Goal: Task Accomplishment & Management: Manage account settings

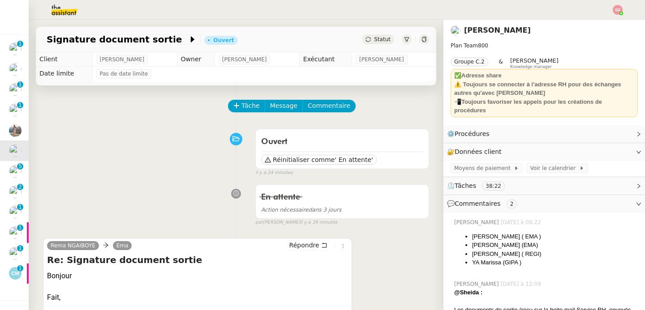
scroll to position [123, 0]
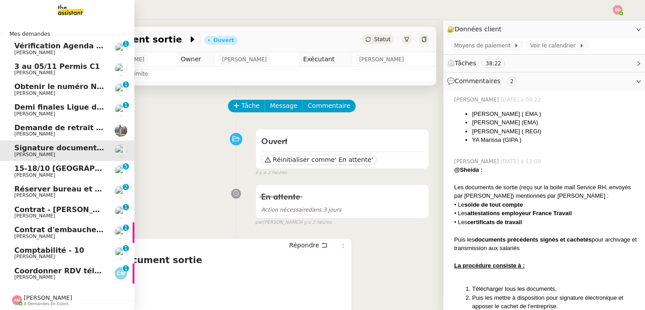
click at [52, 46] on span "Vérification Agenda + Chat + Wagram (9h et 14h)" at bounding box center [114, 46] width 201 height 9
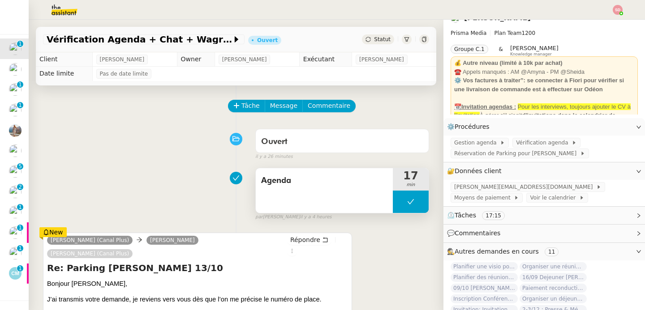
scroll to position [56, 0]
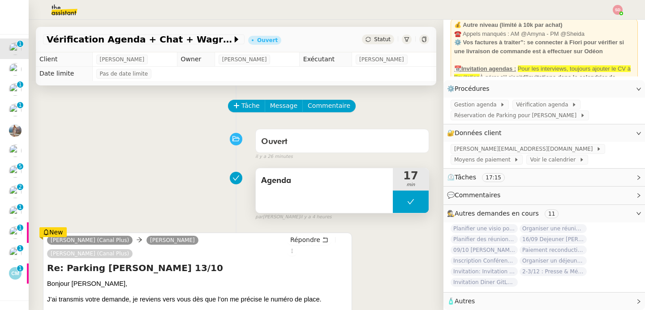
click at [393, 199] on button at bounding box center [411, 202] width 36 height 22
click at [398, 199] on icon at bounding box center [401, 201] width 7 height 7
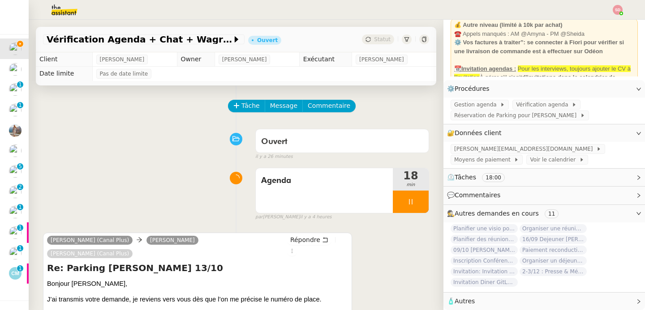
scroll to position [152, 0]
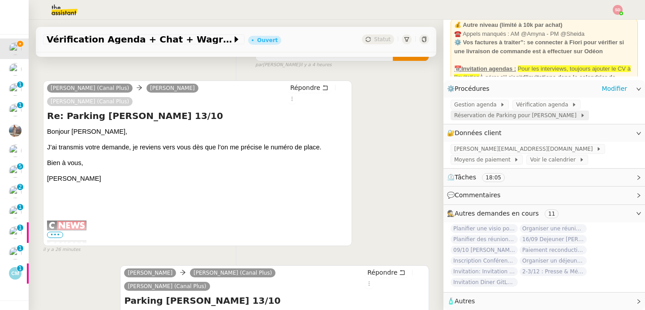
click at [515, 115] on div "Réservation de Parking pour David" at bounding box center [520, 116] width 138 height 10
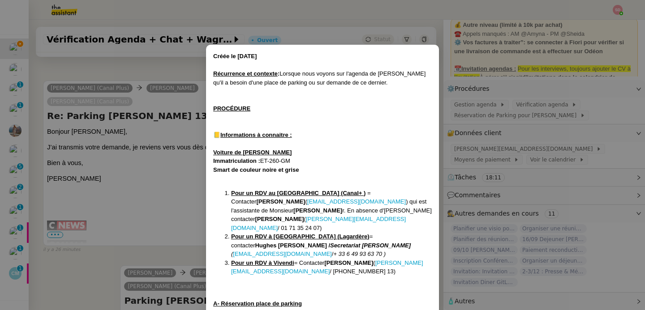
click at [312, 233] on u "Pour un RDV à Presbourg (Lagardère)" at bounding box center [300, 236] width 138 height 7
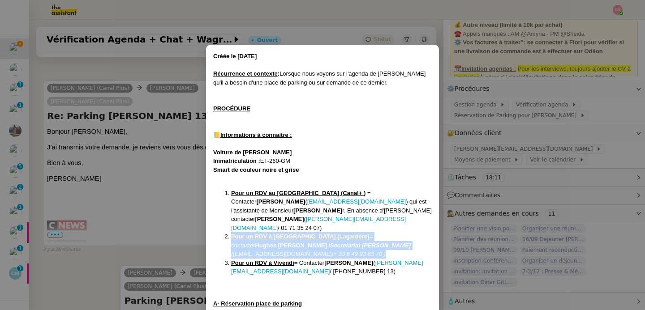
click at [312, 233] on u "Pour un RDV à Presbourg (Lagardère)" at bounding box center [300, 236] width 138 height 7
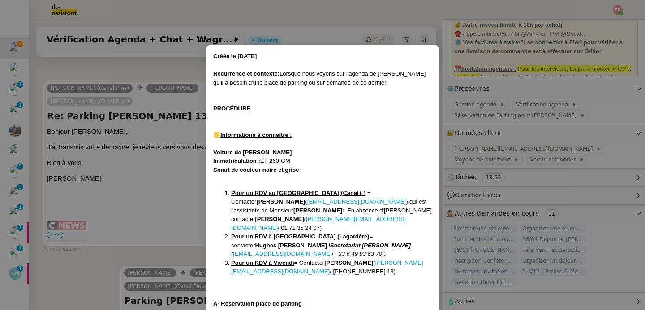
click at [189, 160] on nz-modal-container "Créée le 06/10/2025 Récurrence et contexte : Lorsque nous voyons sur l'agenda d…" at bounding box center [322, 155] width 645 height 310
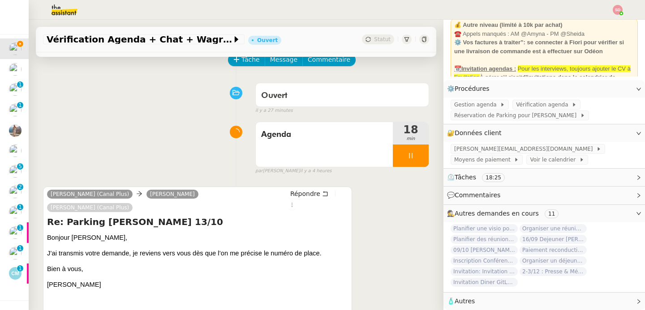
scroll to position [0, 0]
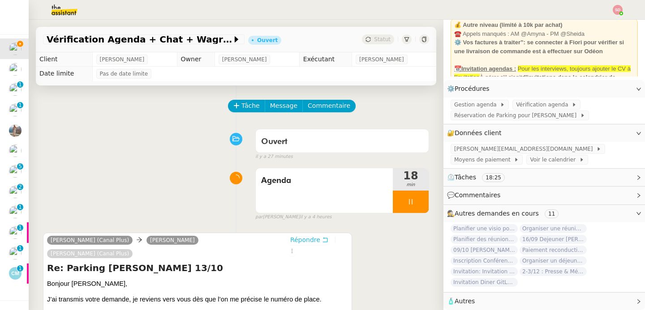
click at [308, 241] on span "Répondre" at bounding box center [305, 240] width 30 height 9
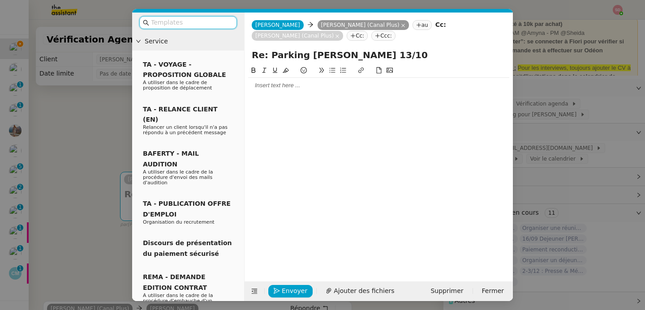
scroll to position [56, 0]
click at [304, 80] on div at bounding box center [378, 85] width 261 height 15
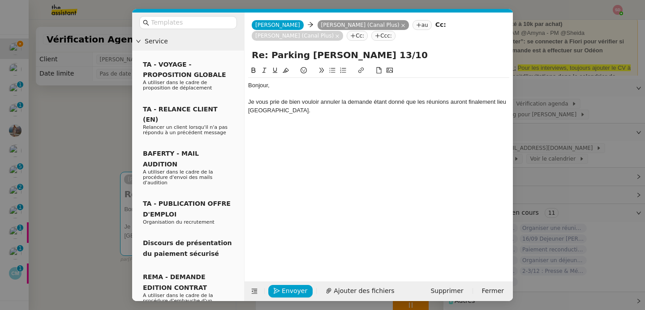
click at [116, 151] on nz-modal-container "Service TA - VOYAGE - PROPOSITION GLOBALE A utiliser dans le cadre de propositi…" at bounding box center [322, 155] width 645 height 310
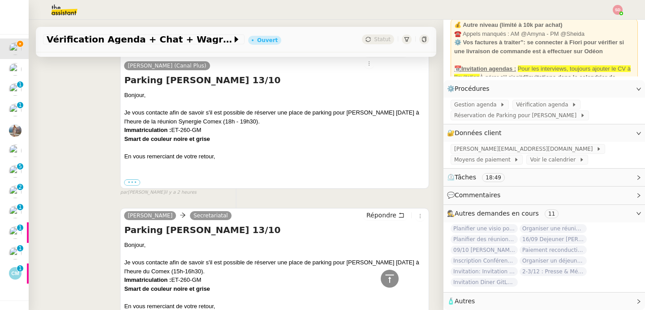
scroll to position [480, 0]
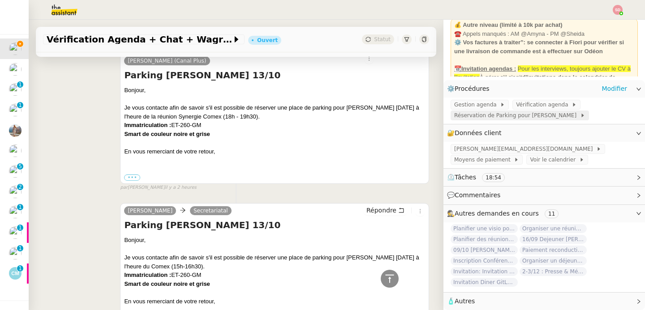
click at [517, 112] on span "Réservation de Parking pour David" at bounding box center [517, 115] width 126 height 9
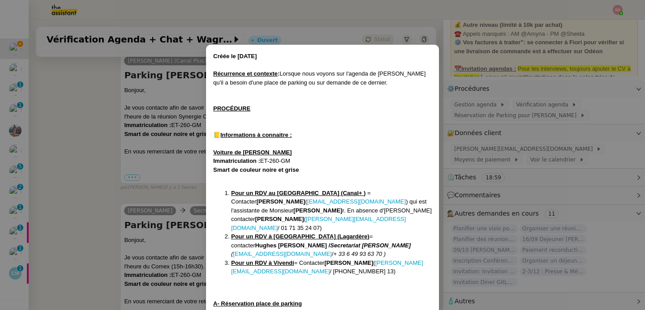
click at [149, 239] on nz-modal-container "Créée le 06/10/2025 Récurrence et contexte : Lorsque nous voyons sur l'agenda d…" at bounding box center [322, 155] width 645 height 310
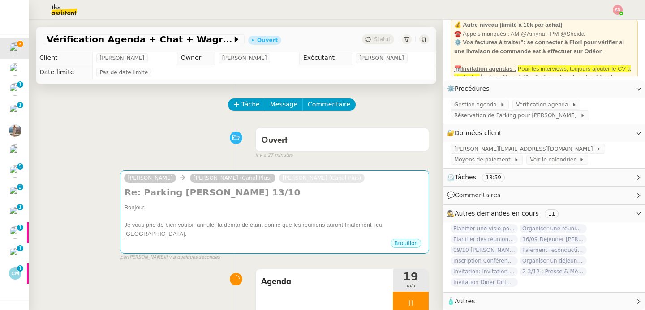
scroll to position [0, 0]
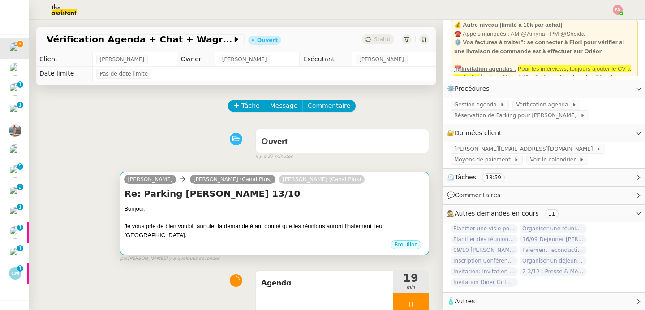
click at [273, 252] on div "Brouillon" at bounding box center [274, 246] width 301 height 13
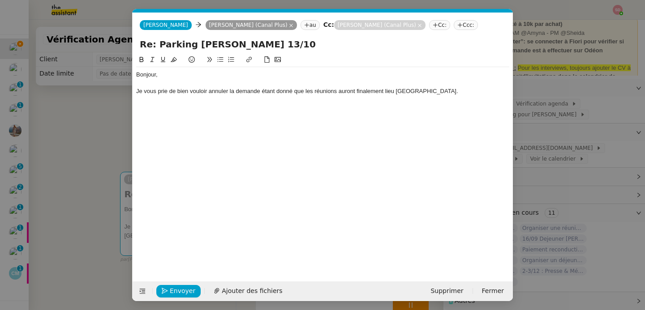
scroll to position [0, 19]
click at [451, 95] on div "Bonjour, Je vous prie de bien vouloir annuler la demande étant donné que les ré…" at bounding box center [322, 83] width 373 height 32
click at [170, 292] on span "Envoyer" at bounding box center [183, 291] width 26 height 10
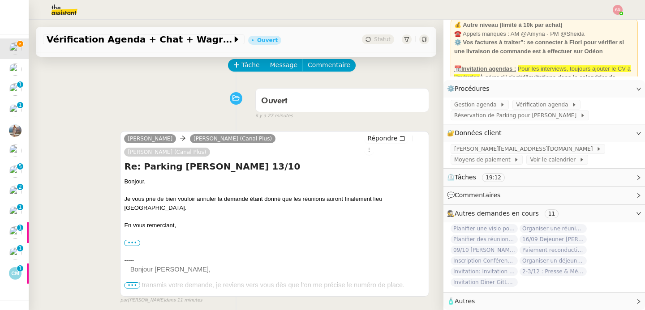
scroll to position [65, 0]
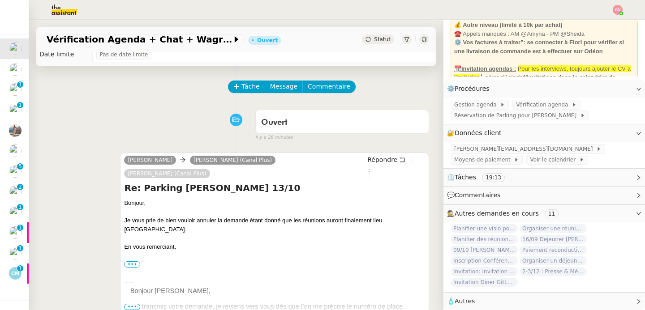
scroll to position [0, 0]
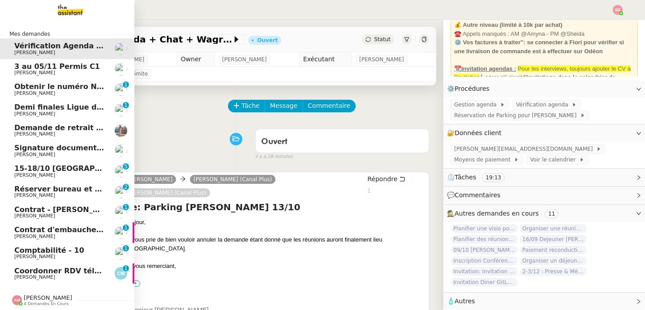
click at [46, 281] on link "Coordonner RDV téléphonique pour le 10 octobre Claire Morysse 0 1 2 3 4 5 6 7 8…" at bounding box center [67, 274] width 134 height 21
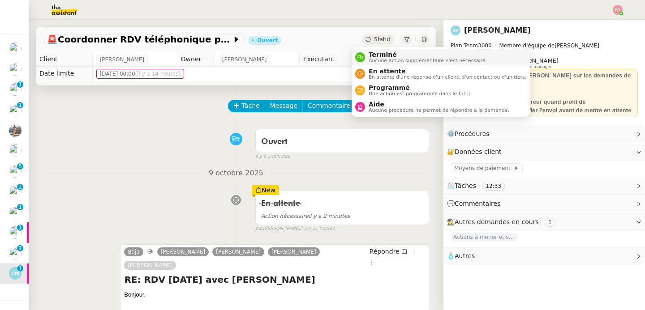
click at [360, 56] on icon at bounding box center [360, 57] width 5 height 5
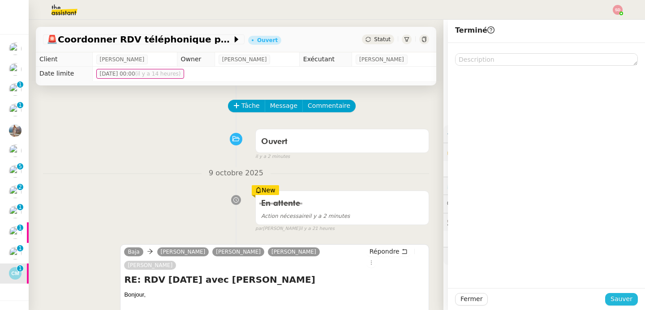
click at [608, 306] on button "Sauver" at bounding box center [621, 299] width 33 height 13
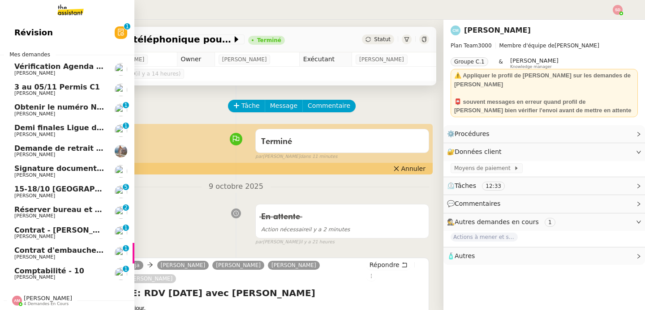
click at [82, 185] on link "15-18/10 Barcelone - Conférence Laurène Gauthier 0 1 2 3 4 5 6 7 8 9" at bounding box center [67, 192] width 134 height 21
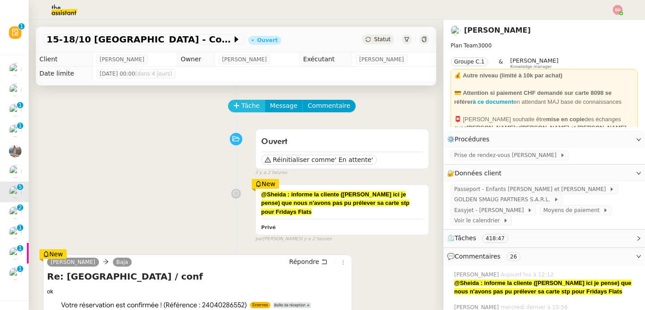
click at [242, 105] on span "Tâche" at bounding box center [250, 106] width 18 height 10
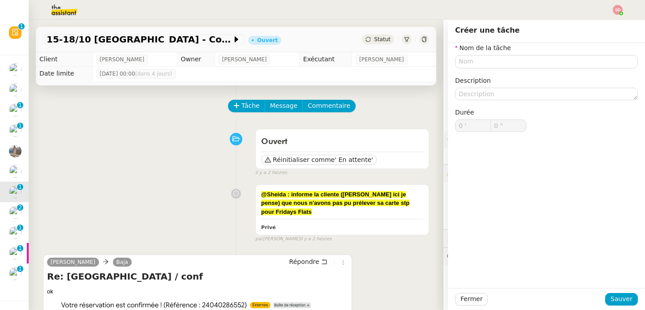
click at [210, 118] on div "Tâche Message Commentaire" at bounding box center [236, 111] width 386 height 22
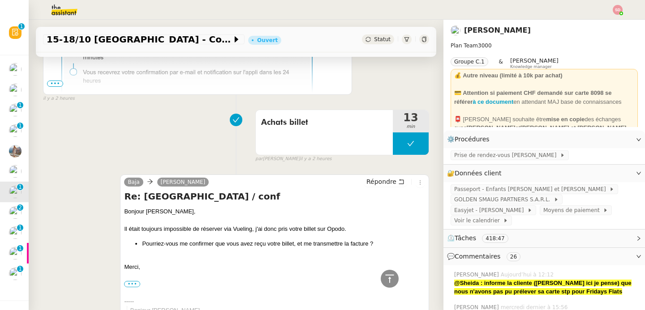
scroll to position [465, 0]
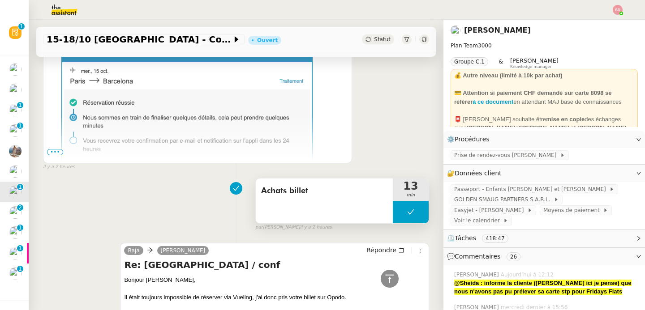
click at [393, 213] on button at bounding box center [411, 212] width 36 height 22
click at [393, 213] on div at bounding box center [402, 212] width 18 height 22
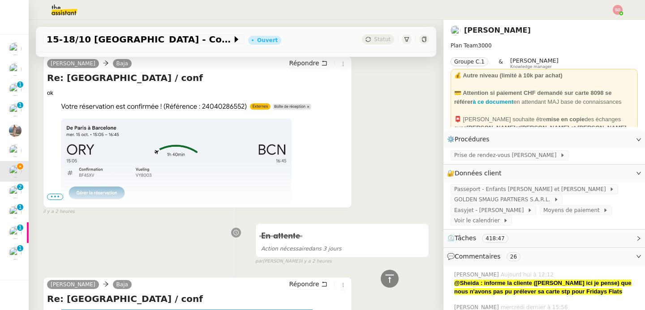
scroll to position [198, 0]
click at [56, 199] on span "•••" at bounding box center [55, 197] width 16 height 6
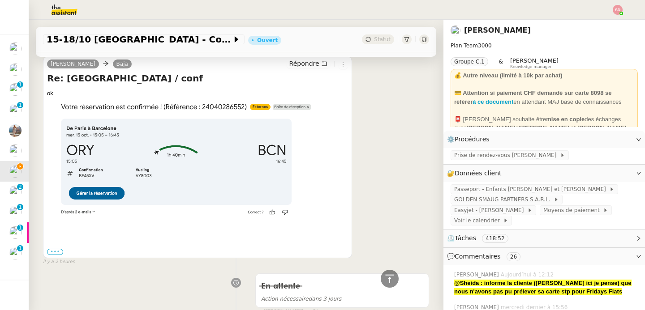
click at [58, 249] on label "•••" at bounding box center [55, 252] width 16 height 6
click at [0, 0] on input "•••" at bounding box center [0, 0] width 0 height 0
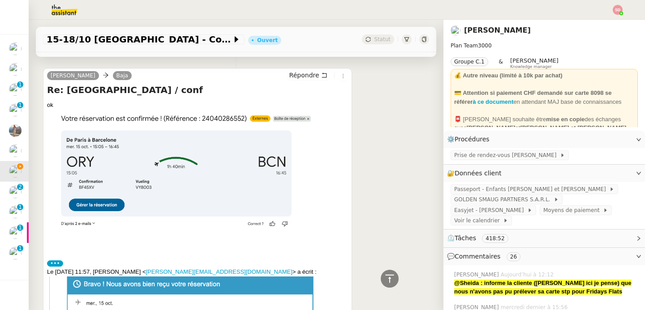
scroll to position [185, 0]
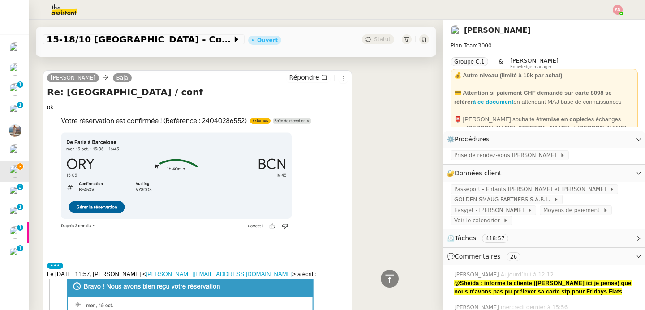
click at [103, 198] on img at bounding box center [197, 174] width 301 height 124
click at [99, 207] on img at bounding box center [197, 174] width 301 height 124
click at [58, 264] on label "•••" at bounding box center [55, 266] width 16 height 6
click at [0, 0] on input "•••" at bounding box center [0, 0] width 0 height 0
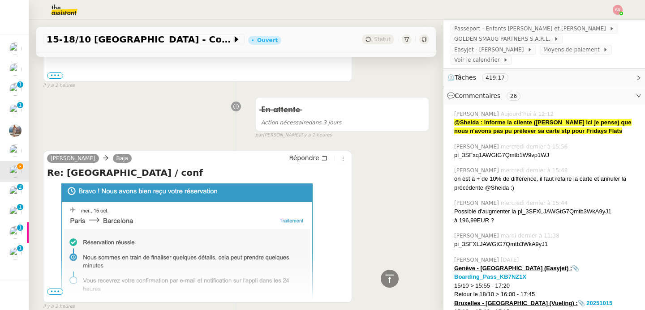
scroll to position [288, 0]
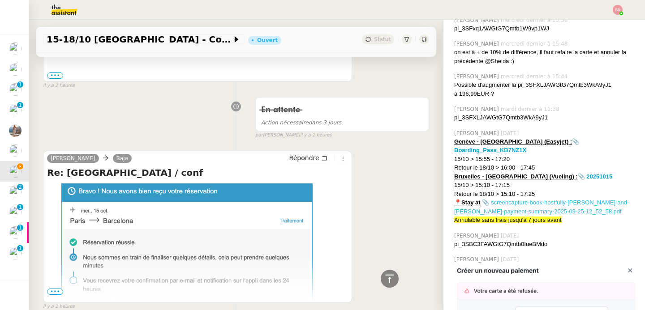
click at [521, 203] on link "📎 screencapture-book-hostfully-andrei-and-alina-payment-summary-2025-09-25-12_5…" at bounding box center [541, 207] width 175 height 16
click at [205, 184] on img at bounding box center [197, 265] width 301 height 162
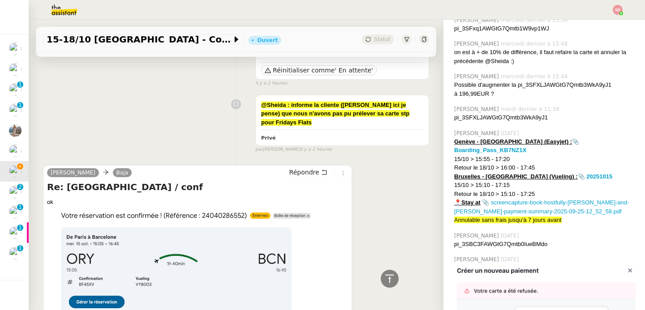
scroll to position [0, 0]
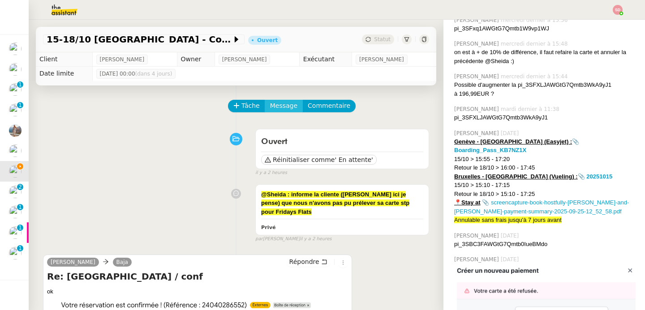
click at [273, 109] on span "Message" at bounding box center [283, 106] width 27 height 10
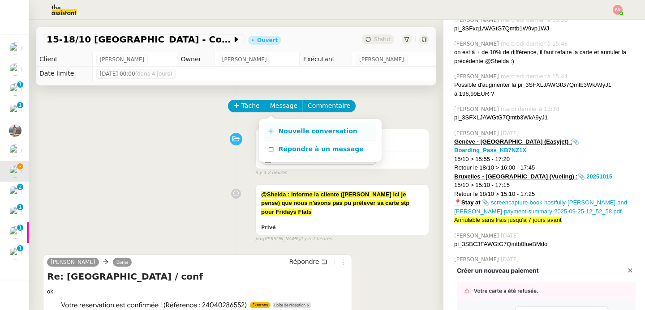
click at [272, 131] on icon at bounding box center [271, 131] width 6 height 6
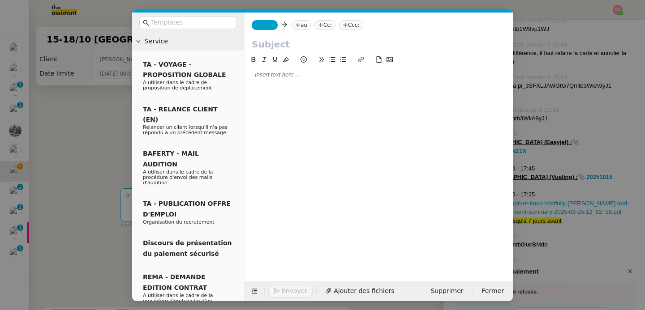
scroll to position [289, 0]
click at [271, 27] on span "_______" at bounding box center [264, 25] width 19 height 6
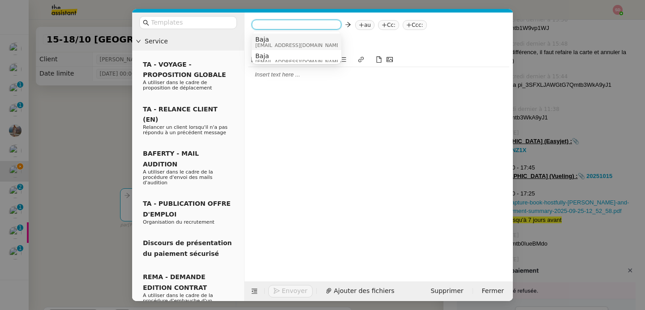
click at [273, 40] on span "Baja" at bounding box center [298, 39] width 86 height 7
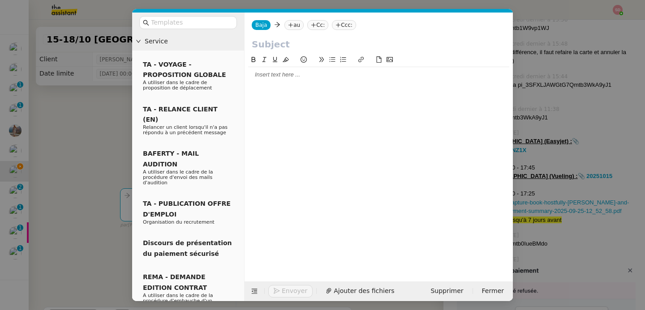
click at [305, 22] on app-ticket-composer-emailaddresses "au" at bounding box center [295, 24] width 23 height 7
click at [299, 25] on nz-tag "au" at bounding box center [293, 25] width 19 height 10
type input "claire morysse"
click at [281, 45] on input "text" at bounding box center [379, 44] width 254 height 13
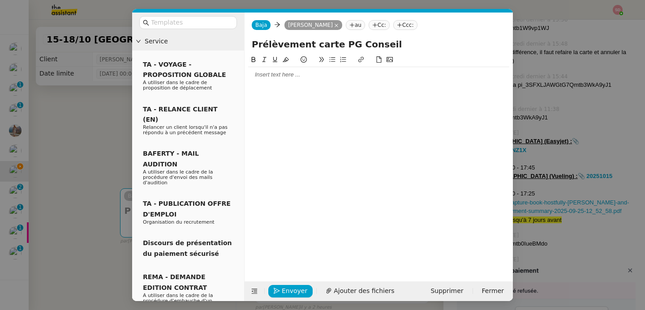
type input "Prélèvement carte PG Conseil"
click at [255, 73] on div at bounding box center [378, 75] width 261 height 8
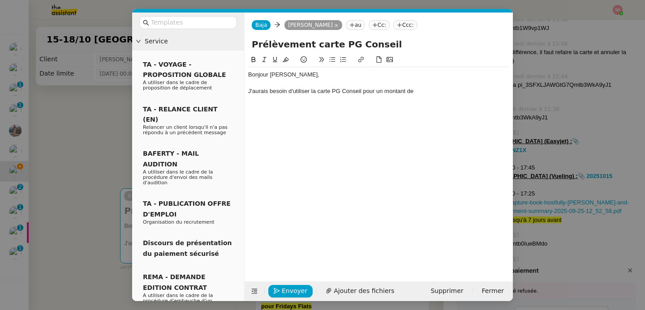
scroll to position [0, 0]
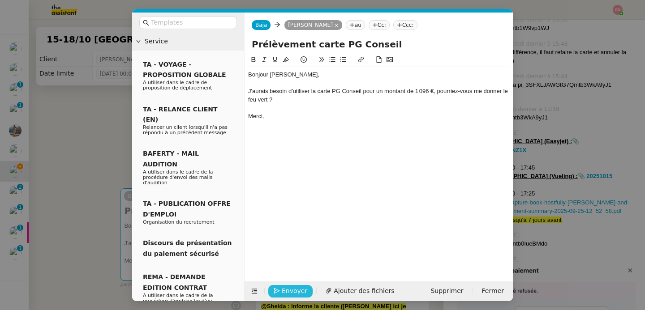
click at [276, 291] on icon "button" at bounding box center [277, 292] width 6 height 6
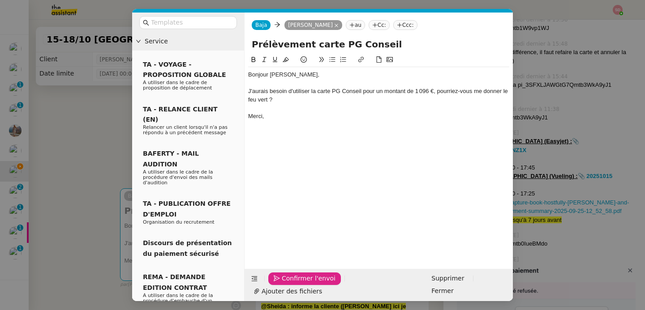
click at [276, 282] on icon "button" at bounding box center [277, 279] width 6 height 6
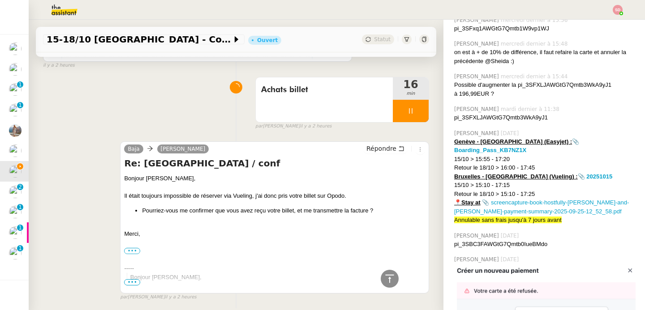
scroll to position [749, 0]
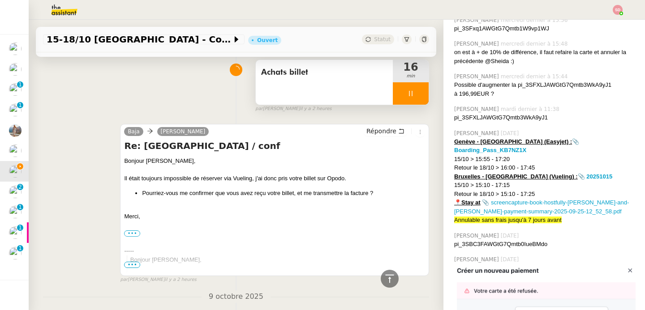
click at [409, 94] on div at bounding box center [411, 93] width 36 height 22
click at [411, 94] on button at bounding box center [420, 93] width 18 height 22
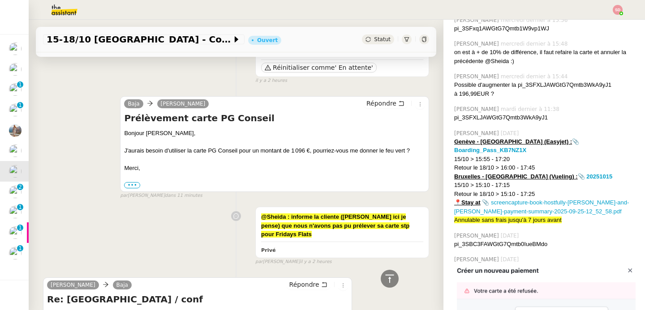
scroll to position [0, 0]
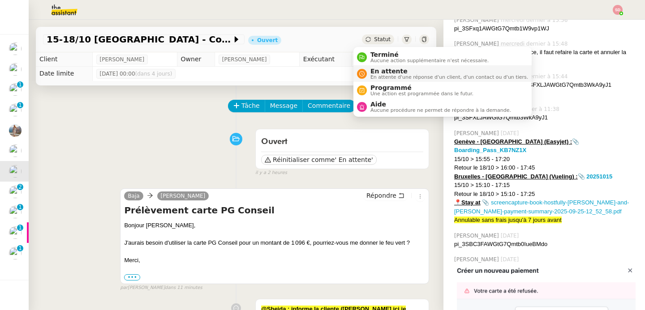
click at [364, 76] on icon at bounding box center [361, 73] width 5 height 5
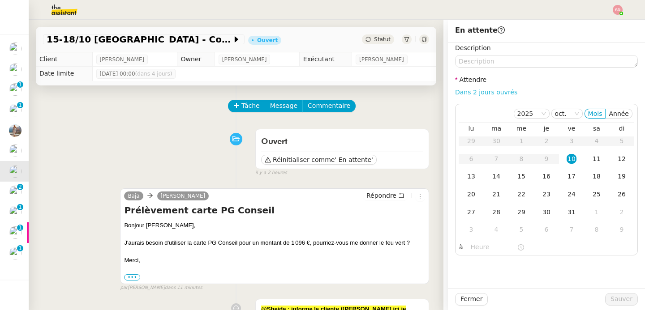
click at [490, 91] on link "Dans 2 jours ouvrés" at bounding box center [486, 92] width 62 height 7
click at [469, 177] on div "13" at bounding box center [471, 177] width 10 height 10
click at [471, 246] on input "07:00" at bounding box center [494, 247] width 46 height 10
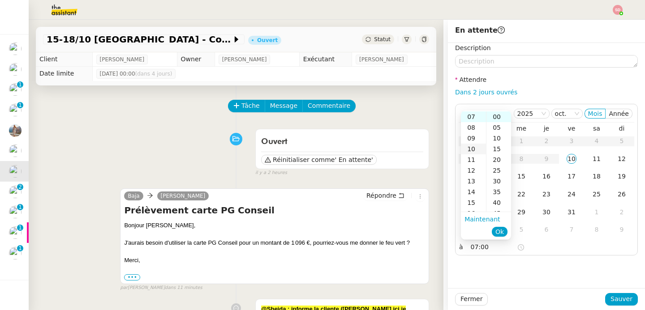
click at [474, 152] on div "10" at bounding box center [473, 149] width 25 height 11
type input "10:00"
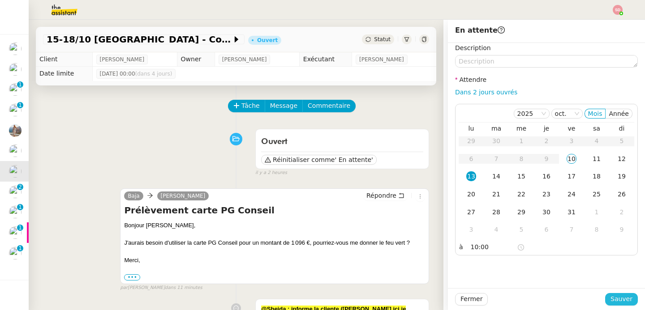
click at [611, 300] on span "Sauver" at bounding box center [622, 299] width 22 height 10
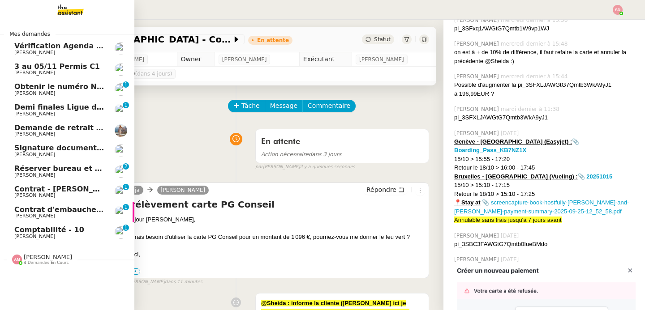
click at [20, 168] on span "Réserver bureau et restaurant à Paris" at bounding box center [122, 168] width 217 height 9
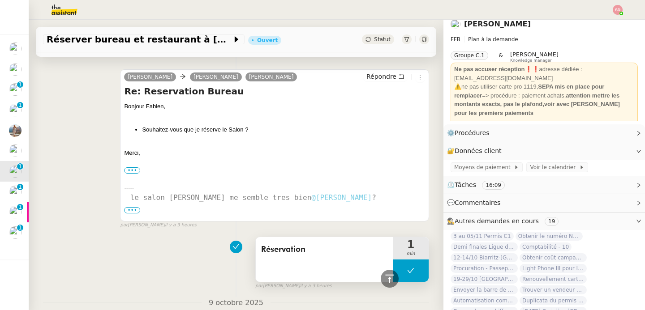
scroll to position [408, 0]
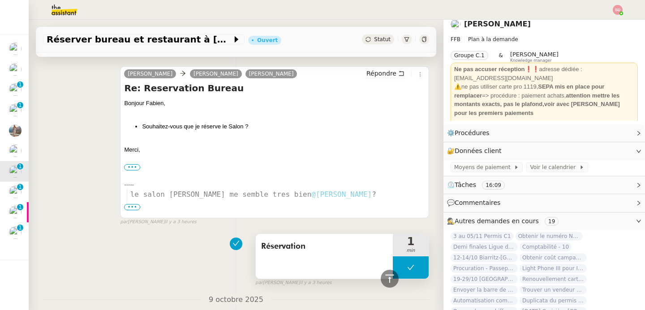
click at [395, 266] on button at bounding box center [411, 268] width 36 height 22
click at [401, 267] on icon at bounding box center [402, 267] width 3 height 5
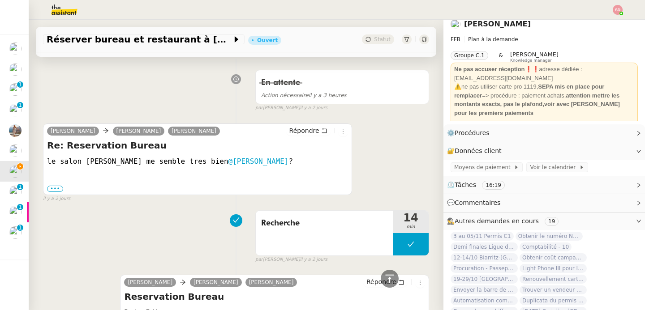
scroll to position [887, 0]
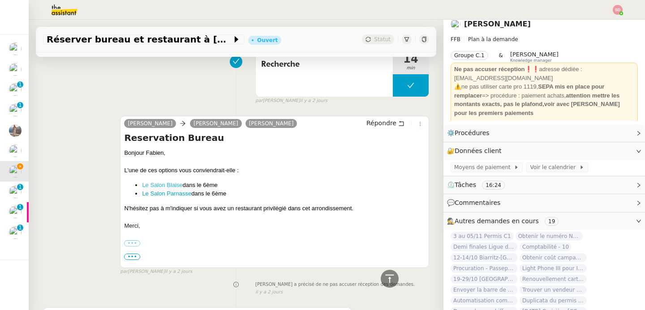
click at [159, 183] on link "Le Salon Blaise" at bounding box center [162, 185] width 40 height 7
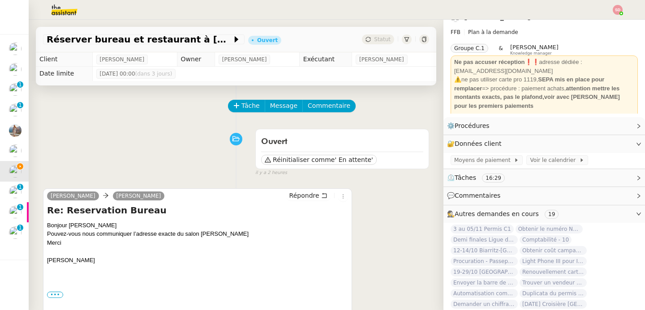
scroll to position [21, 0]
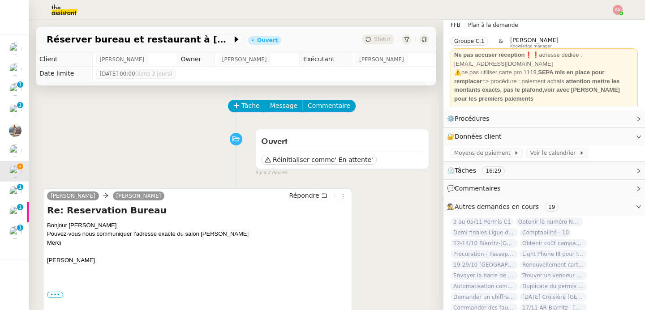
click at [524, 207] on span "Autres demandes en cours" at bounding box center [497, 206] width 84 height 7
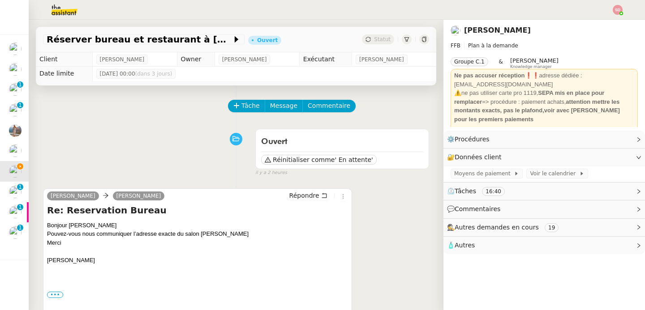
click at [482, 250] on span "🧴 Autres" at bounding box center [537, 246] width 180 height 10
click at [465, 265] on span "Créer un email dédié" at bounding box center [482, 262] width 56 height 6
click at [473, 262] on icon "button" at bounding box center [475, 261] width 5 height 5
click at [528, 259] on button "button" at bounding box center [530, 261] width 5 height 9
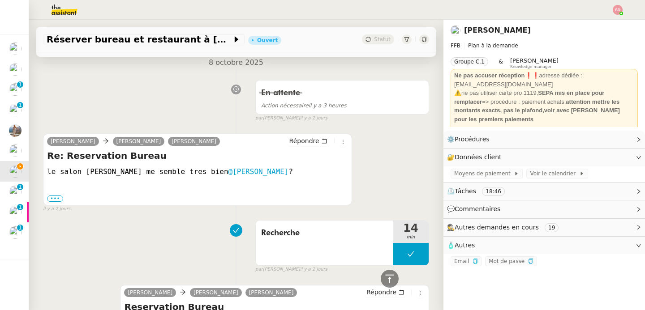
scroll to position [1263, 0]
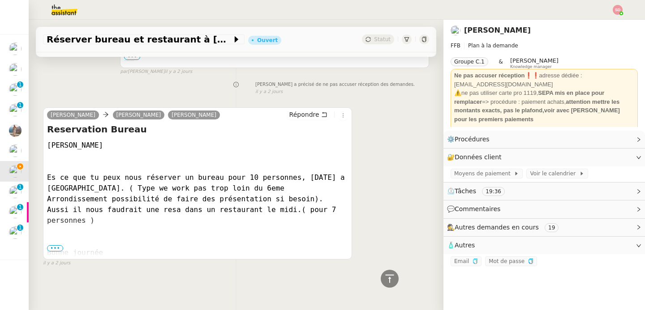
click at [56, 246] on span "•••" at bounding box center [55, 249] width 16 height 6
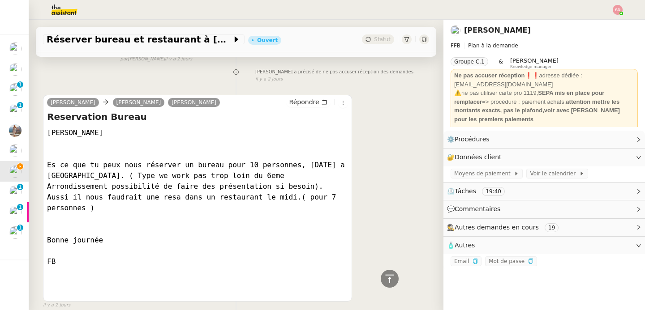
scroll to position [1188, 0]
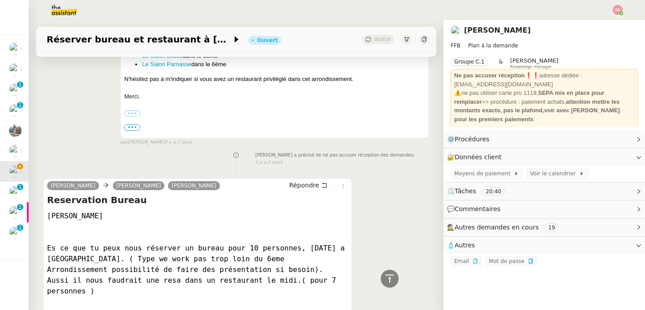
click at [390, 268] on div "Fabien Bornancin camille Bernard BORNANCIN Répondre Reservation Bureau Camille …" at bounding box center [236, 281] width 386 height 223
click at [388, 271] on div at bounding box center [390, 279] width 18 height 18
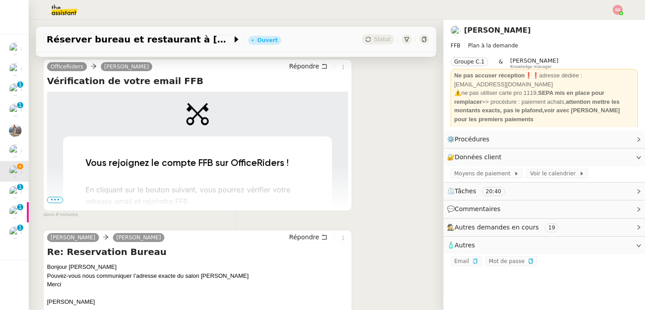
scroll to position [131, 0]
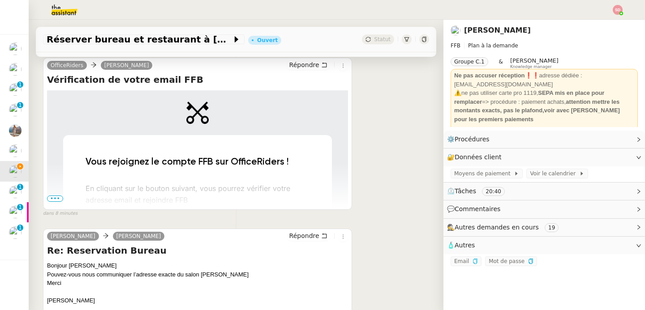
click at [54, 196] on span "•••" at bounding box center [55, 199] width 16 height 6
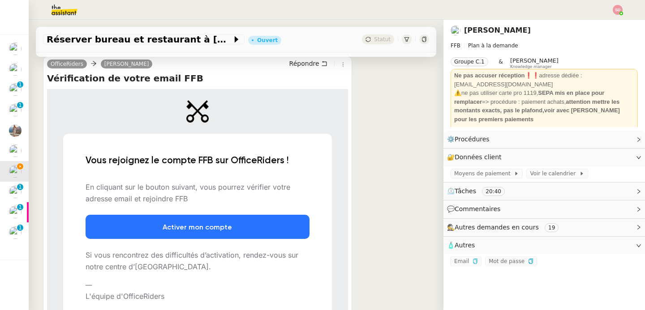
scroll to position [133, 0]
click at [190, 228] on link "Activer mon compte" at bounding box center [197, 227] width 92 height 20
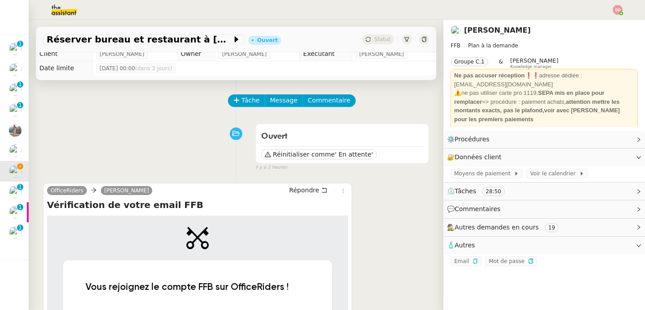
scroll to position [0, 0]
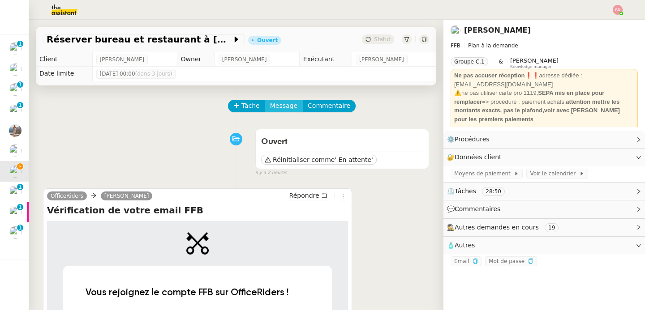
click at [271, 108] on span "Message" at bounding box center [283, 106] width 27 height 10
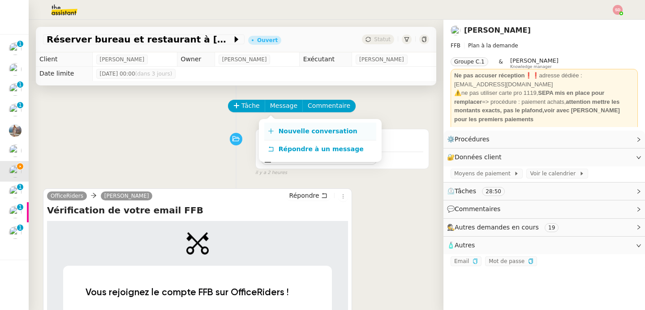
click at [271, 126] on link "Nouvelle conversation" at bounding box center [320, 132] width 112 height 18
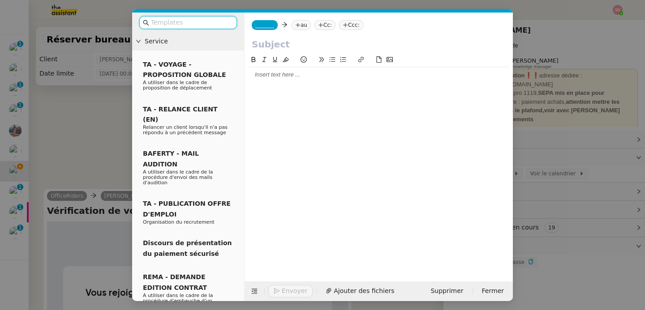
click at [274, 27] on span "_______" at bounding box center [264, 25] width 19 height 6
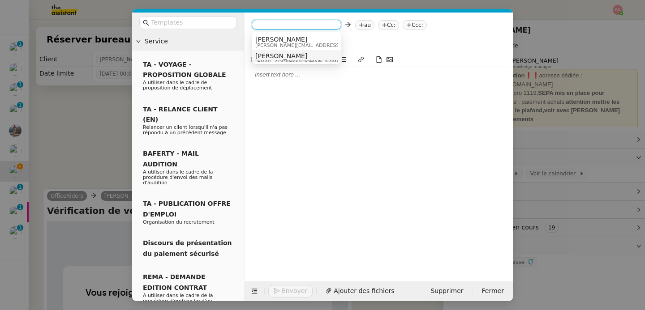
click at [284, 57] on span "Camille" at bounding box center [298, 55] width 86 height 7
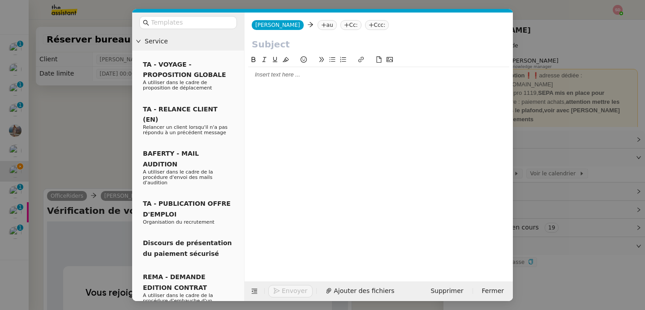
click at [318, 23] on nz-tag "au" at bounding box center [327, 25] width 19 height 10
type input "sales@hotellittreparis.com"
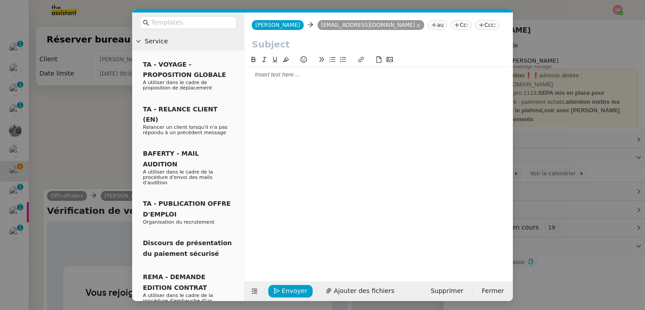
click at [267, 47] on input "text" at bounding box center [379, 44] width 254 height 13
type input "Réservation salon Blaise 14/10"
click at [319, 79] on div at bounding box center [378, 75] width 261 height 8
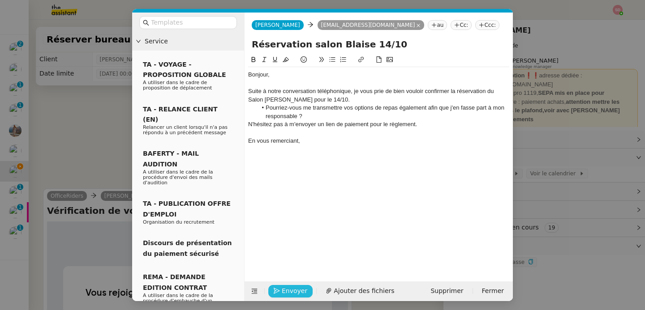
click at [280, 291] on button "Envoyer" at bounding box center [290, 291] width 44 height 13
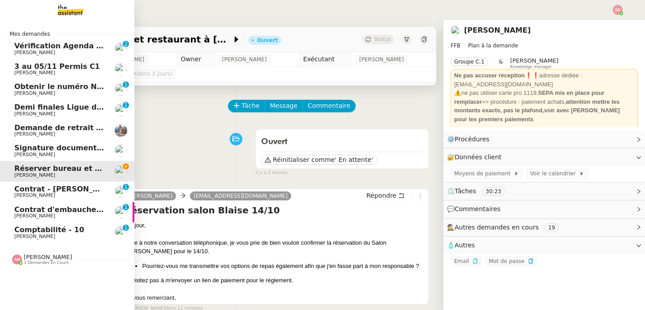
click at [78, 41] on link "Vérification Agenda + Chat + Wagram (9h et 14h) David Berrebi 0 1 2 3 4 5 6 7 8…" at bounding box center [67, 49] width 134 height 21
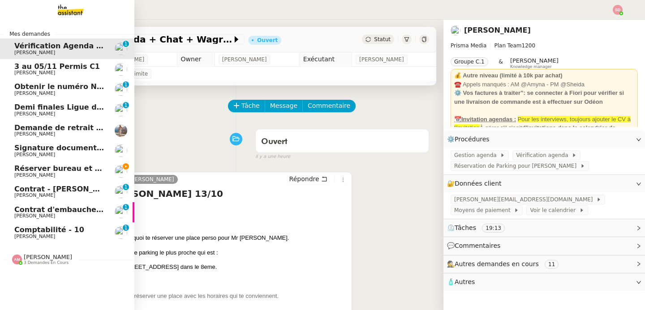
click at [18, 169] on span "Réserver bureau et restaurant à Paris" at bounding box center [122, 168] width 217 height 9
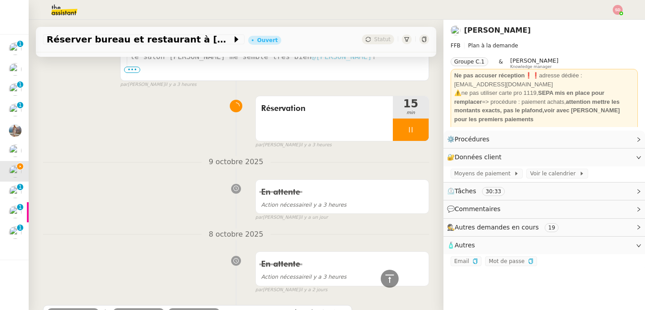
scroll to position [741, 0]
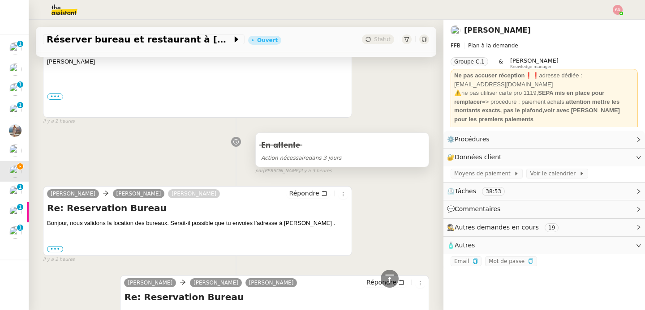
click at [311, 141] on div "En attente Action nécessaire dans 3 jours" at bounding box center [342, 150] width 174 height 34
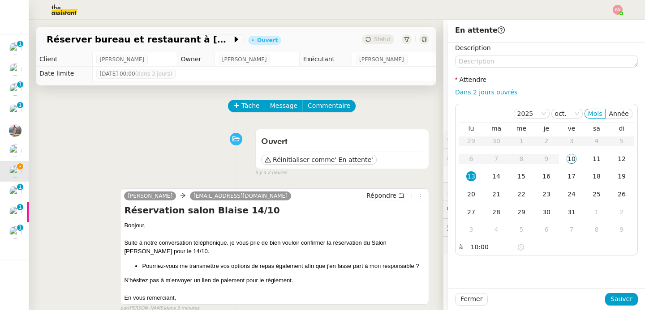
click at [218, 143] on div at bounding box center [236, 139] width 39 height 13
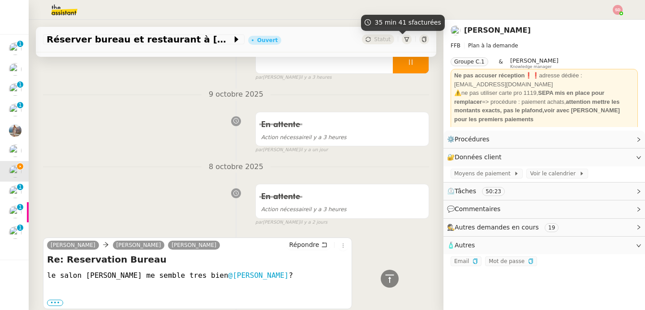
scroll to position [921, 0]
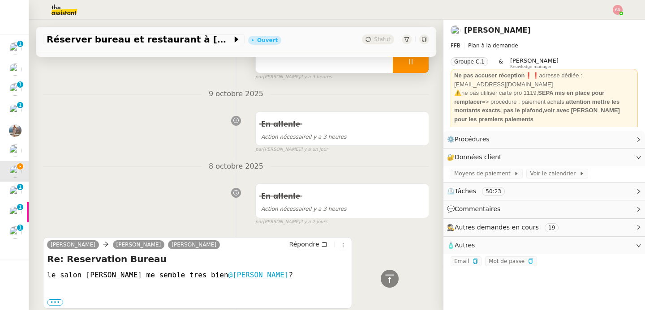
click at [408, 67] on div at bounding box center [411, 62] width 36 height 22
click at [416, 65] on icon at bounding box center [419, 61] width 7 height 7
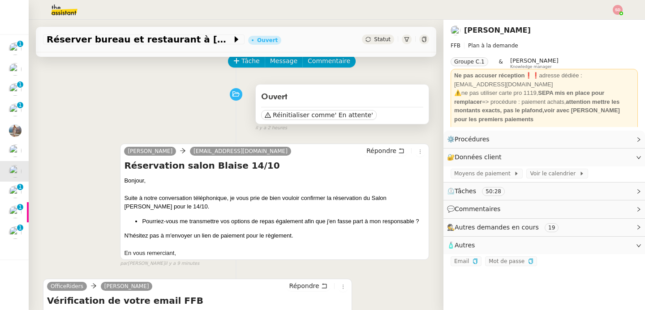
scroll to position [0, 0]
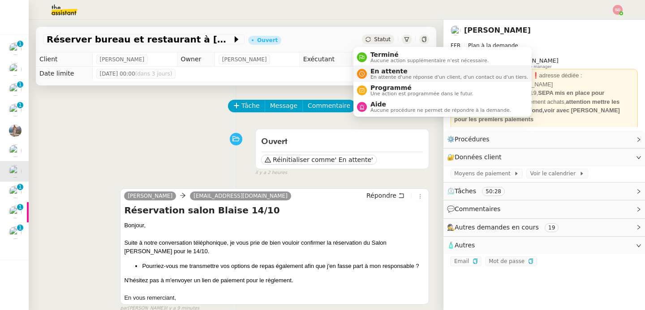
click at [366, 73] on nz-avatar at bounding box center [362, 74] width 10 height 10
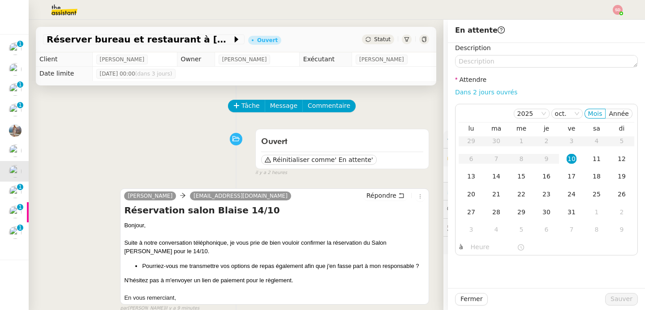
click at [487, 90] on link "Dans 2 jours ouvrés" at bounding box center [486, 92] width 62 height 7
drag, startPoint x: 463, startPoint y: 174, endPoint x: 468, endPoint y: 191, distance: 17.2
click at [466, 175] on div "13" at bounding box center [471, 177] width 10 height 10
click at [474, 247] on input "07:00" at bounding box center [494, 247] width 46 height 10
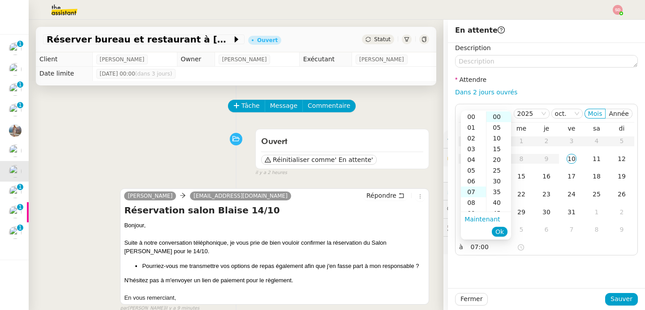
scroll to position [75, 0]
click at [471, 151] on div "10" at bounding box center [473, 149] width 25 height 11
type input "10:00"
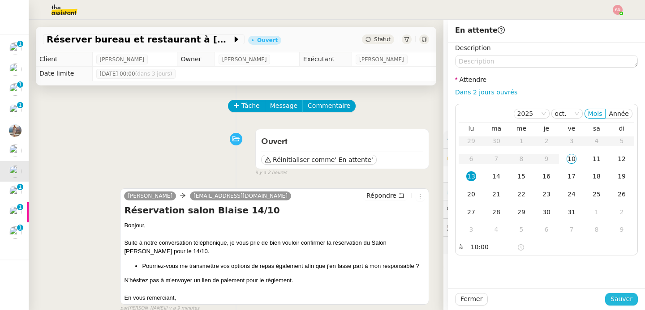
click at [616, 298] on span "Sauver" at bounding box center [622, 299] width 22 height 10
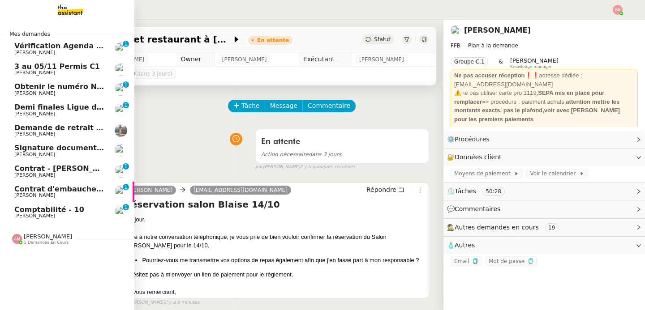
click at [77, 52] on span "[PERSON_NAME]" at bounding box center [59, 52] width 90 height 5
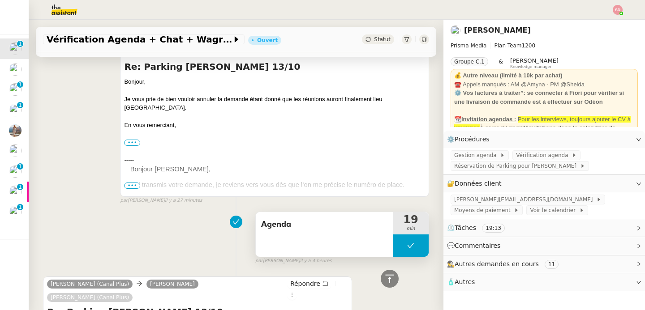
scroll to position [498, 0]
click at [393, 234] on button at bounding box center [411, 245] width 36 height 22
click at [393, 234] on div at bounding box center [402, 245] width 18 height 22
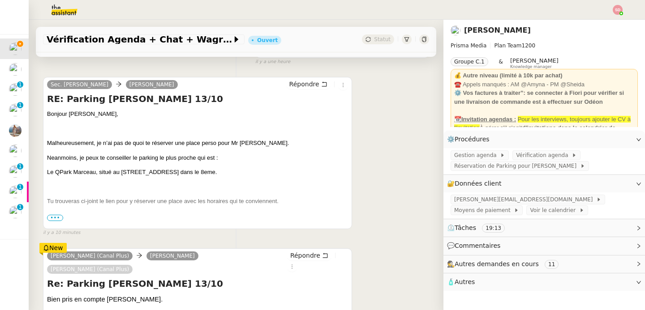
scroll to position [94, 0]
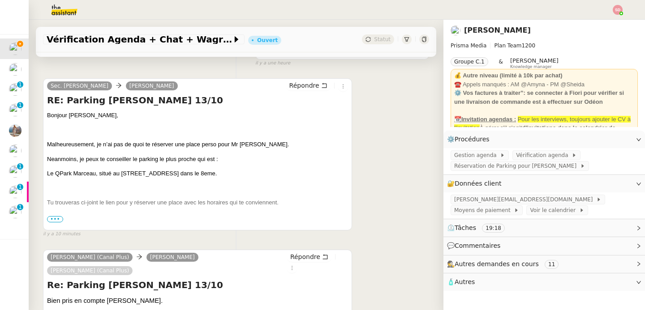
click at [55, 220] on span "•••" at bounding box center [55, 219] width 16 height 6
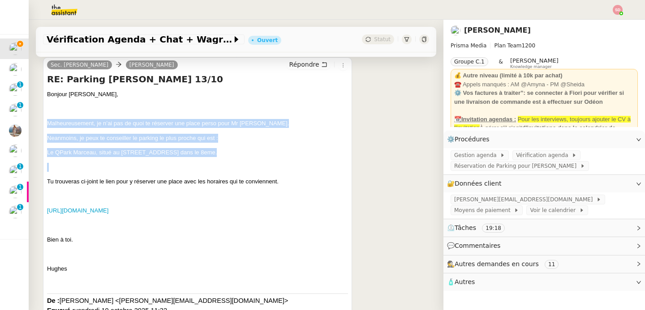
scroll to position [115, 0]
drag, startPoint x: 46, startPoint y: 142, endPoint x: 281, endPoint y: 221, distance: 248.1
copy div "Malheureusement, je n’ai pas de quoi te réserver une place perso pour Mr Berreb…"
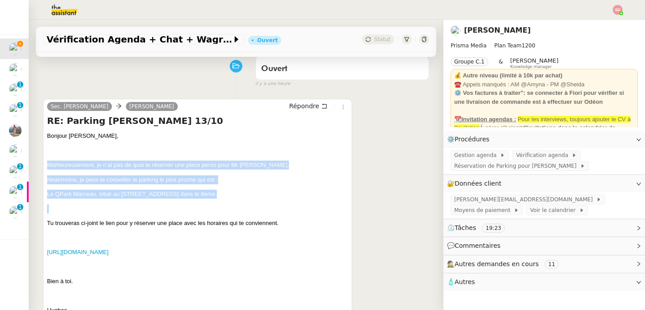
scroll to position [32, 0]
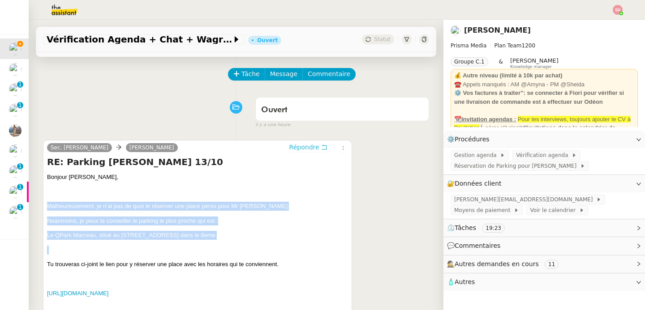
click at [291, 148] on span "Répondre" at bounding box center [304, 147] width 30 height 9
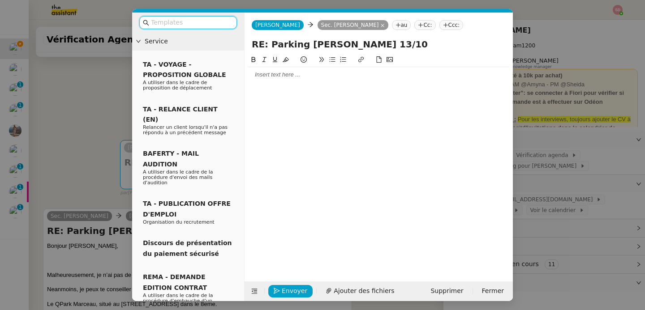
click at [302, 78] on div at bounding box center [378, 75] width 261 height 8
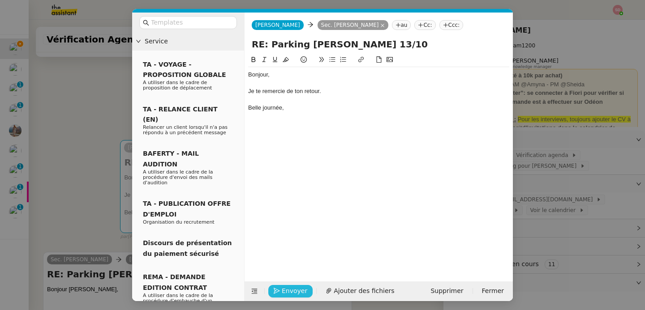
click at [282, 290] on span "Envoyer" at bounding box center [295, 291] width 26 height 10
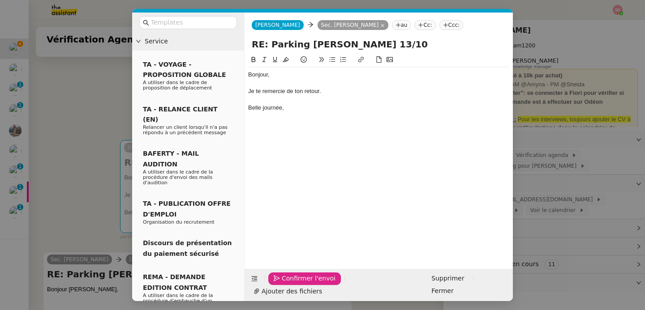
click at [282, 284] on span "Confirmer l'envoi" at bounding box center [309, 279] width 54 height 10
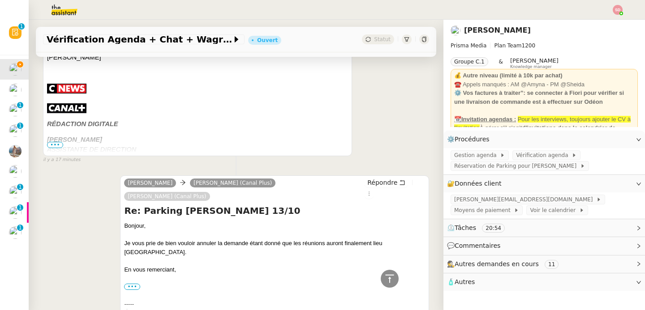
scroll to position [1192, 0]
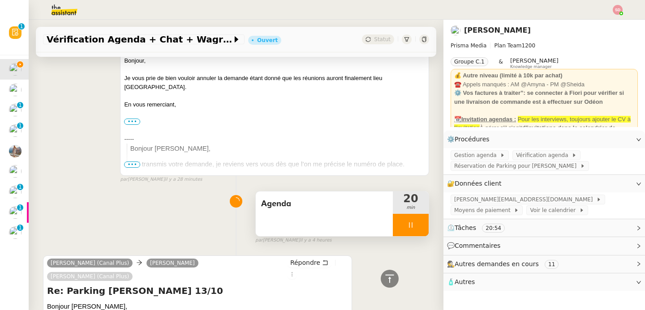
click at [409, 222] on div at bounding box center [411, 225] width 36 height 22
click at [411, 222] on button at bounding box center [420, 225] width 18 height 22
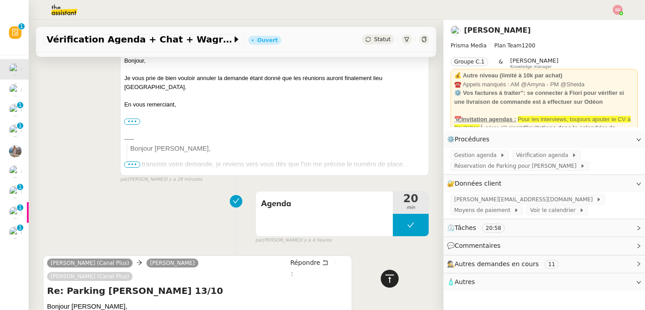
click at [384, 279] on icon at bounding box center [389, 279] width 11 height 11
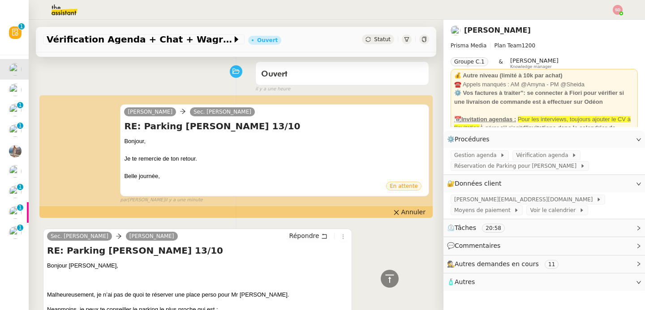
scroll to position [0, 0]
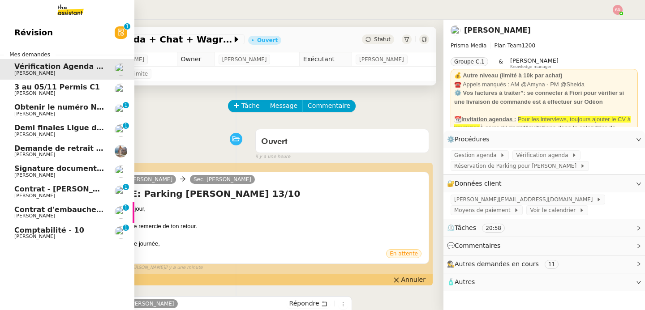
click at [100, 171] on link "Signature document sortie Réma Ngaiboye" at bounding box center [67, 171] width 134 height 21
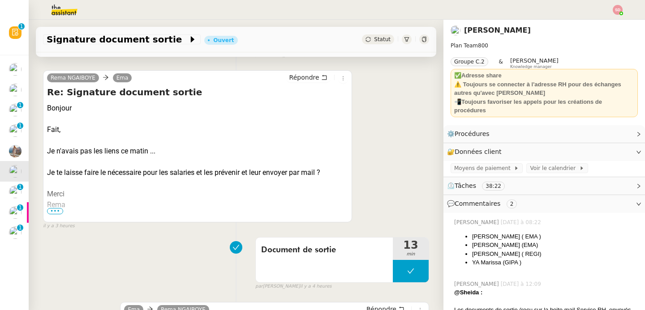
scroll to position [205, 0]
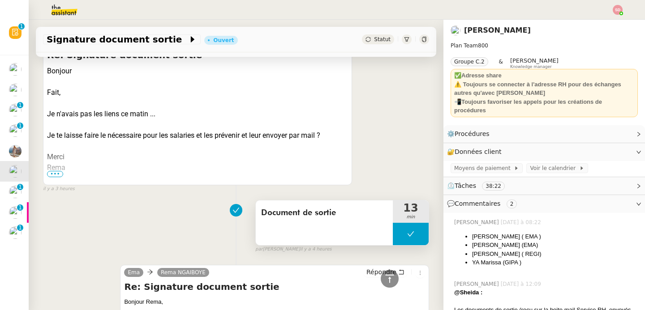
click at [393, 234] on button at bounding box center [411, 234] width 36 height 22
click at [401, 234] on icon at bounding box center [402, 234] width 3 height 5
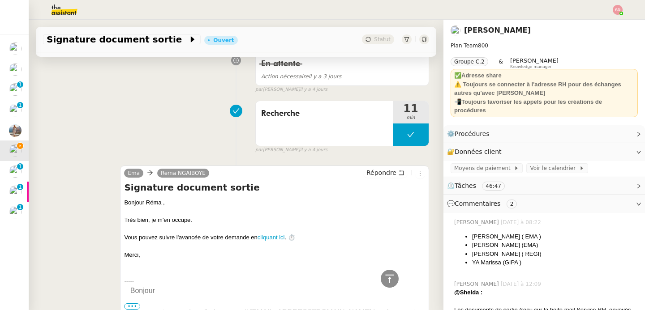
scroll to position [2986, 0]
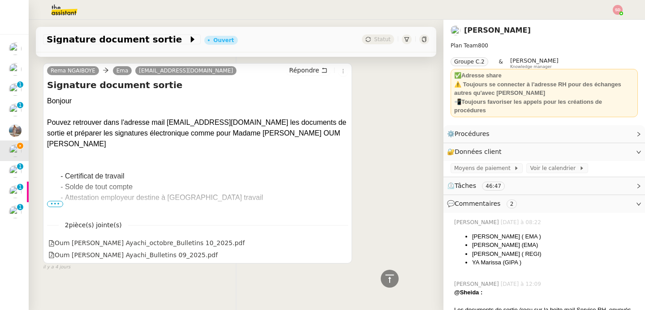
click at [56, 201] on span "•••" at bounding box center [55, 204] width 16 height 6
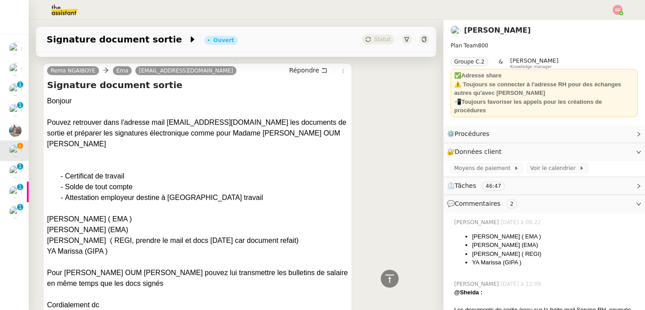
click at [381, 282] on div at bounding box center [390, 279] width 18 height 18
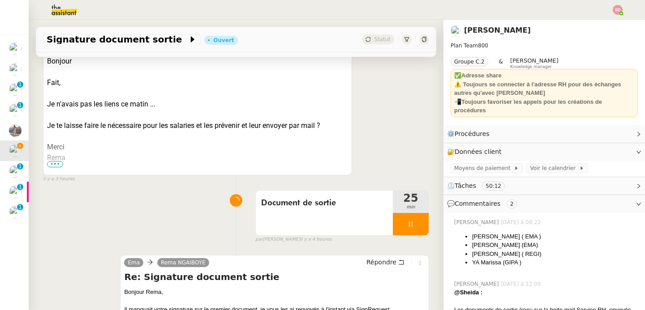
scroll to position [218, 0]
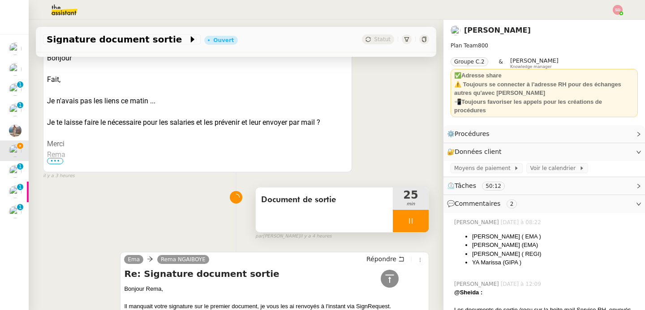
click at [412, 215] on div at bounding box center [411, 221] width 36 height 22
click at [412, 215] on button at bounding box center [420, 221] width 18 height 22
click at [412, 215] on button at bounding box center [411, 221] width 36 height 22
click at [398, 224] on icon at bounding box center [401, 221] width 7 height 7
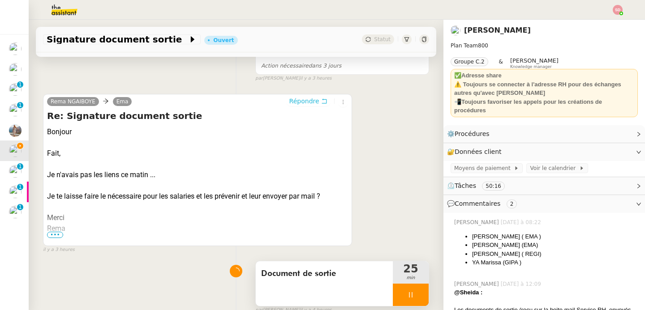
click at [297, 98] on span "Répondre" at bounding box center [304, 101] width 30 height 9
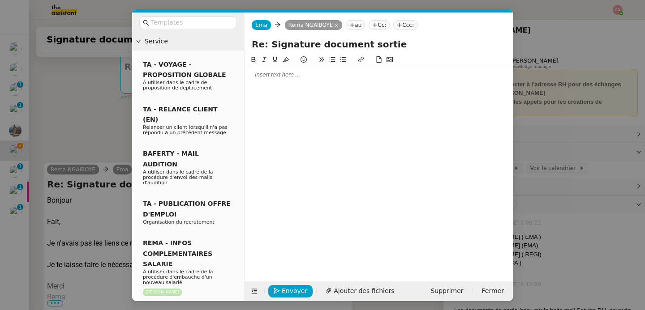
click at [334, 76] on div at bounding box center [378, 75] width 261 height 8
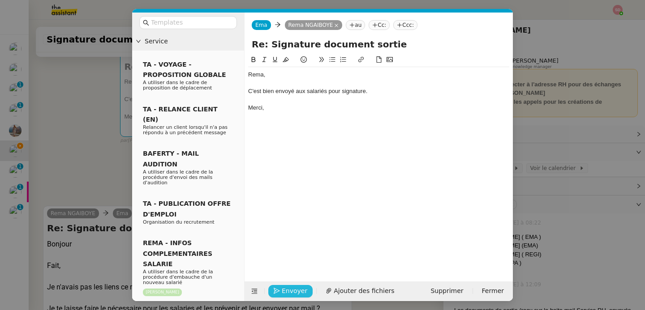
click at [288, 285] on button "Envoyer" at bounding box center [290, 291] width 44 height 13
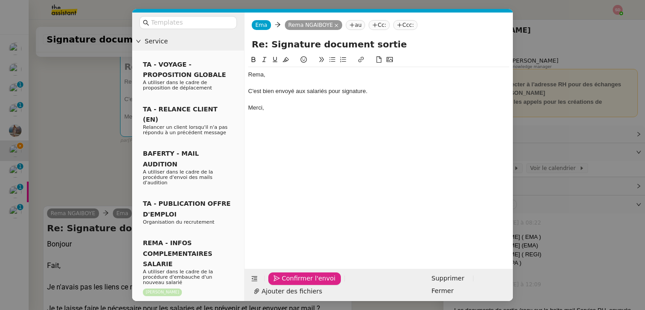
click at [288, 285] on button "Confirmer l'envoi" at bounding box center [304, 279] width 73 height 13
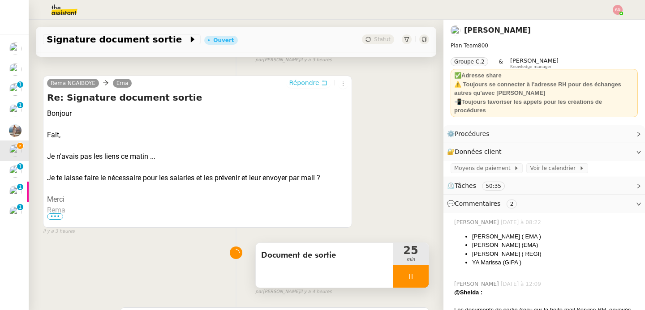
scroll to position [310, 0]
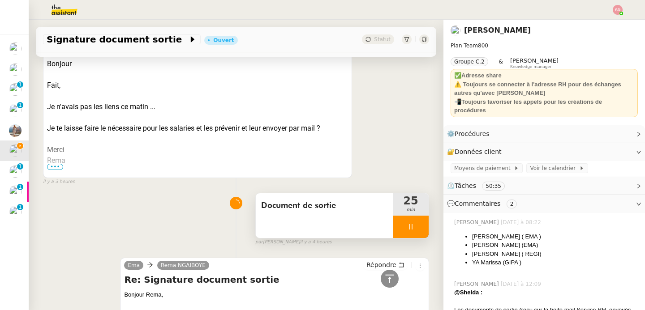
click at [413, 229] on div at bounding box center [411, 227] width 36 height 22
click at [416, 229] on icon at bounding box center [419, 227] width 7 height 7
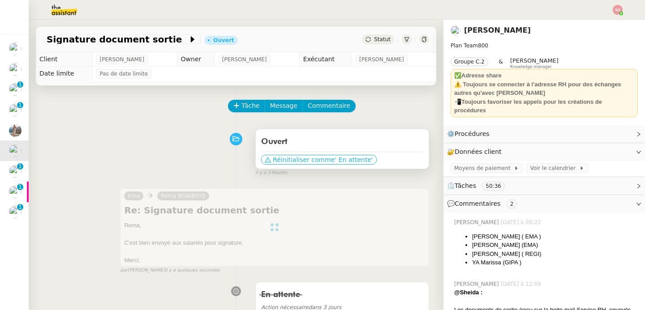
click at [300, 161] on span "Réinitialiser comme" at bounding box center [304, 159] width 62 height 9
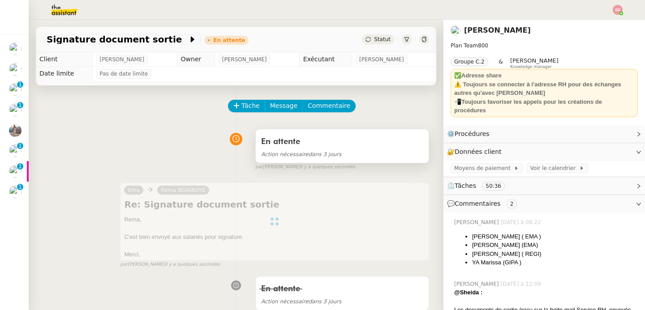
click at [322, 146] on div "En attente" at bounding box center [342, 142] width 162 height 14
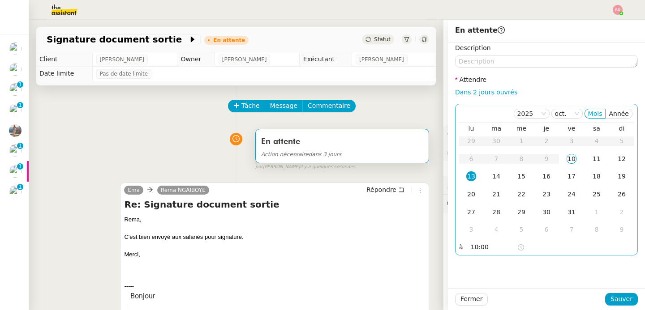
click at [477, 246] on input "10:00" at bounding box center [494, 247] width 46 height 10
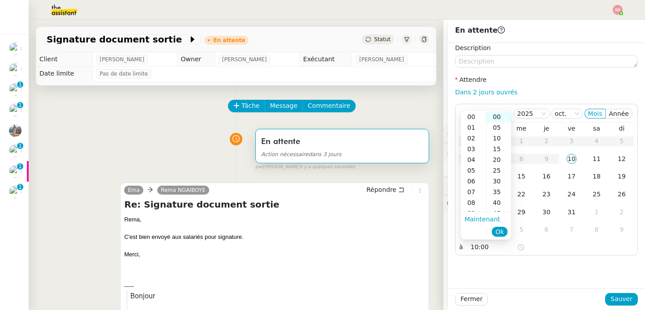
scroll to position [108, 0]
click at [474, 158] on div "14" at bounding box center [473, 160] width 25 height 11
type input "14:00"
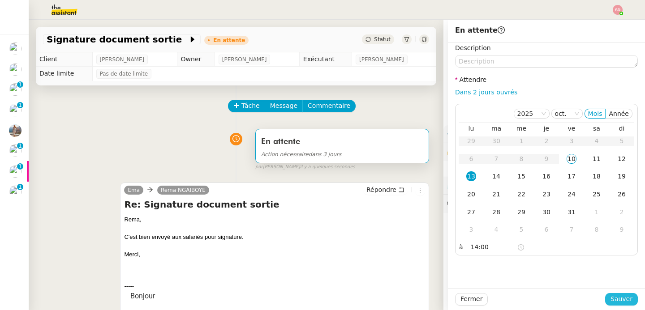
click at [617, 300] on span "Sauver" at bounding box center [622, 299] width 22 height 10
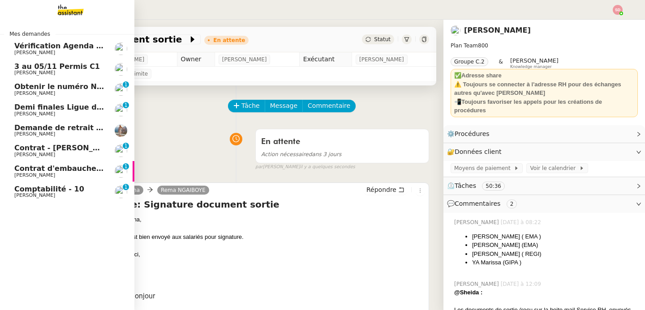
click at [23, 148] on span "Contrat - [PERSON_NAME]" at bounding box center [66, 148] width 105 height 9
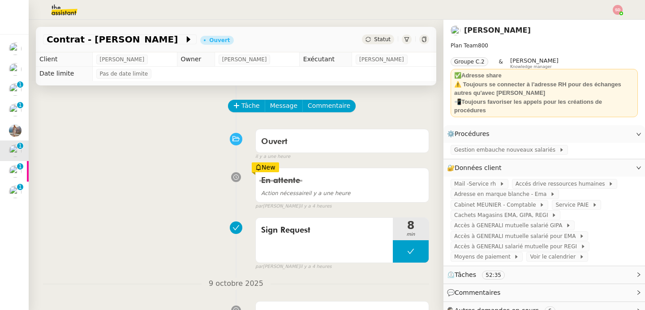
scroll to position [74, 0]
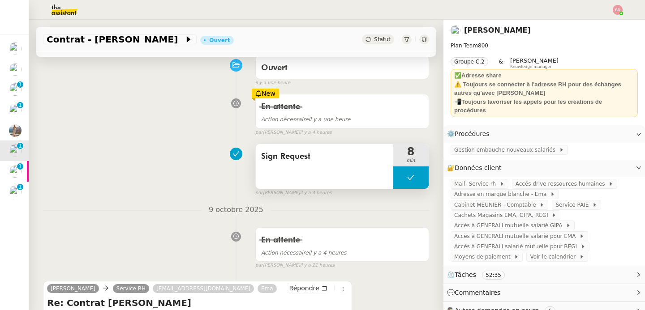
click at [393, 173] on button at bounding box center [411, 178] width 36 height 22
click at [393, 173] on div at bounding box center [402, 178] width 18 height 22
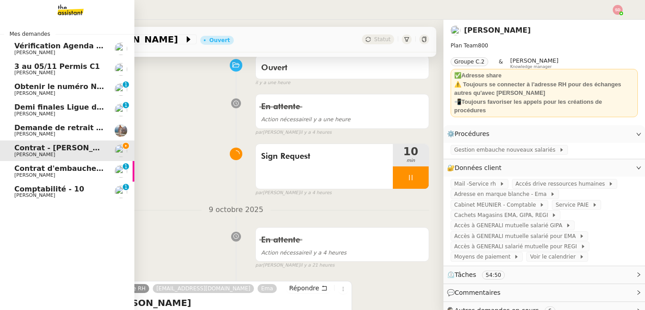
click at [28, 175] on span "[PERSON_NAME]" at bounding box center [34, 175] width 41 height 6
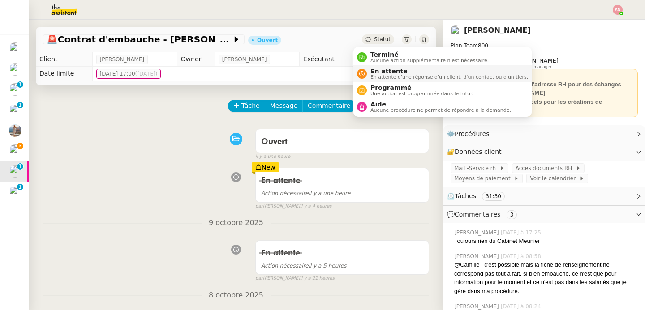
click at [374, 69] on span "En attente" at bounding box center [450, 71] width 158 height 7
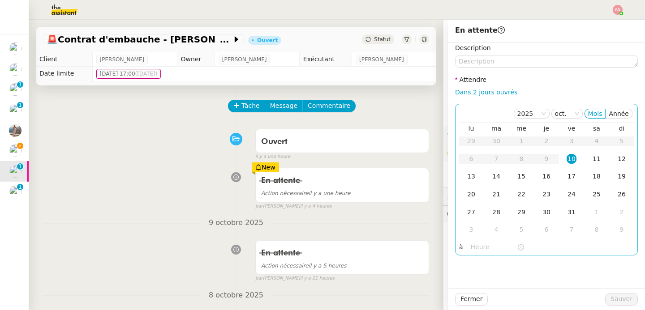
click at [479, 248] on input "text" at bounding box center [494, 247] width 46 height 10
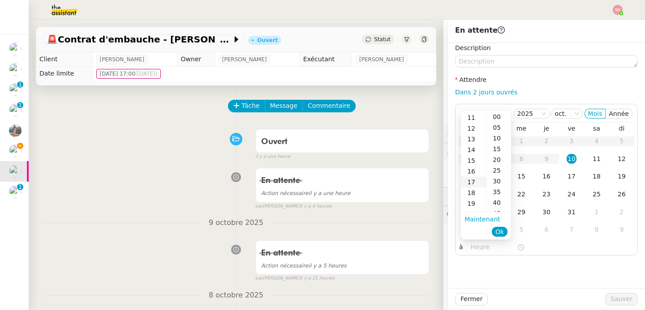
click at [470, 183] on div "17" at bounding box center [473, 182] width 25 height 11
click at [500, 182] on div "30" at bounding box center [499, 181] width 25 height 11
type input "17:30"
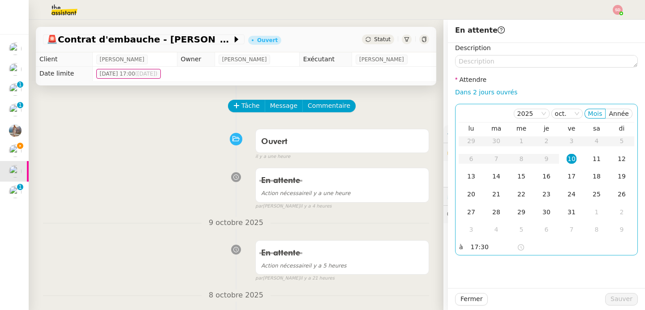
click at [567, 155] on div "10" at bounding box center [572, 159] width 10 height 10
click at [617, 296] on span "Sauver" at bounding box center [622, 299] width 22 height 10
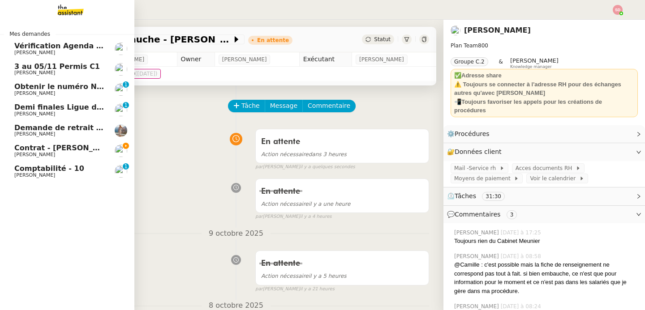
click at [23, 155] on span "[PERSON_NAME]" at bounding box center [34, 155] width 41 height 6
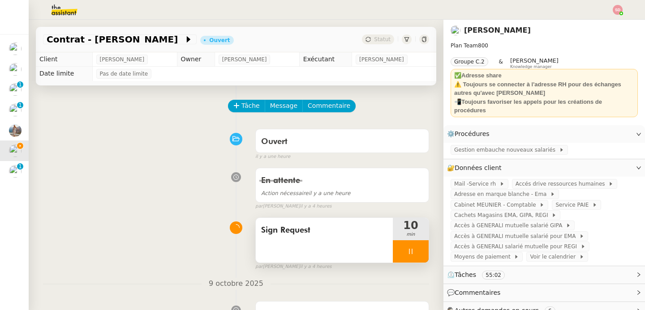
click at [407, 250] on div at bounding box center [411, 252] width 36 height 22
click at [416, 250] on icon at bounding box center [419, 251] width 7 height 7
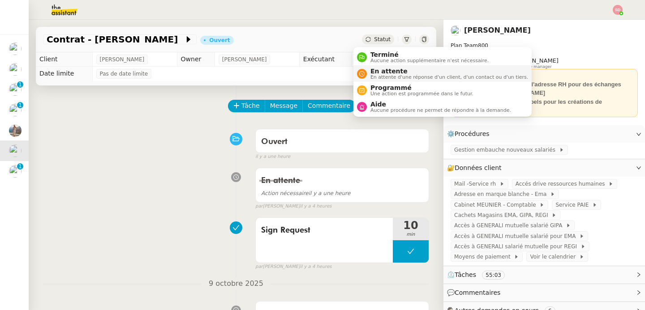
click at [371, 75] on span "En attente d'une réponse d'un client, d'un contact ou d'un tiers." at bounding box center [450, 77] width 158 height 5
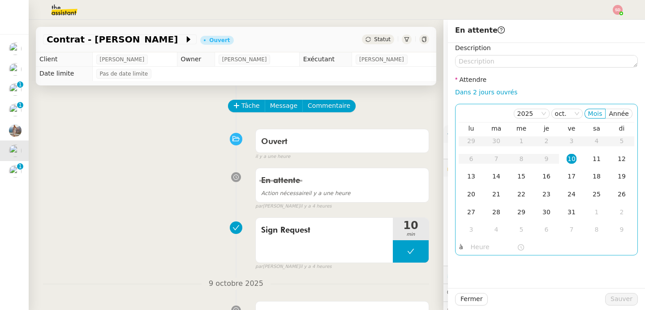
click at [471, 245] on input "text" at bounding box center [494, 247] width 46 height 10
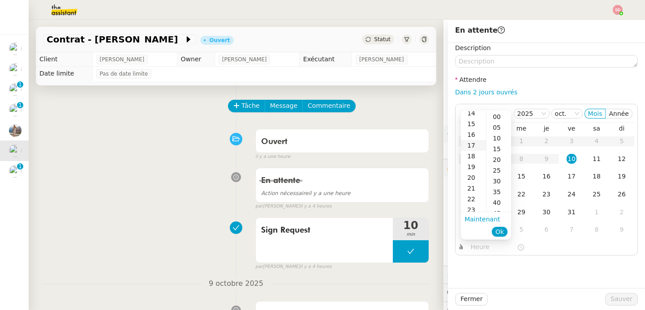
click at [470, 147] on div "17" at bounding box center [473, 145] width 25 height 11
click at [499, 180] on div "30" at bounding box center [499, 181] width 25 height 11
type input "17:30"
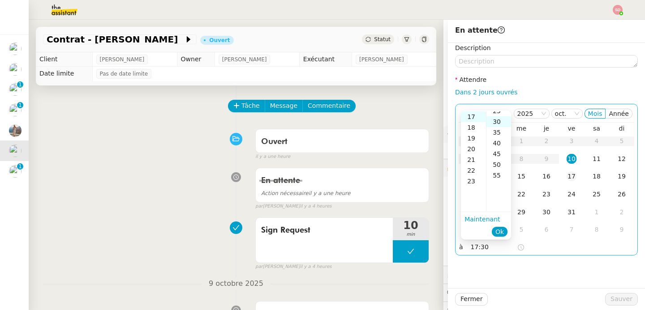
scroll to position [65, 0]
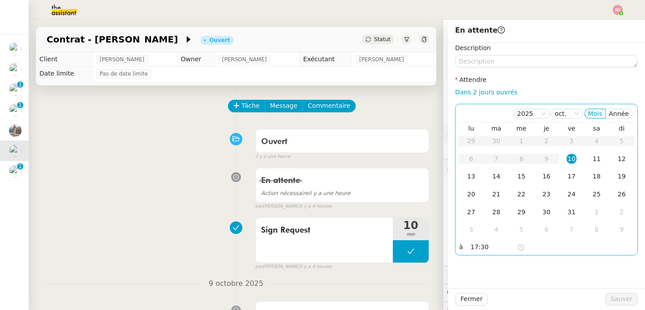
click at [571, 161] on div "10" at bounding box center [572, 159] width 10 height 10
click at [616, 299] on span "Sauver" at bounding box center [622, 299] width 22 height 10
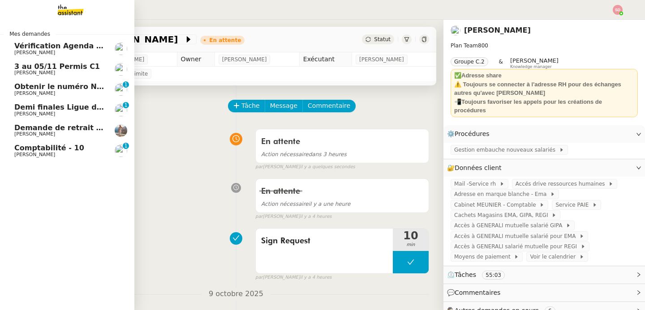
click at [58, 69] on span "3 au 05/11 Permis C1" at bounding box center [57, 66] width 86 height 9
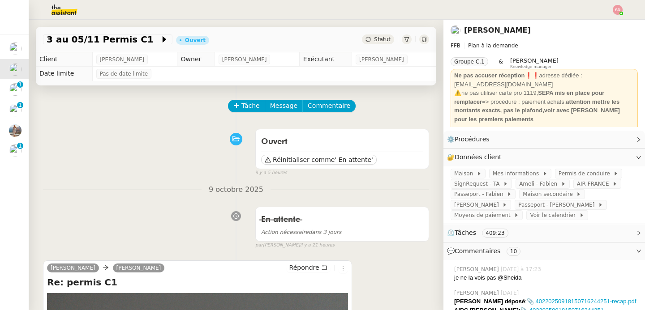
scroll to position [159, 0]
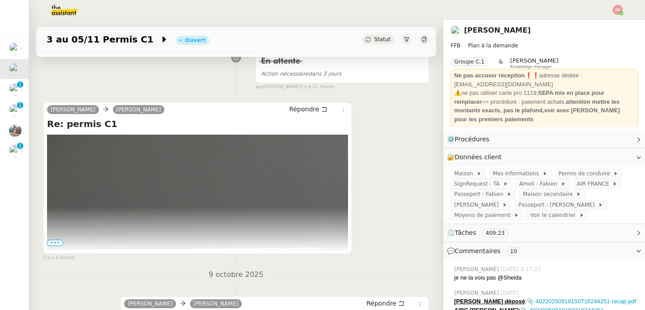
click at [54, 244] on span "•••" at bounding box center [55, 243] width 16 height 6
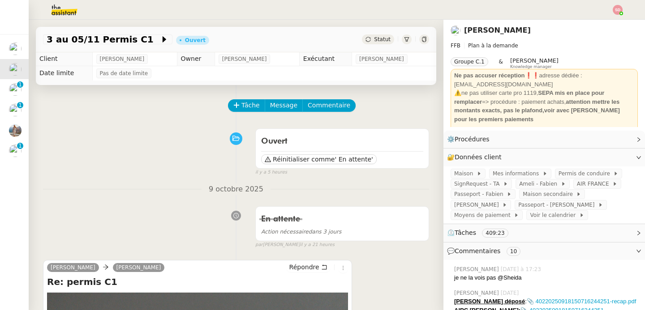
scroll to position [0, 0]
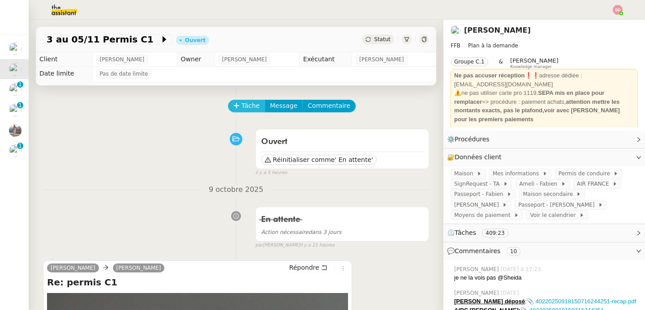
click at [243, 105] on span "Tâche" at bounding box center [250, 106] width 18 height 10
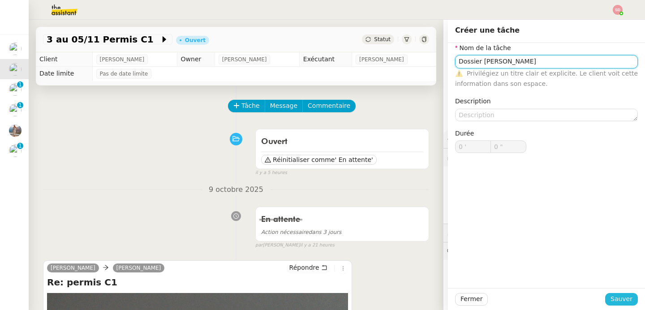
type input "Dossier ANTS Fabien"
click at [623, 302] on span "Sauver" at bounding box center [622, 299] width 22 height 10
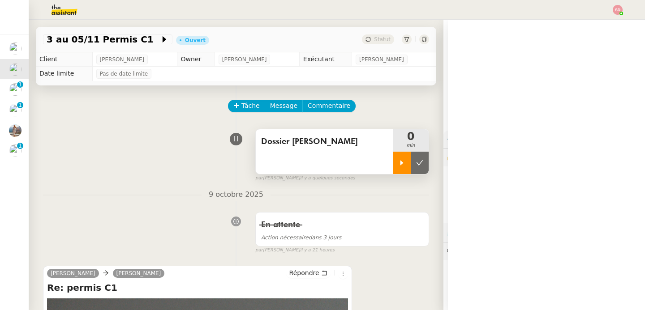
click at [393, 167] on div at bounding box center [402, 163] width 18 height 22
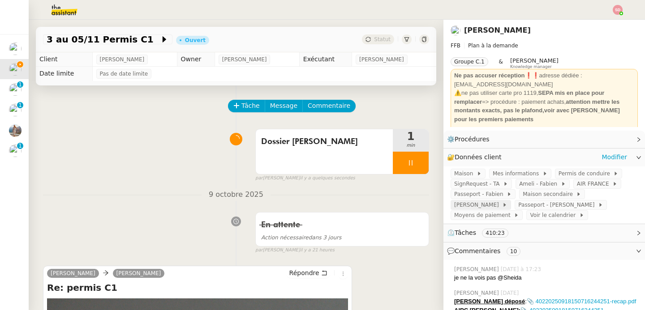
click at [486, 209] on div "ANTS Emilie" at bounding box center [480, 205] width 53 height 9
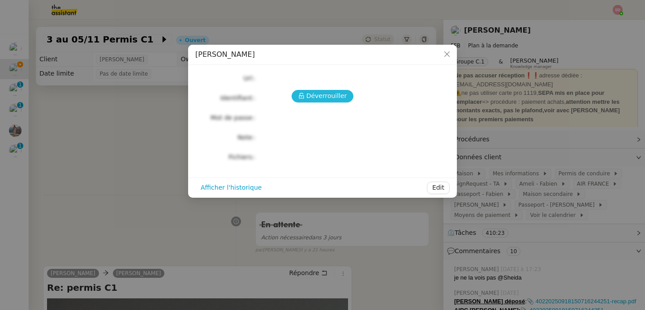
click at [319, 95] on span "Déverrouiller" at bounding box center [326, 96] width 41 height 10
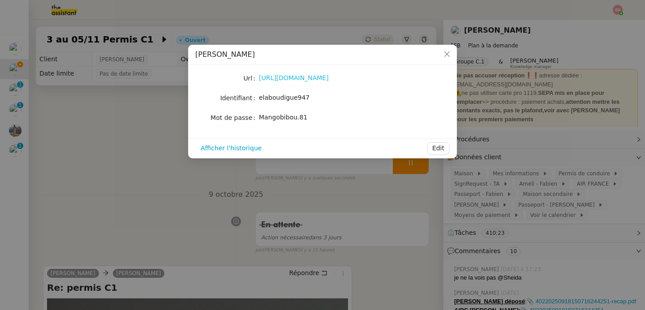
click at [319, 81] on link "https://moncompte.ants.gouv.fr/mon_espace" at bounding box center [294, 77] width 70 height 7
click at [547, 216] on nz-modal-container "ANTS Emilie Url https://moncompte.ants.gouv.fr/mon_espace Identifiant elaboudig…" at bounding box center [322, 155] width 645 height 310
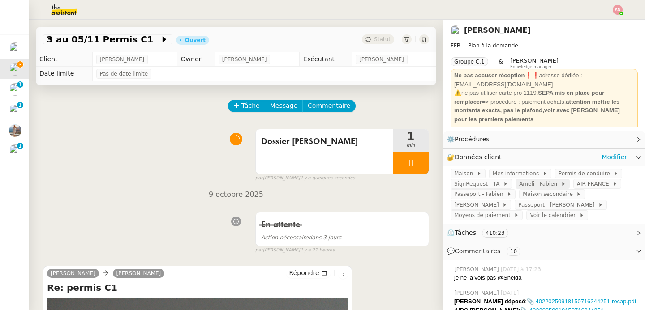
click at [533, 182] on span "Ameli - Fabien" at bounding box center [540, 184] width 42 height 9
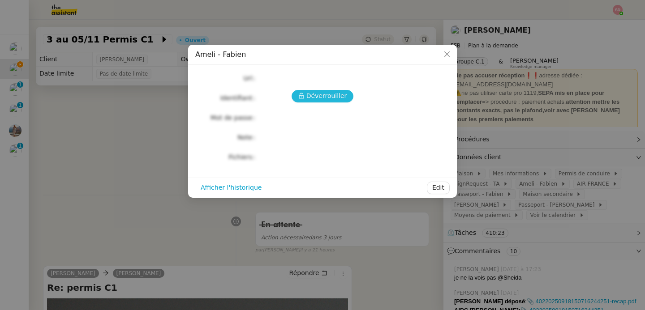
click at [299, 98] on button "Déverrouiller" at bounding box center [323, 96] width 62 height 13
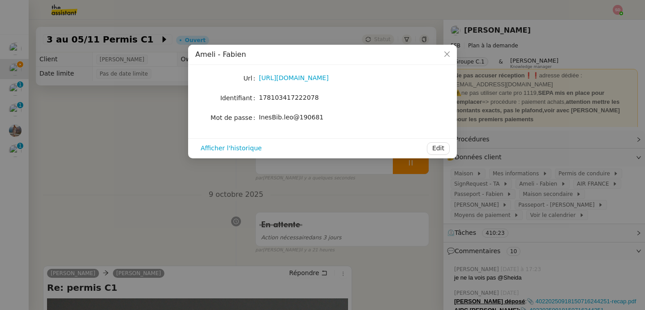
click at [299, 98] on span "178103417222078" at bounding box center [289, 97] width 60 height 7
copy span "178103417222078"
click at [276, 120] on span "InesBib.leo@190681" at bounding box center [291, 117] width 65 height 7
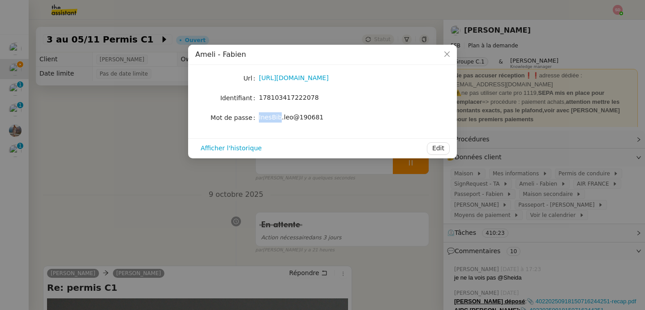
click at [276, 120] on span "InesBib.leo@190681" at bounding box center [291, 117] width 65 height 7
copy div "InesBib.leo@190681 Afficher l'historique Edit"
click at [112, 140] on nz-modal-container "Ameli - Fabien Url https://www.ameli.fr/assure Identifiant 178103417222078 Mot …" at bounding box center [322, 155] width 645 height 310
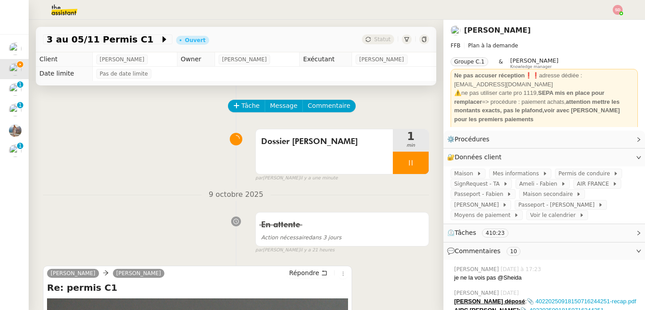
click at [66, 12] on img at bounding box center [56, 10] width 69 height 20
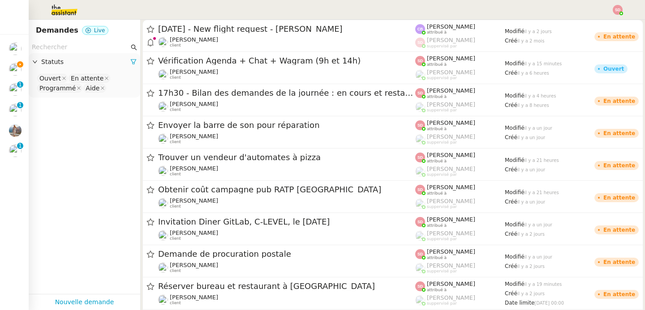
click at [73, 49] on input "text" at bounding box center [80, 47] width 97 height 10
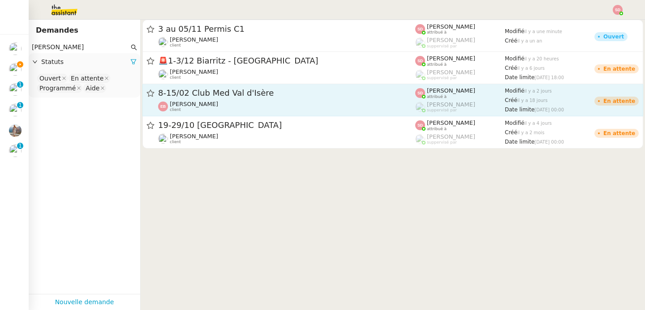
type input "emilie bornan"
click at [250, 98] on div "8-15/02 Club Med Val d'Isère" at bounding box center [286, 93] width 257 height 11
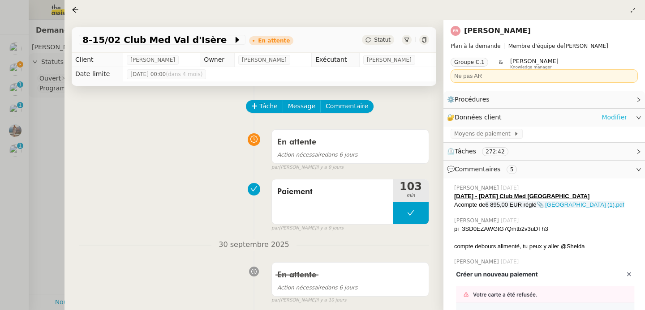
click at [615, 117] on link "Modifier" at bounding box center [615, 117] width 26 height 10
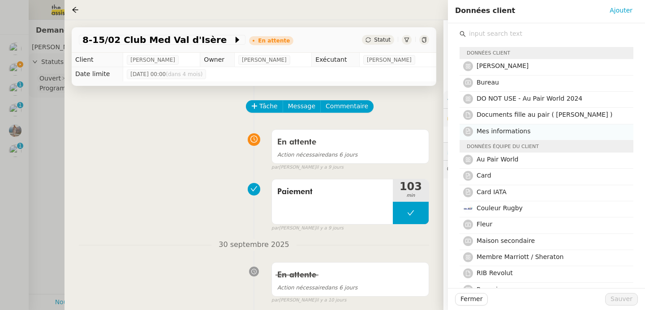
click at [561, 133] on h4 "Mes informations" at bounding box center [552, 131] width 151 height 10
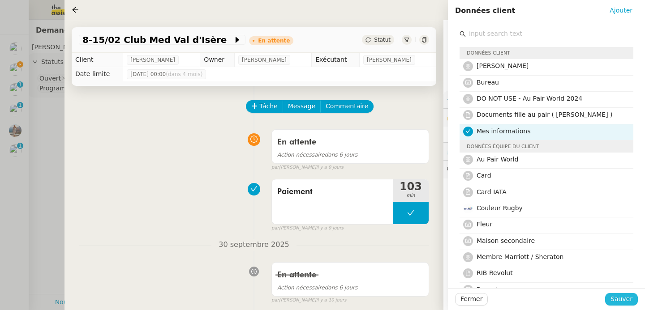
click at [623, 302] on span "Sauver" at bounding box center [622, 299] width 22 height 10
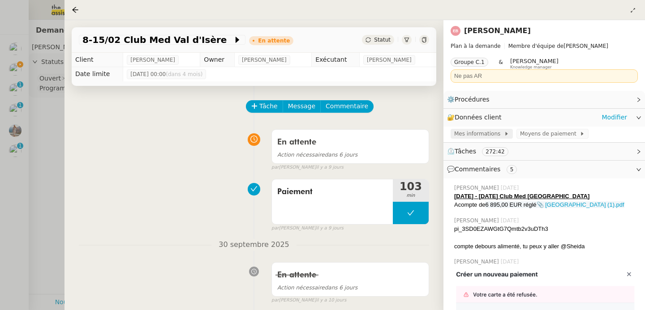
click at [489, 136] on span "Mes informations" at bounding box center [479, 133] width 50 height 9
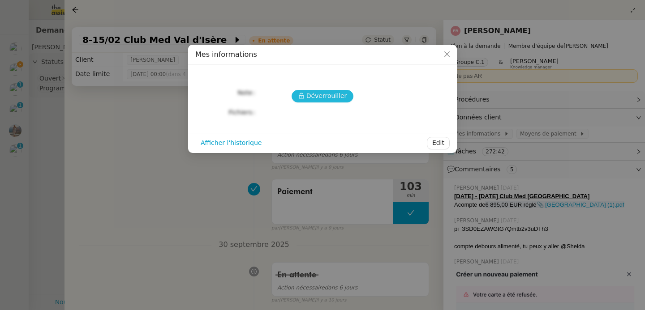
click at [334, 95] on span "Déverrouiller" at bounding box center [326, 96] width 41 height 10
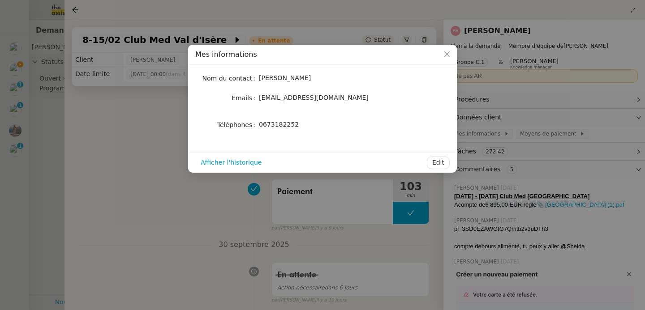
click at [263, 127] on span "0673182252" at bounding box center [279, 124] width 40 height 7
copy span "0673182252"
drag, startPoint x: 52, startPoint y: 118, endPoint x: 45, endPoint y: 111, distance: 10.1
click at [52, 118] on nz-modal-container "Mes informations Nom du contact Emilie Laboudigue Emails emiliebornancin@gmail.…" at bounding box center [322, 155] width 645 height 310
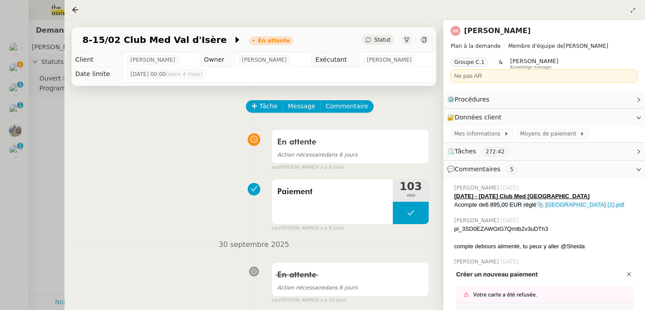
click at [18, 84] on div at bounding box center [322, 155] width 645 height 310
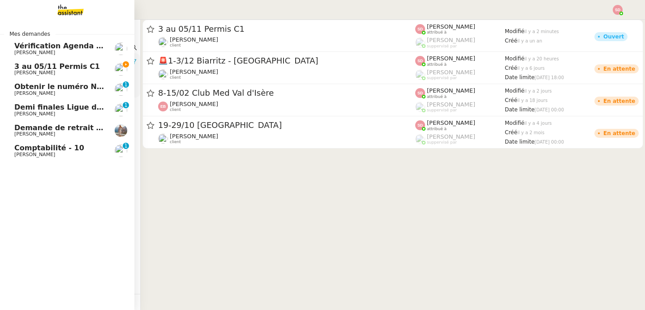
click at [50, 153] on span "[PERSON_NAME]" at bounding box center [59, 154] width 90 height 5
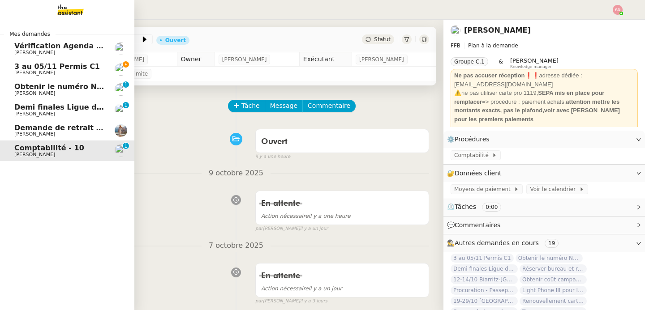
click at [78, 68] on span "3 au 05/11 Permis C1" at bounding box center [57, 66] width 86 height 9
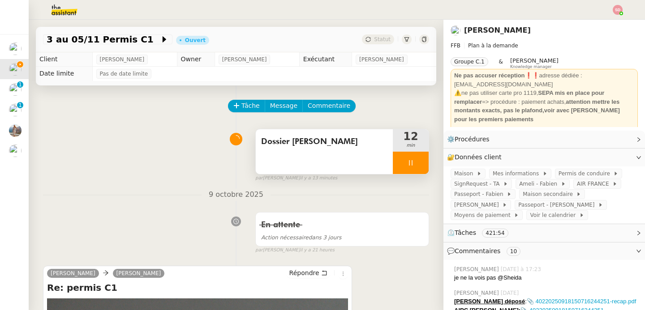
click at [409, 168] on div at bounding box center [411, 163] width 36 height 22
click at [411, 168] on button at bounding box center [420, 163] width 18 height 22
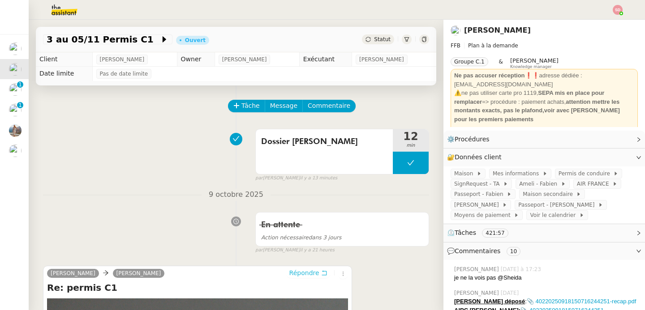
click at [308, 276] on span "Répondre" at bounding box center [304, 273] width 30 height 9
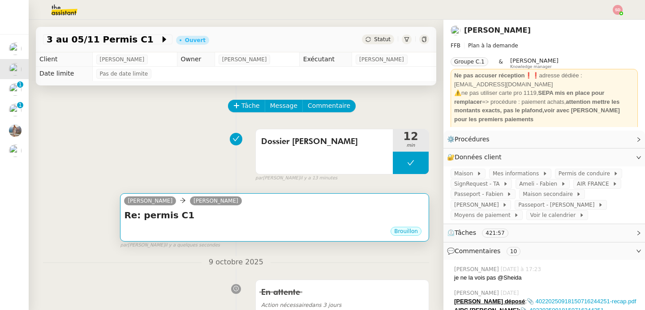
click at [295, 212] on h4 "Re: permis C1" at bounding box center [274, 215] width 301 height 13
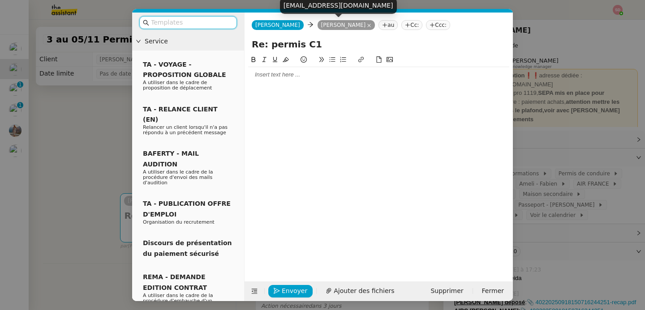
click at [367, 26] on icon at bounding box center [369, 25] width 4 height 4
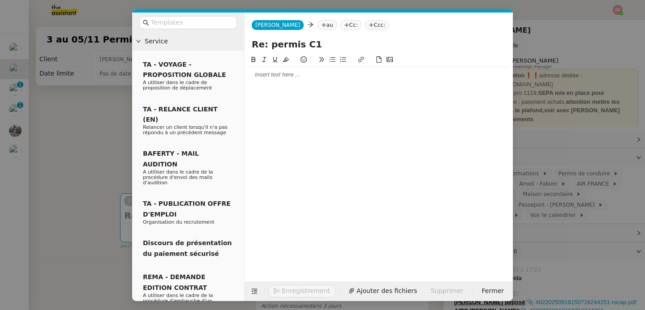
click at [318, 26] on nz-tag "au" at bounding box center [327, 25] width 19 height 10
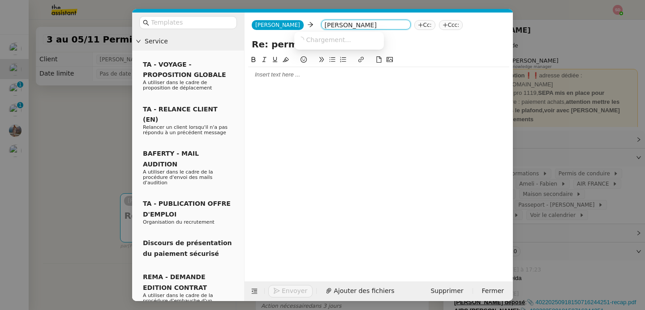
type input "emilie bornan"
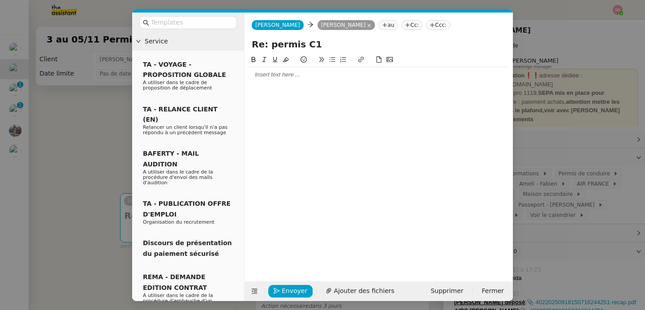
click at [300, 76] on div at bounding box center [378, 75] width 261 height 8
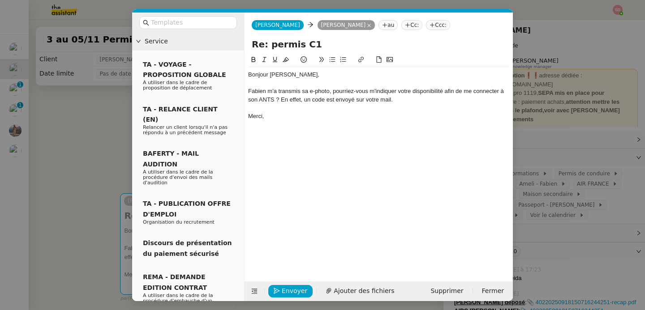
click at [404, 102] on div "Fabien m'a transmis sa e-photo, pourriez-vous m'indiquer votre disponibilité af…" at bounding box center [378, 95] width 261 height 17
click at [336, 57] on button at bounding box center [332, 60] width 11 height 10
click at [288, 289] on span "Envoyer" at bounding box center [295, 291] width 26 height 10
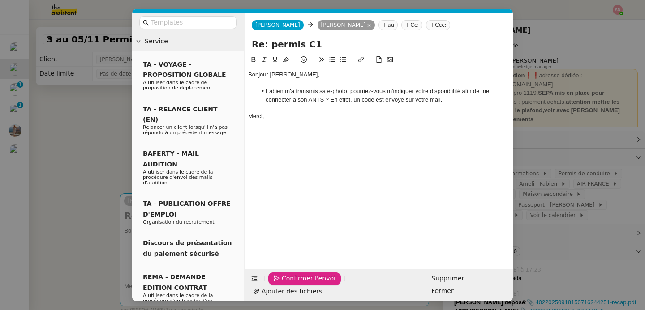
click at [288, 284] on span "Confirmer l'envoi" at bounding box center [309, 279] width 54 height 10
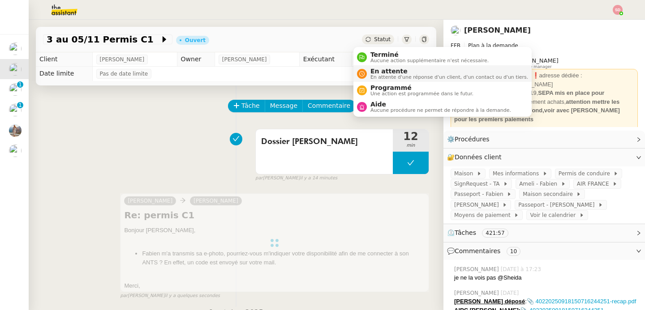
click at [375, 73] on span "En attente" at bounding box center [450, 71] width 158 height 7
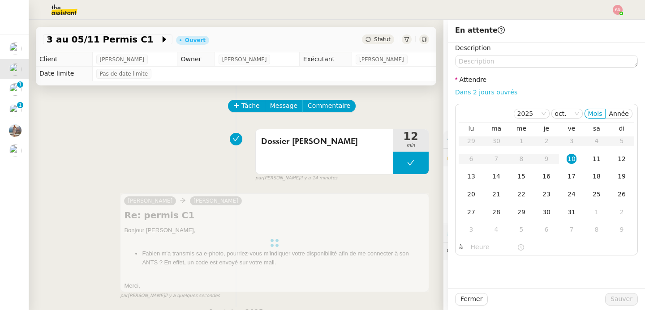
click at [488, 91] on link "Dans 2 jours ouvrés" at bounding box center [486, 92] width 62 height 7
click at [468, 179] on div "13" at bounding box center [471, 177] width 10 height 10
click at [481, 246] on input "07:00" at bounding box center [494, 247] width 46 height 10
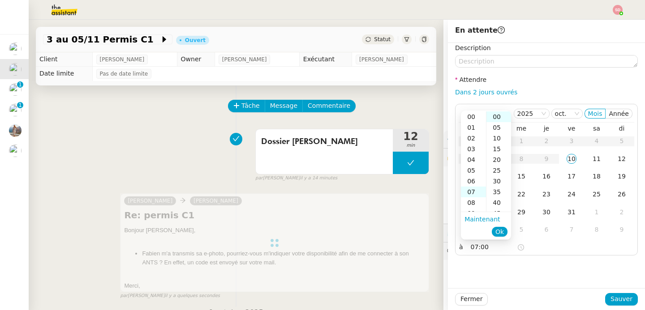
scroll to position [75, 0]
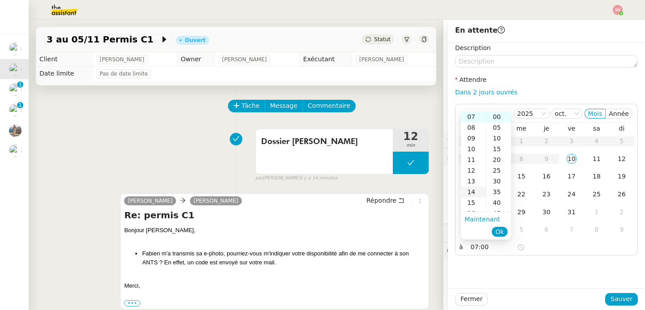
click at [478, 194] on div "14" at bounding box center [473, 192] width 25 height 11
type input "14:00"
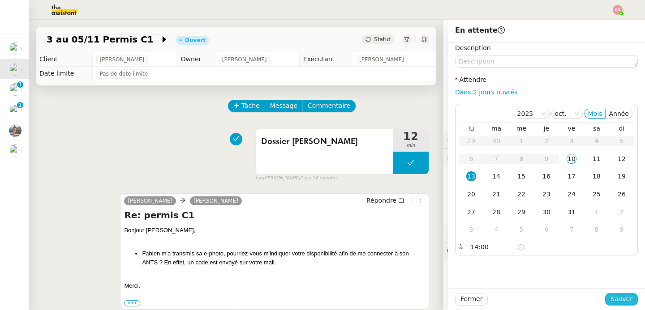
click at [628, 301] on button "Sauver" at bounding box center [621, 299] width 33 height 13
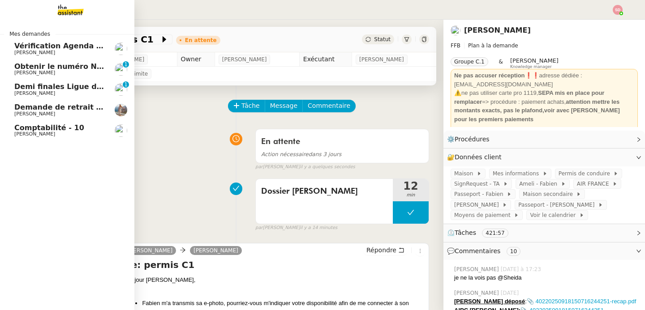
click at [36, 73] on span "[PERSON_NAME]" at bounding box center [34, 73] width 41 height 6
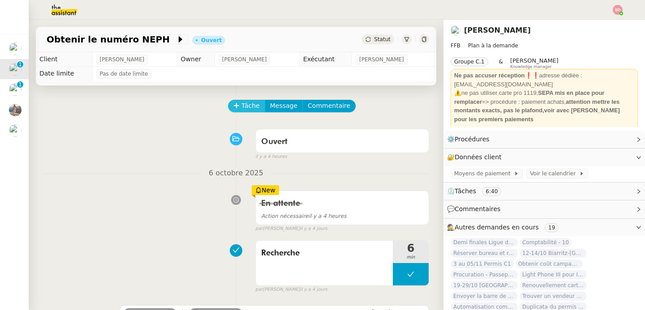
click at [241, 104] on span "Tâche" at bounding box center [250, 106] width 18 height 10
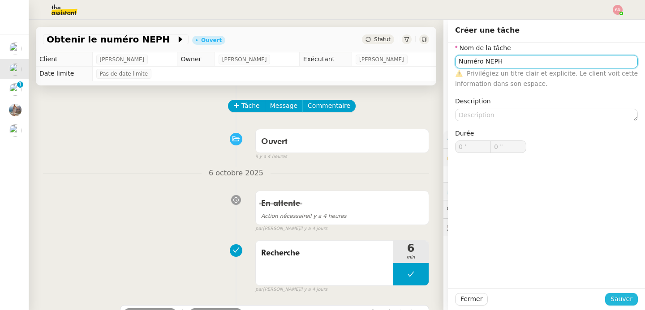
type input "Numéro NEPH"
click at [605, 294] on button "Sauver" at bounding box center [621, 299] width 33 height 13
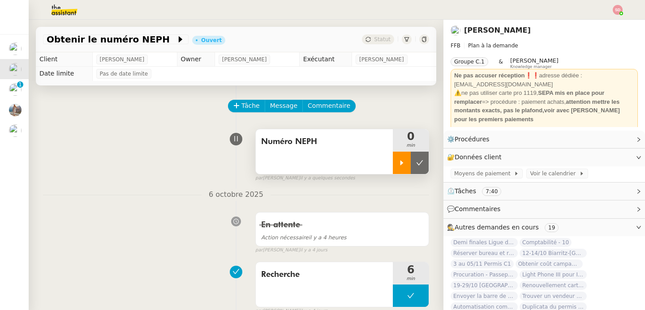
click at [398, 165] on icon at bounding box center [401, 162] width 7 height 7
click at [336, 104] on span "Commentaire" at bounding box center [329, 106] width 43 height 10
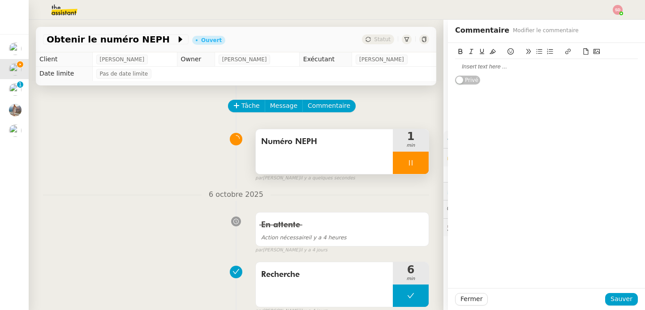
click at [583, 53] on icon at bounding box center [586, 51] width 6 height 6
click at [611, 298] on span "Sauver" at bounding box center [622, 299] width 22 height 10
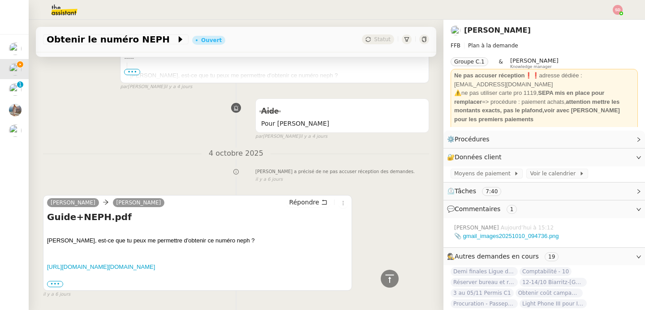
scroll to position [481, 0]
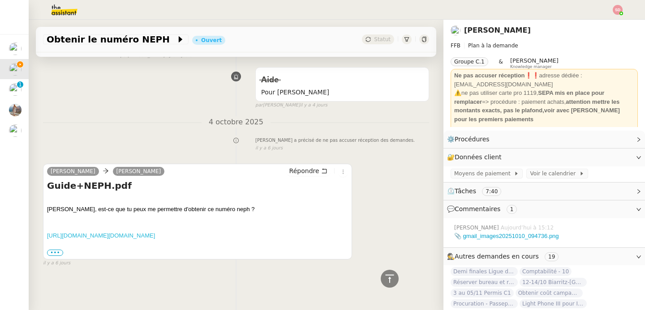
click at [155, 233] on link "https://d3bitlwkrhb3yk.cloudfront.net/digischool.fr/documents/Guide+NEPH.pdf" at bounding box center [101, 236] width 108 height 7
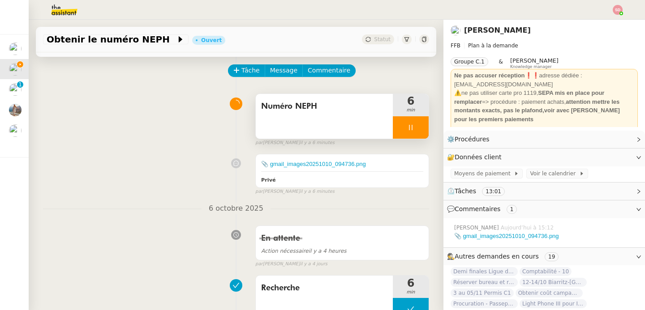
scroll to position [0, 0]
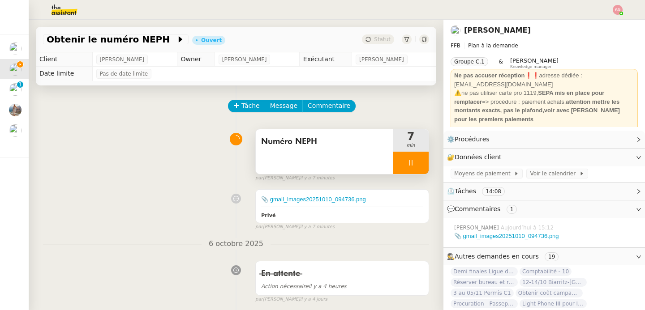
click at [409, 158] on div at bounding box center [411, 163] width 36 height 22
click at [411, 158] on button at bounding box center [420, 163] width 18 height 22
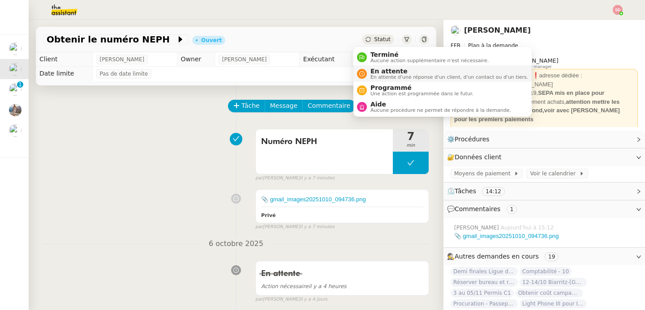
click at [363, 74] on icon at bounding box center [361, 73] width 5 height 5
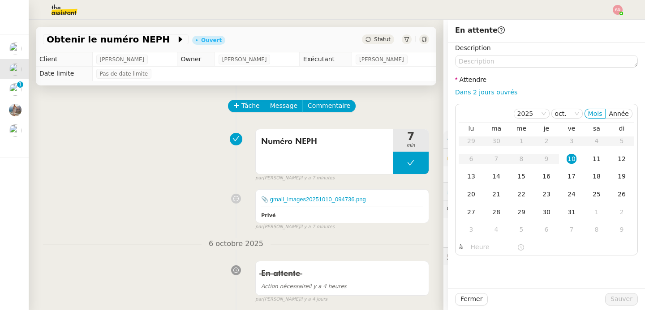
click at [478, 97] on div "Dans 2 jours ouvrés" at bounding box center [546, 92] width 183 height 10
click at [393, 165] on button at bounding box center [411, 163] width 36 height 22
click at [398, 165] on icon at bounding box center [401, 162] width 7 height 7
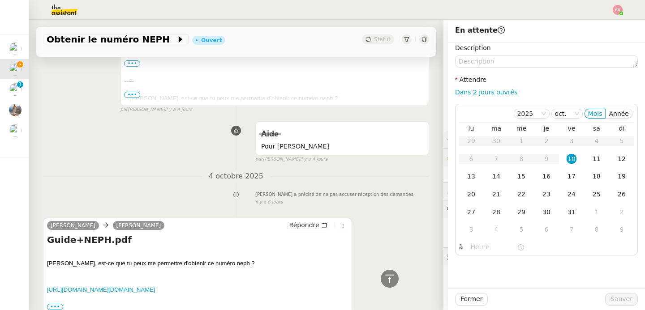
scroll to position [250, 0]
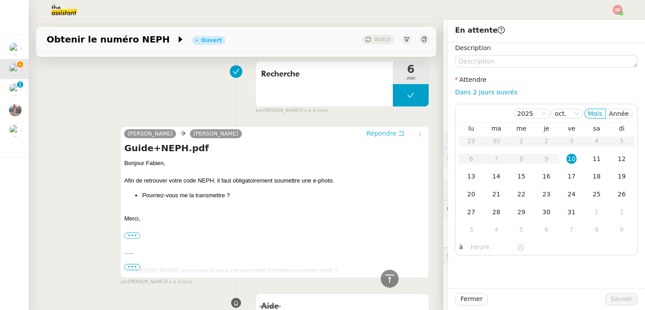
click at [382, 134] on span "Répondre" at bounding box center [381, 133] width 30 height 9
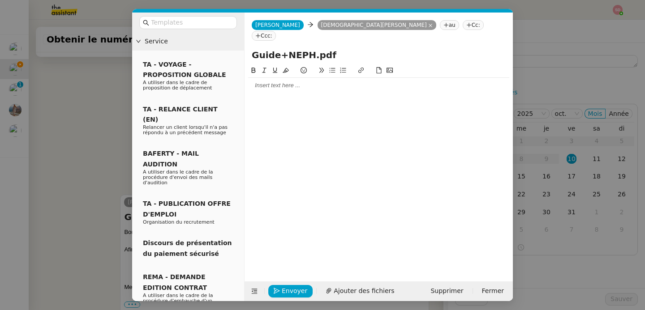
scroll to position [318, 0]
click at [325, 82] on div at bounding box center [378, 86] width 261 height 8
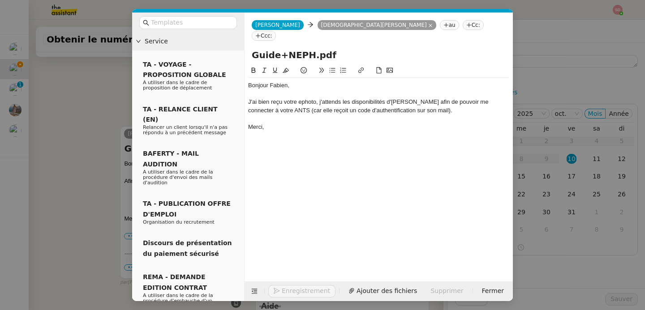
scroll to position [371, 0]
click at [281, 297] on button "Envoyer" at bounding box center [290, 291] width 44 height 13
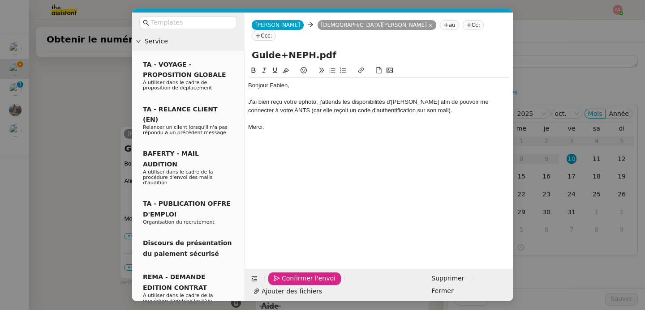
click at [281, 285] on button "Confirmer l'envoi" at bounding box center [304, 279] width 73 height 13
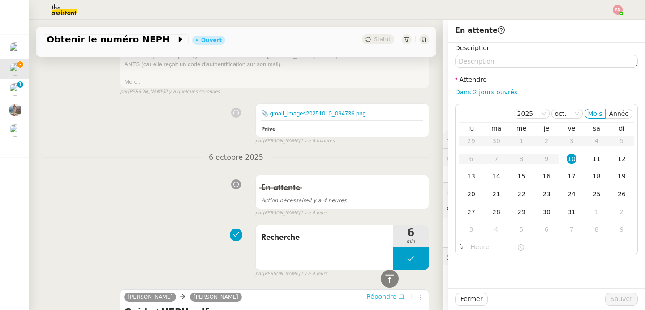
scroll to position [0, 0]
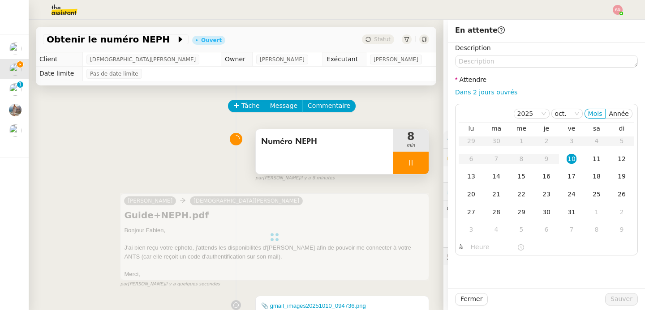
click at [409, 164] on div at bounding box center [411, 163] width 36 height 22
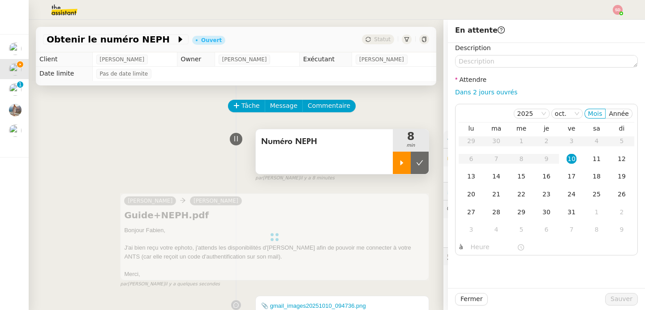
click at [416, 164] on icon at bounding box center [419, 162] width 7 height 7
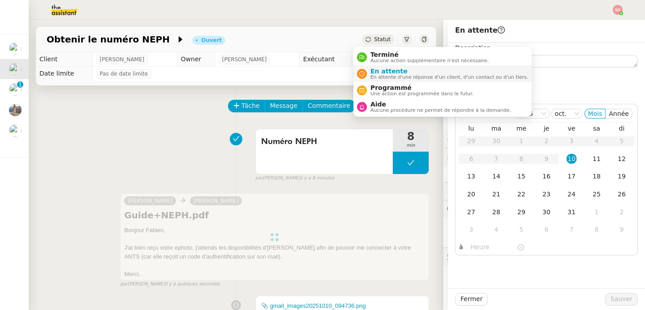
click at [364, 70] on nz-avatar at bounding box center [362, 74] width 10 height 10
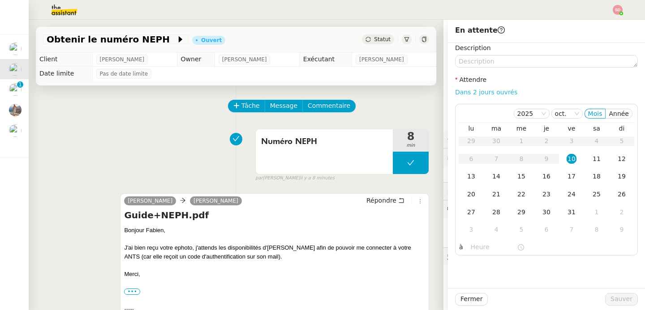
click at [479, 93] on link "Dans 2 jours ouvrés" at bounding box center [486, 92] width 62 height 7
click at [468, 177] on div "13" at bounding box center [471, 177] width 10 height 10
click at [471, 246] on input "07:00" at bounding box center [494, 247] width 46 height 10
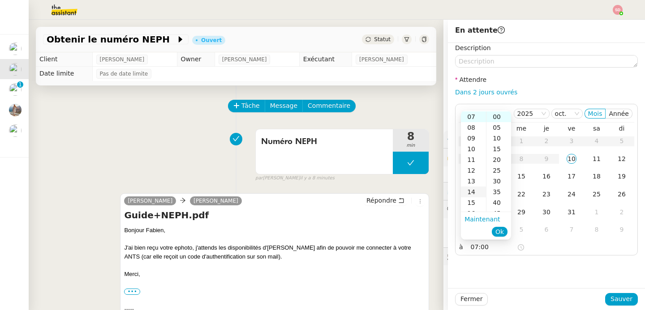
click at [473, 189] on div "14" at bounding box center [473, 192] width 25 height 11
type input "14:00"
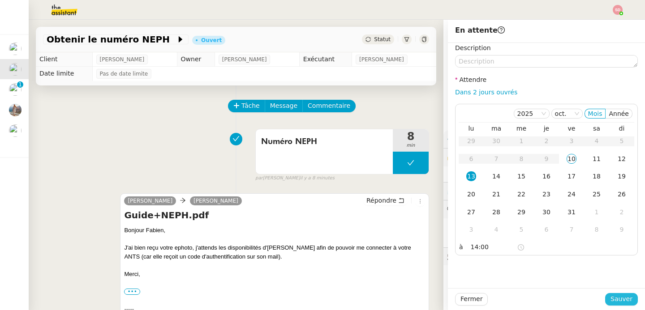
click at [613, 300] on span "Sauver" at bounding box center [622, 299] width 22 height 10
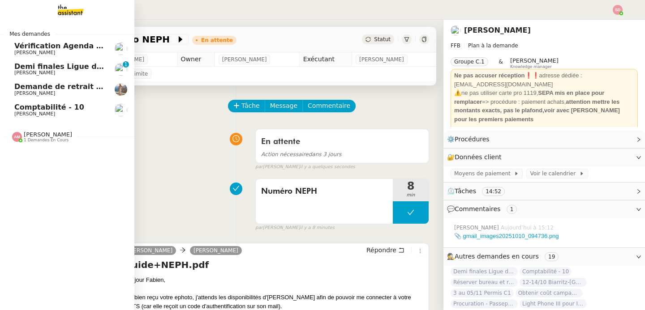
click at [20, 69] on span "Demi finales Ligue des champions" at bounding box center [83, 66] width 138 height 9
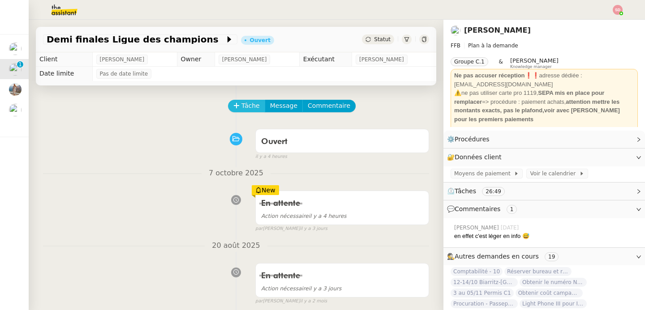
click at [249, 103] on span "Tâche" at bounding box center [250, 106] width 18 height 10
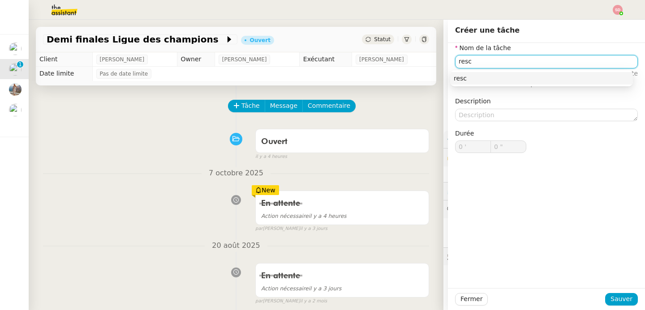
click at [465, 61] on input "resc" at bounding box center [546, 61] width 183 height 13
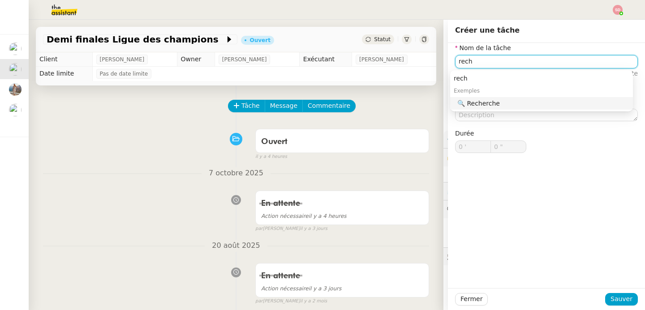
click at [480, 99] on div "🔍 Recherche" at bounding box center [543, 103] width 172 height 8
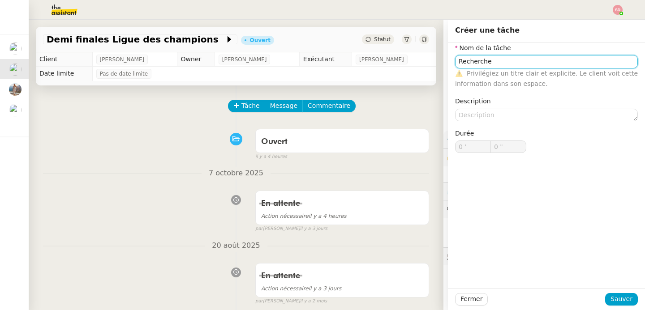
type input "Recherche"
click at [621, 306] on div "Fermer Sauver" at bounding box center [546, 300] width 197 height 22
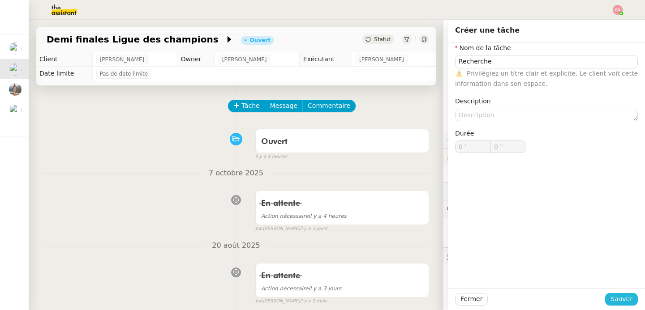
click at [621, 299] on span "Sauver" at bounding box center [622, 299] width 22 height 10
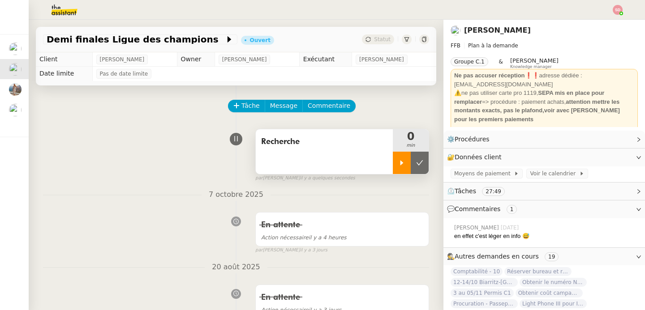
click at [401, 164] on icon at bounding box center [402, 162] width 3 height 5
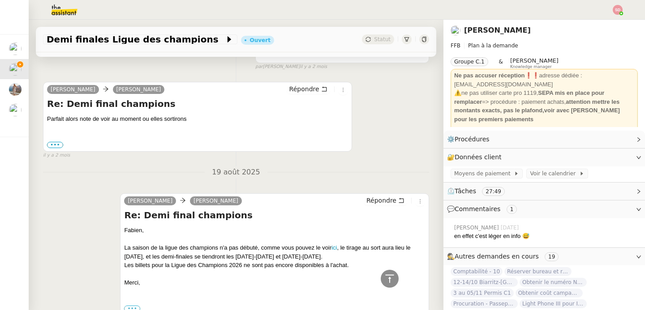
scroll to position [355, 0]
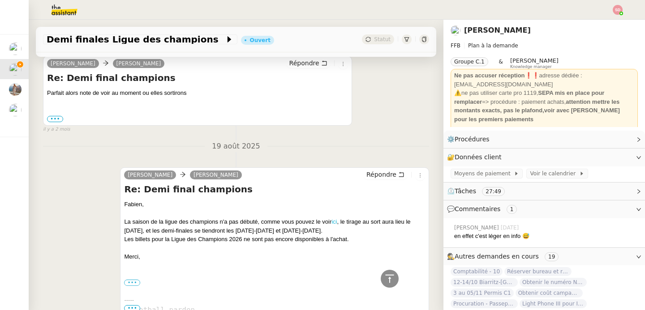
click at [333, 220] on link "ici" at bounding box center [334, 222] width 5 height 7
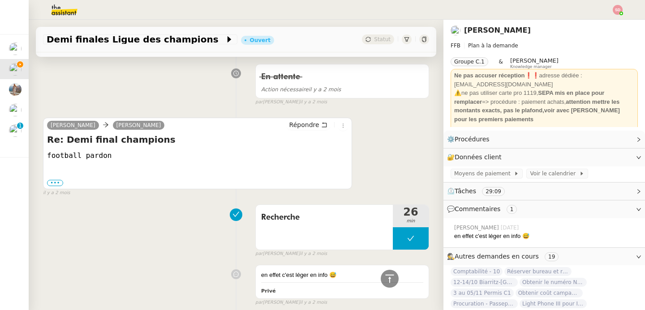
scroll to position [616, 0]
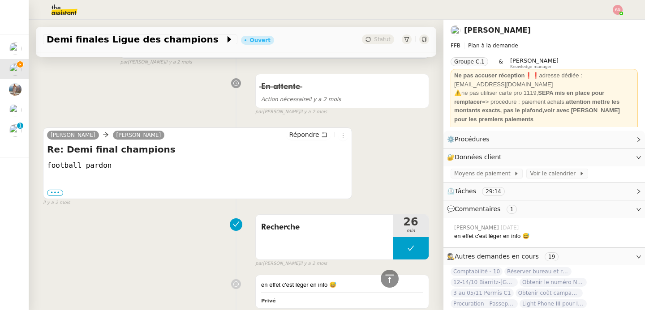
click at [491, 206] on span "Commentaires" at bounding box center [478, 209] width 46 height 7
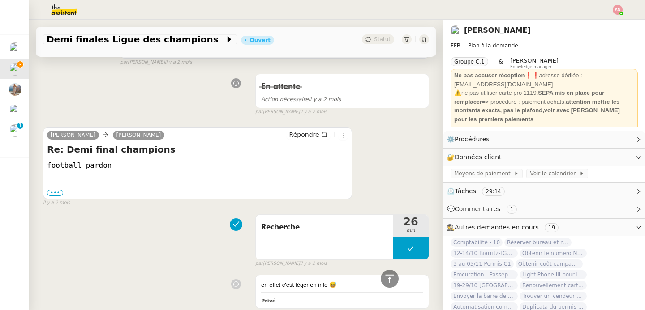
click at [500, 226] on span "Autres demandes en cours" at bounding box center [497, 227] width 84 height 7
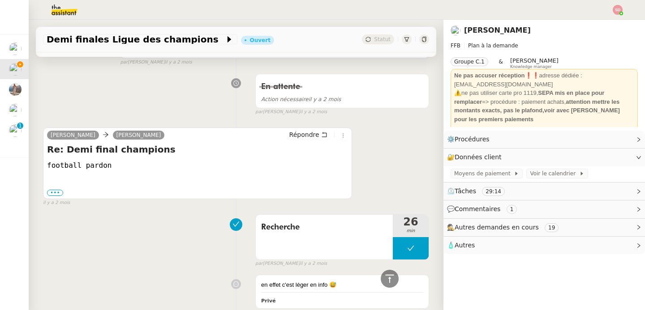
click at [489, 250] on span "🧴 Autres" at bounding box center [537, 246] width 180 height 10
click at [474, 260] on span "Créer un email dédié" at bounding box center [482, 262] width 56 height 6
click at [473, 261] on icon "button" at bounding box center [475, 261] width 4 height 5
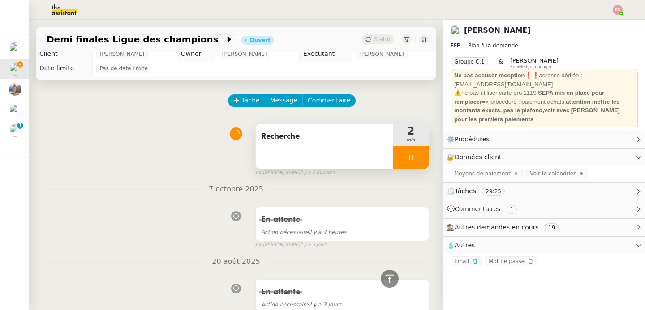
scroll to position [0, 0]
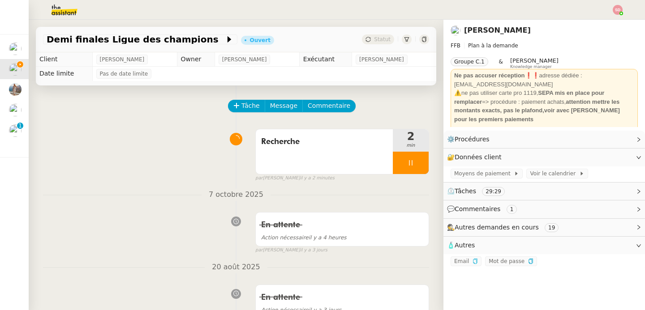
click at [407, 163] on icon at bounding box center [410, 162] width 7 height 7
click at [411, 163] on button at bounding box center [420, 163] width 18 height 22
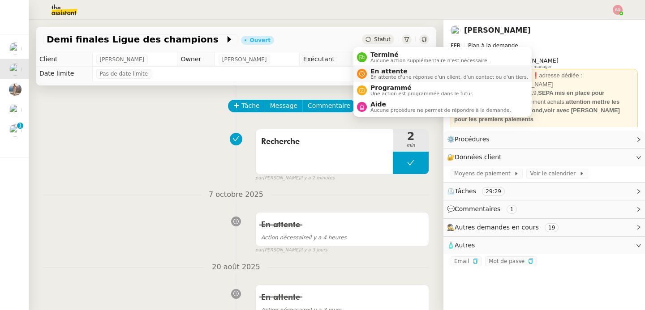
click at [372, 68] on span "En attente" at bounding box center [450, 71] width 158 height 7
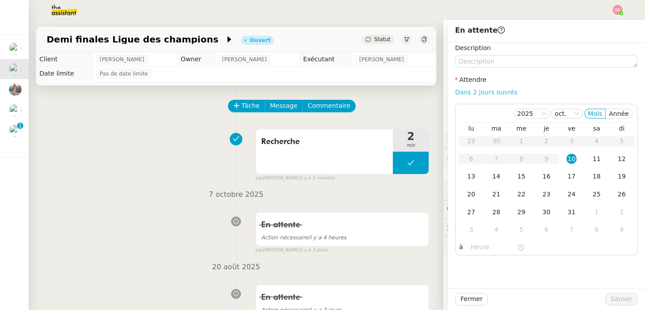
click at [478, 90] on link "Dans 2 jours ouvrés" at bounding box center [486, 92] width 62 height 7
click at [545, 228] on div "6" at bounding box center [547, 230] width 10 height 10
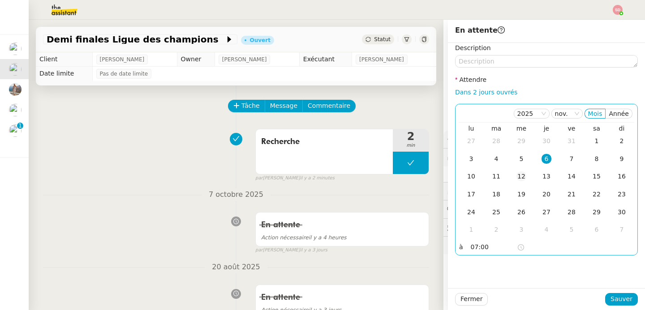
click at [517, 179] on div "12" at bounding box center [522, 177] width 10 height 10
click at [475, 250] on input "07:00" at bounding box center [494, 247] width 46 height 10
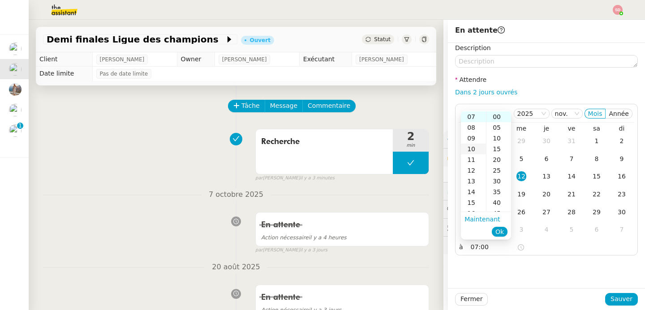
click at [476, 149] on div "10" at bounding box center [473, 149] width 25 height 11
type input "10:00"
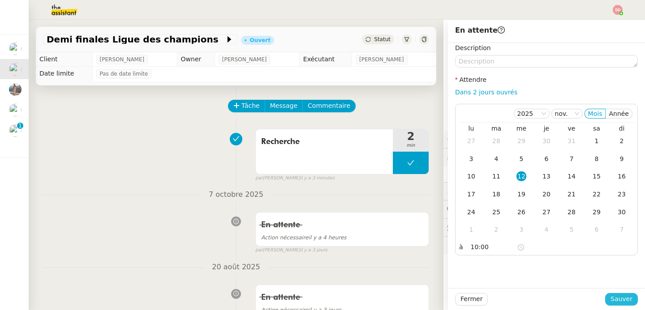
click at [622, 296] on span "Sauver" at bounding box center [622, 299] width 22 height 10
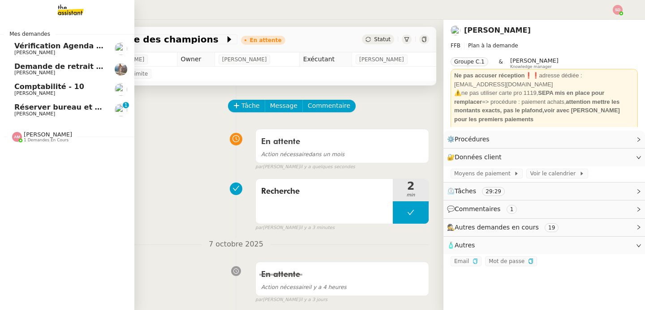
click at [20, 114] on span "[PERSON_NAME]" at bounding box center [34, 114] width 41 height 6
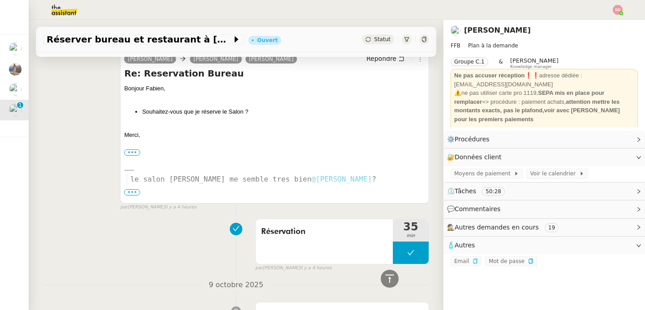
scroll to position [1016, 0]
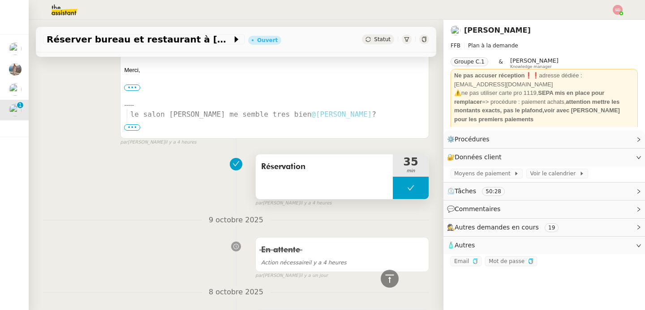
click at [393, 199] on button at bounding box center [411, 188] width 36 height 22
click at [393, 199] on div at bounding box center [402, 188] width 18 height 22
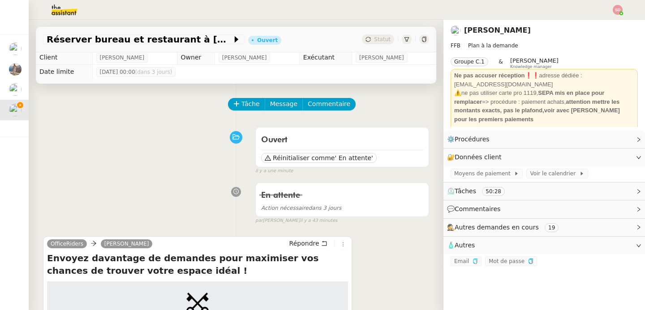
scroll to position [0, 0]
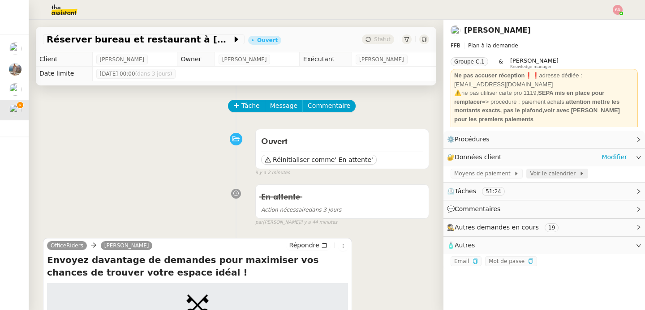
click at [544, 176] on span "Voir le calendrier" at bounding box center [554, 173] width 49 height 9
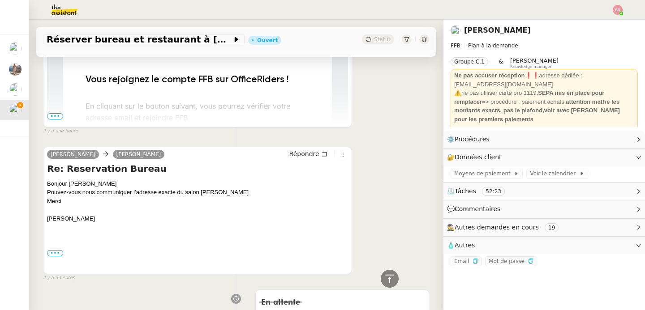
scroll to position [635, 0]
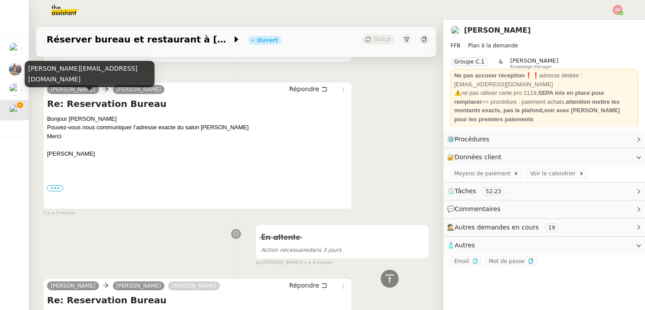
click at [81, 83] on div "bernard.bornancin@brazilandes.fr" at bounding box center [90, 74] width 130 height 26
copy div "bernard.bornancin@brazilandes.fr"
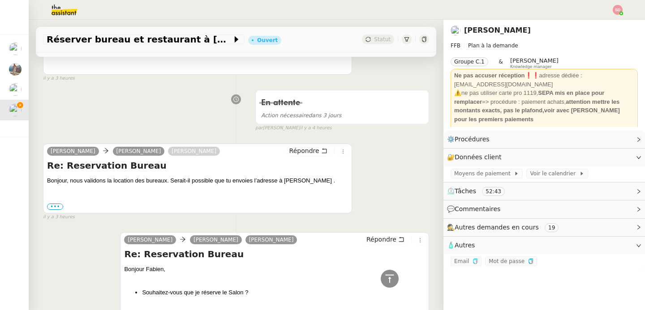
scroll to position [790, 0]
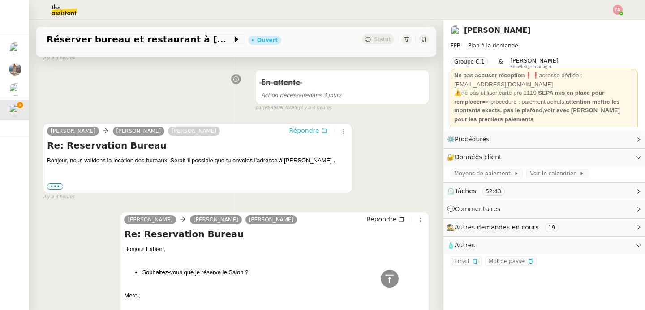
click at [304, 135] on span "Répondre" at bounding box center [304, 130] width 30 height 9
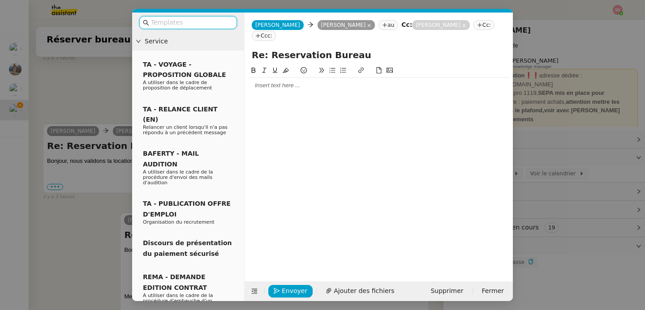
scroll to position [860, 0]
click at [290, 93] on div at bounding box center [378, 85] width 261 height 15
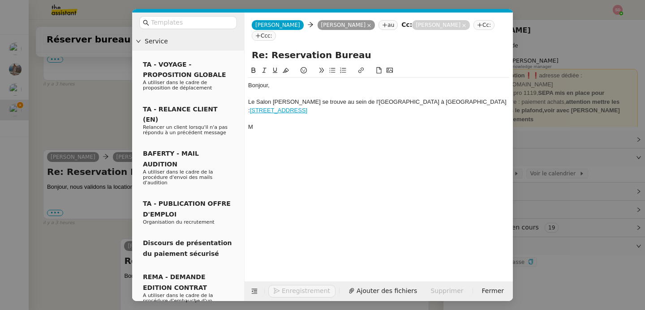
scroll to position [904, 0]
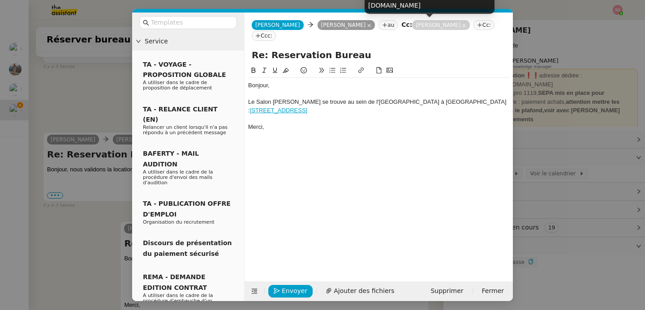
click at [462, 24] on icon at bounding box center [464, 26] width 4 height 4
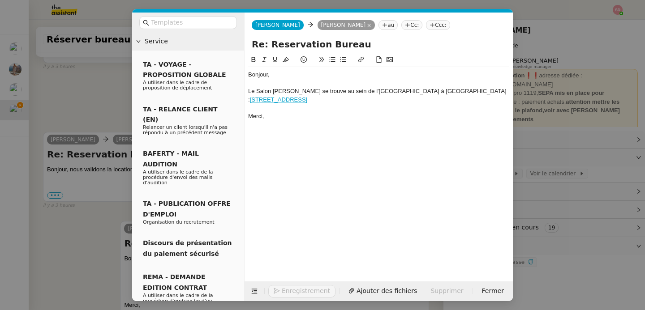
click at [382, 24] on icon at bounding box center [384, 24] width 5 height 5
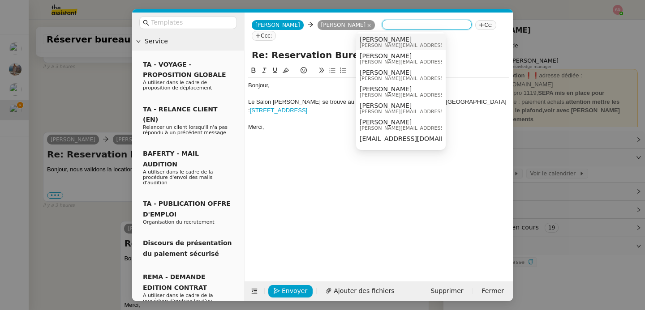
click at [372, 39] on span "Bernard BORNANCIN" at bounding box center [423, 39] width 127 height 7
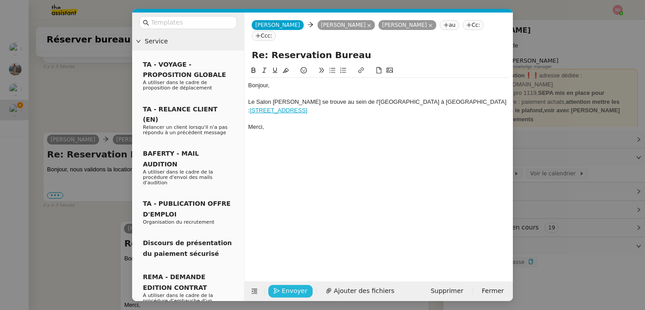
click at [282, 291] on span "Envoyer" at bounding box center [295, 291] width 26 height 10
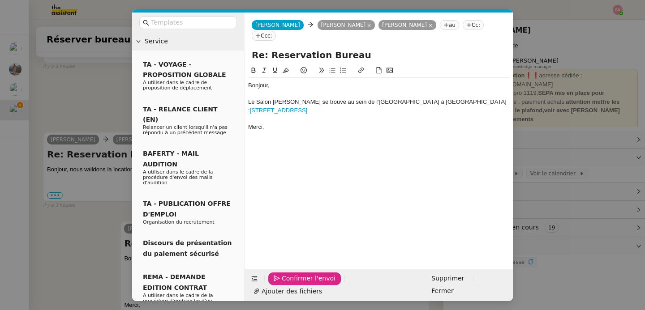
click at [282, 284] on span "Confirmer l'envoi" at bounding box center [309, 279] width 54 height 10
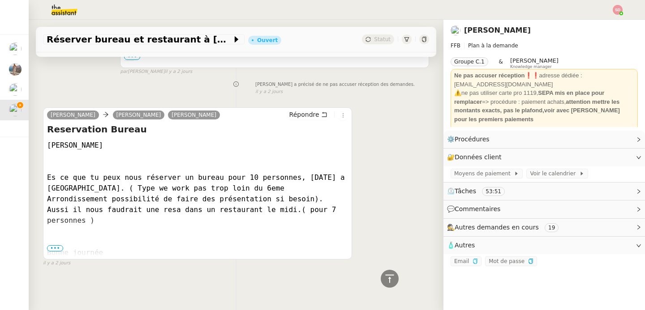
scroll to position [1796, 0]
click at [388, 279] on icon at bounding box center [389, 279] width 11 height 11
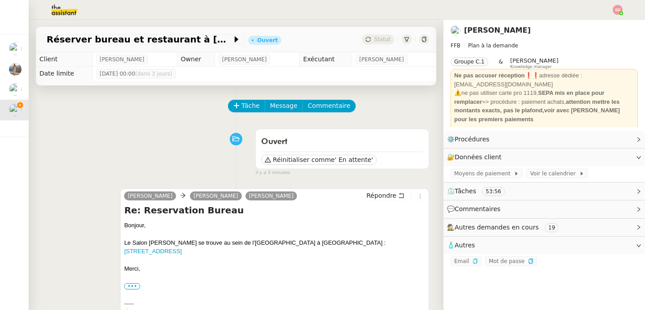
scroll to position [0, 0]
click at [174, 42] on span "Réserver bureau et restaurant à Paris" at bounding box center [139, 39] width 185 height 9
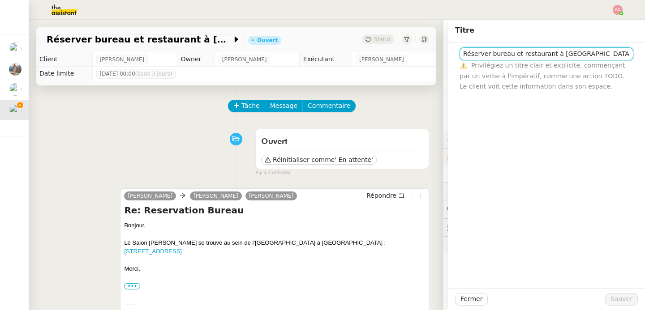
click at [506, 56] on input "Réserver bureau et restaurant à Paris" at bounding box center [547, 53] width 174 height 13
type input "14/10 Réservation Salon Blaise + resto midi"
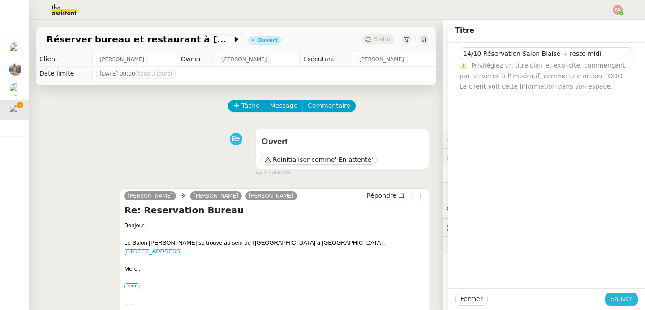
click at [625, 302] on span "Sauver" at bounding box center [622, 299] width 22 height 10
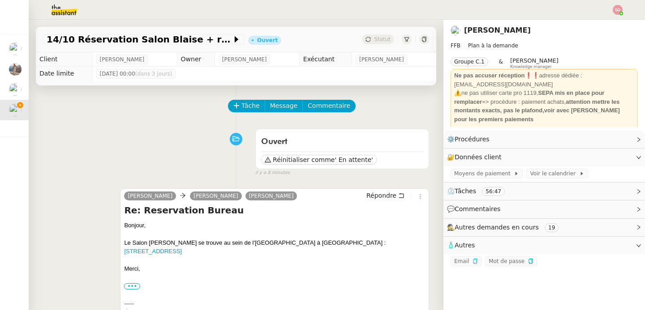
click at [139, 139] on div "Ouvert Réinitialiser comme ' En attente' false il y a 8 minutes" at bounding box center [236, 151] width 386 height 52
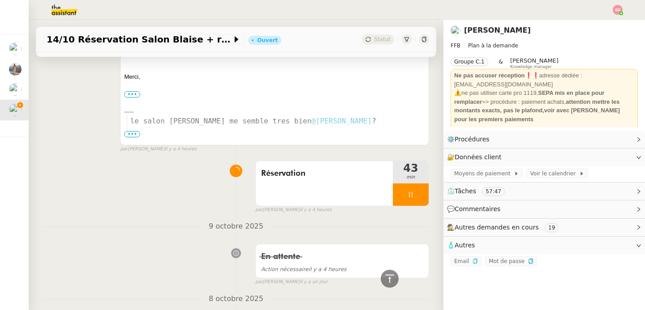
scroll to position [1215, 0]
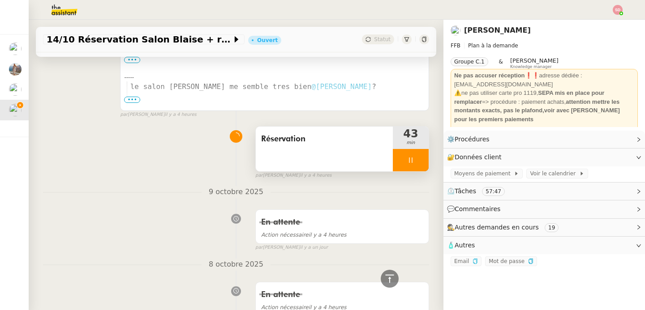
click at [408, 159] on div at bounding box center [411, 160] width 36 height 22
click at [411, 159] on button at bounding box center [420, 160] width 18 height 22
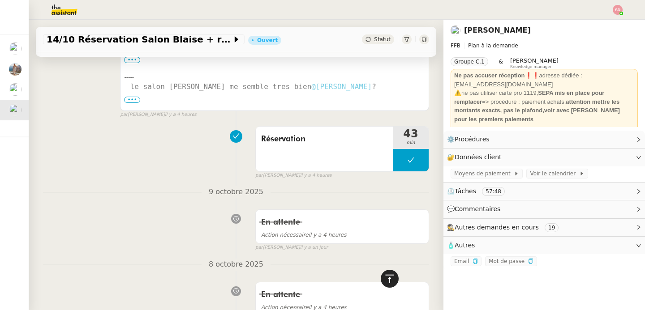
click at [386, 277] on icon at bounding box center [389, 279] width 11 height 11
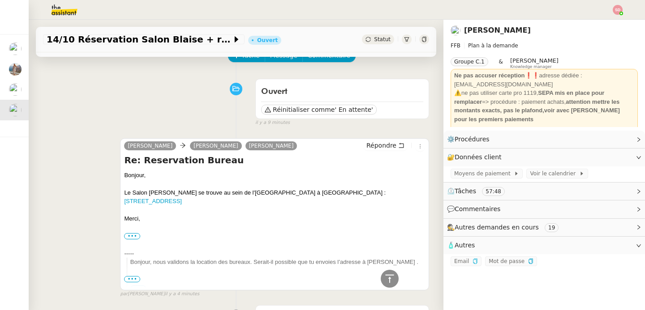
scroll to position [0, 0]
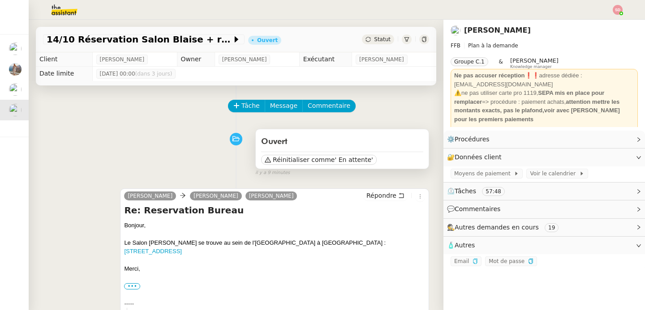
click at [334, 165] on div "Réinitialiser comme ' En attente'" at bounding box center [342, 158] width 162 height 13
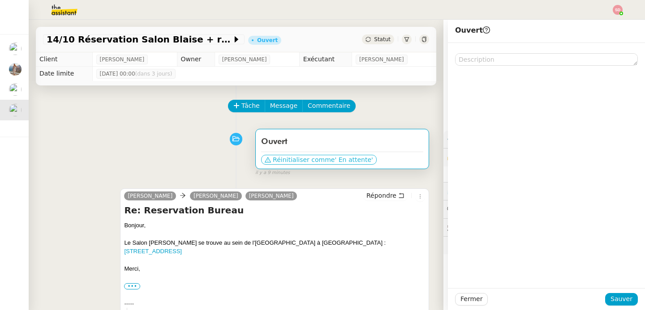
click at [338, 156] on span "' En attente'" at bounding box center [354, 159] width 38 height 9
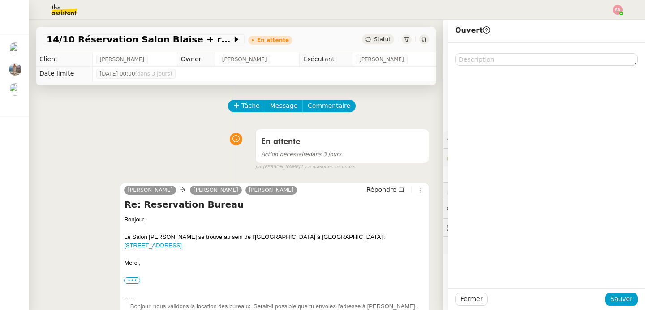
click at [417, 83] on div "14/10 Réservation Salon Blaise + resto midi En attente Statut Client Fabien Bor…" at bounding box center [236, 165] width 415 height 291
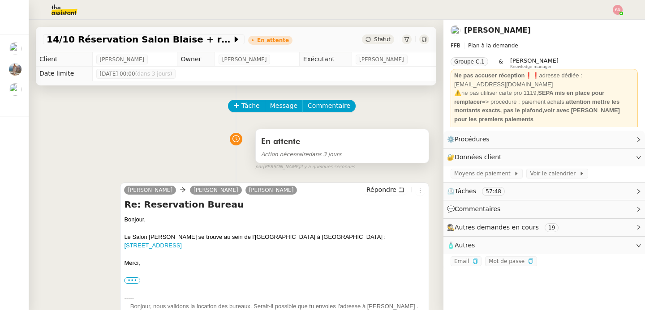
click at [388, 149] on div "Action nécessaire dans 3 jours" at bounding box center [342, 154] width 162 height 10
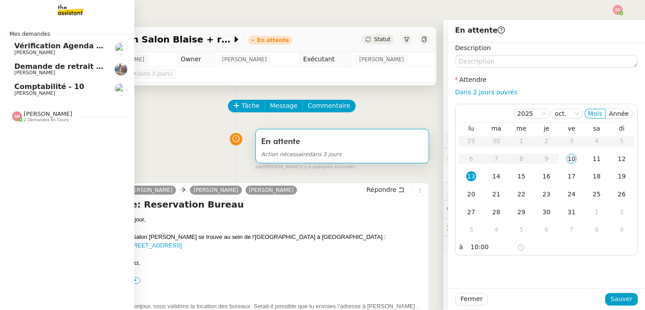
click at [40, 75] on span "Laura Gauthier" at bounding box center [34, 73] width 41 height 6
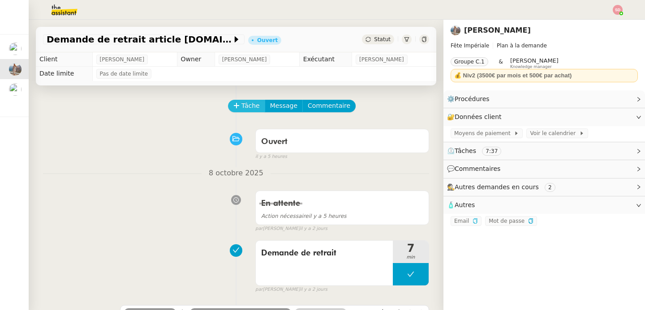
click at [232, 101] on button "Tâche" at bounding box center [246, 106] width 37 height 13
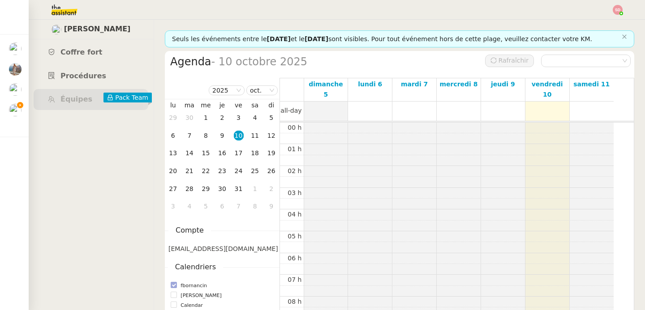
scroll to position [131, 0]
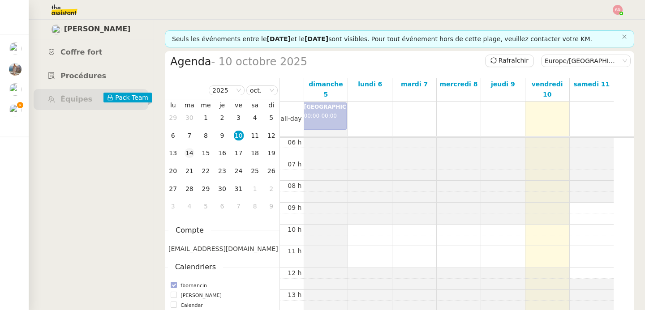
click at [187, 155] on div "14" at bounding box center [190, 153] width 10 height 10
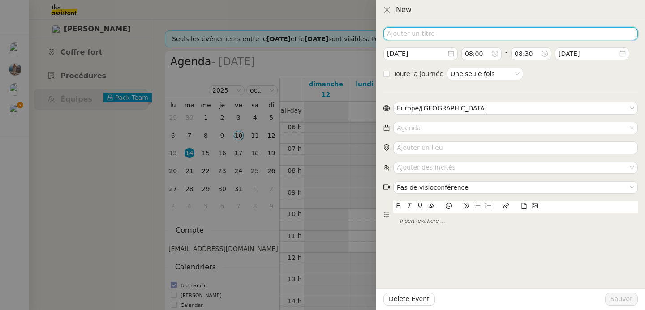
click at [423, 39] on input at bounding box center [511, 33] width 254 height 13
type input "Réservation Salon Blaise"
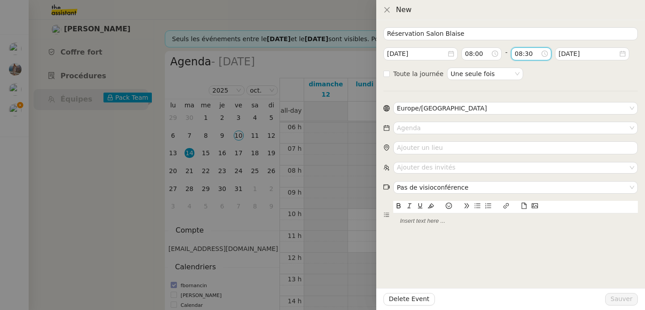
click at [521, 54] on input "08:30" at bounding box center [528, 54] width 26 height 10
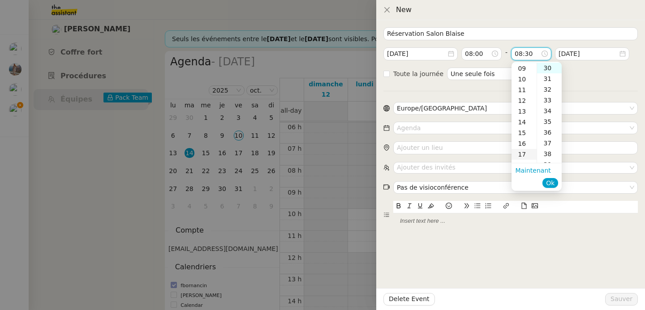
scroll to position [103, 0]
click at [524, 157] on div "18" at bounding box center [524, 159] width 25 height 11
click at [553, 65] on div "00" at bounding box center [549, 68] width 25 height 11
type input "18:00"
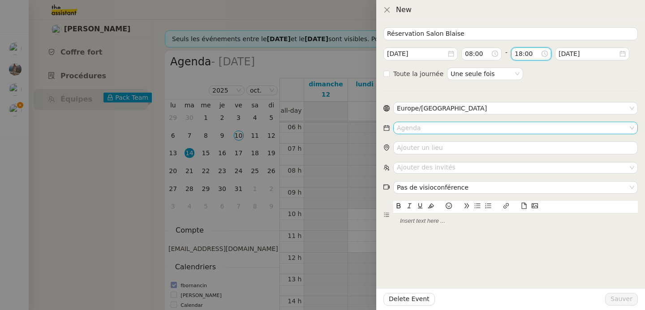
click at [445, 126] on input at bounding box center [512, 128] width 231 height 12
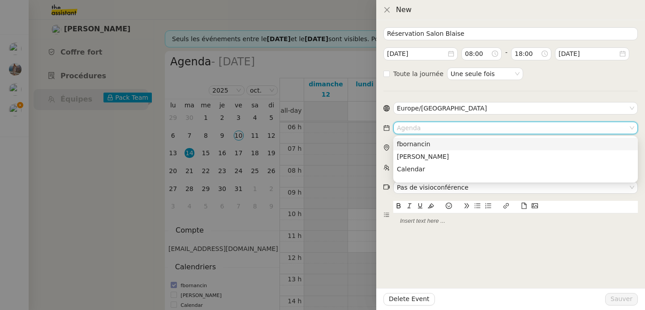
click at [440, 143] on div "fbornancin" at bounding box center [515, 144] width 237 height 8
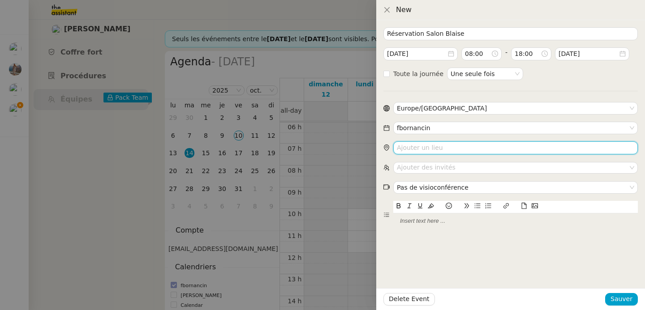
click at [440, 143] on input "search" at bounding box center [515, 148] width 245 height 13
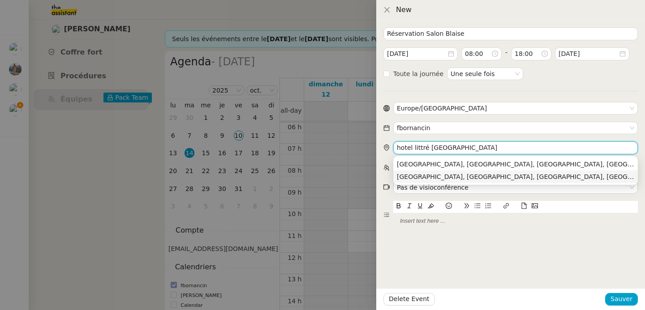
click at [468, 172] on nz-auto-option "Hôtel Le Littré, Rue Littré, Paris, France" at bounding box center [515, 177] width 245 height 13
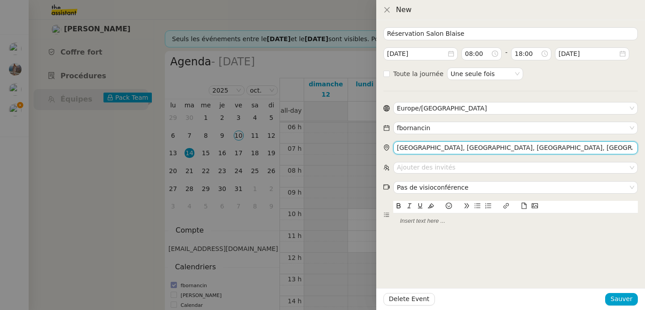
type input "Hôtel Le Littré, Rue Littré, Paris, France"
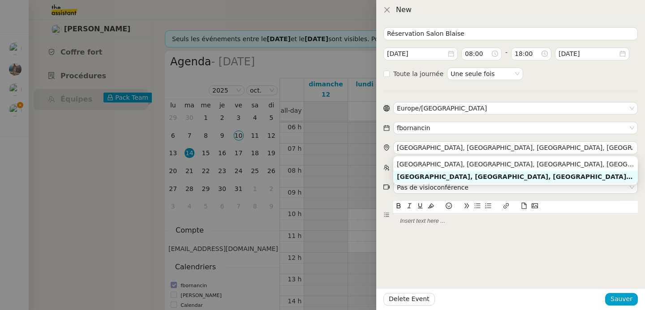
click at [459, 239] on div "Réservation Salon Blaise 2025-oct.-14 08:00 - 18:00 2025-oct.-14 Toute la journ…" at bounding box center [510, 165] width 269 height 290
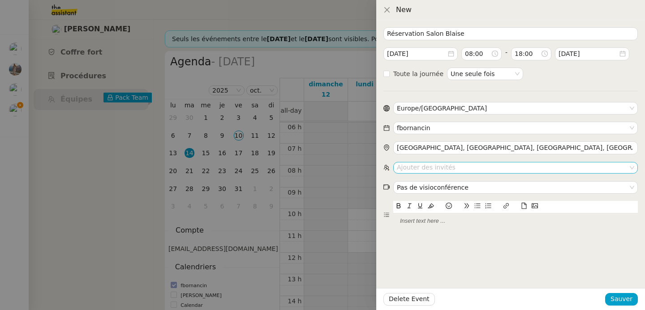
click at [427, 166] on nz-select-top-control "Ajouter des invités" at bounding box center [515, 167] width 245 height 11
paste input "bernard.bornancin@brazilandes.fr"
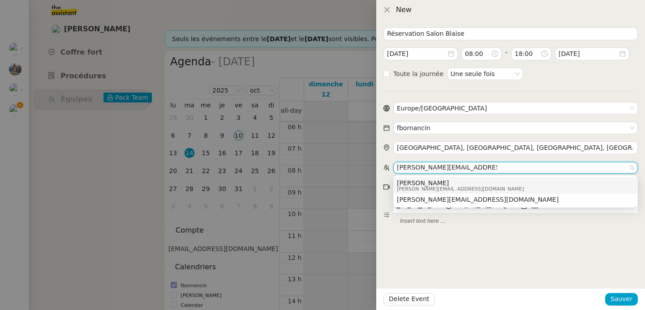
type input "bernard.bornancin@brazilandes.fr"
click at [485, 186] on div "Bernard BORNANCIN bernard.bornancin@brazilandes.fr" at bounding box center [515, 186] width 237 height 12
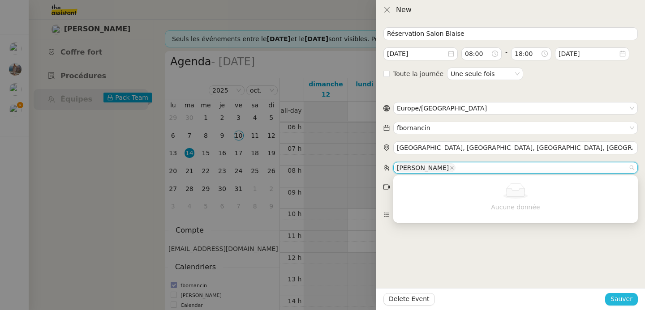
click at [624, 297] on span "Sauver" at bounding box center [622, 299] width 22 height 10
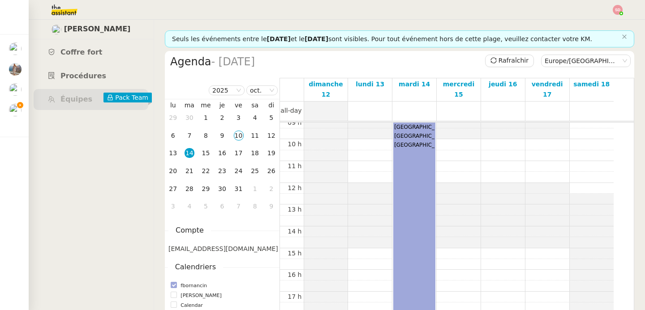
scroll to position [143, 0]
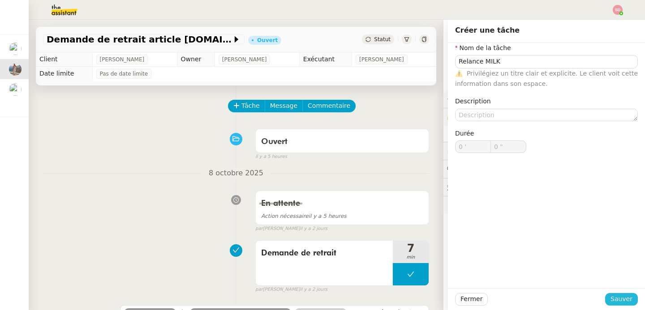
type input "Relance MILK"
click at [621, 301] on span "Sauver" at bounding box center [622, 299] width 22 height 10
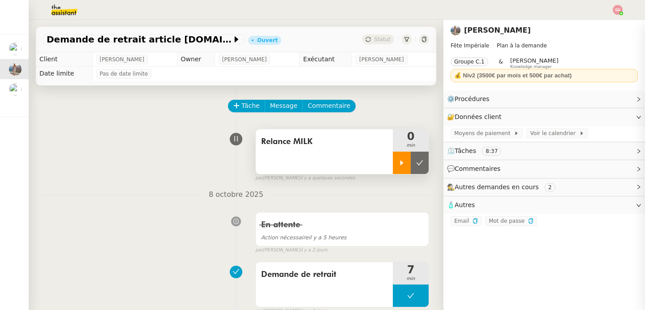
click at [393, 171] on div at bounding box center [402, 163] width 18 height 22
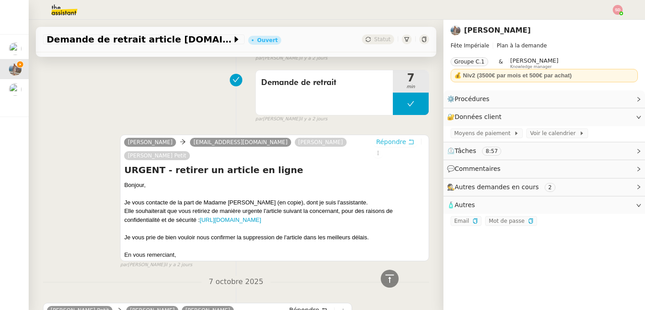
click at [378, 141] on span "Répondre" at bounding box center [391, 142] width 30 height 9
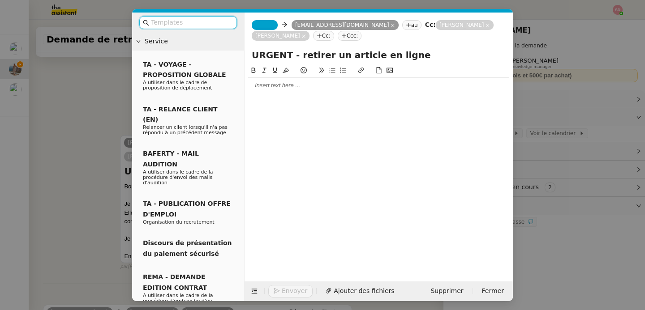
scroll to position [261, 0]
click at [267, 25] on span "_______" at bounding box center [264, 25] width 19 height 6
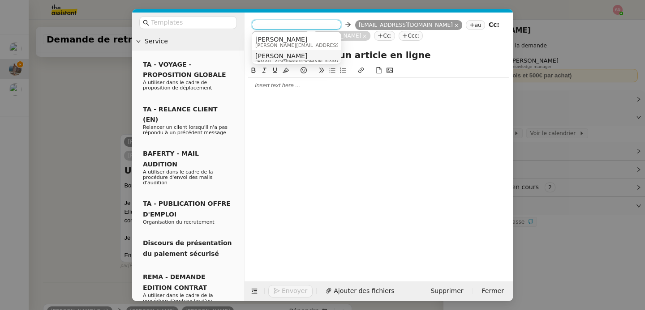
click at [277, 54] on span "Alex" at bounding box center [298, 55] width 86 height 7
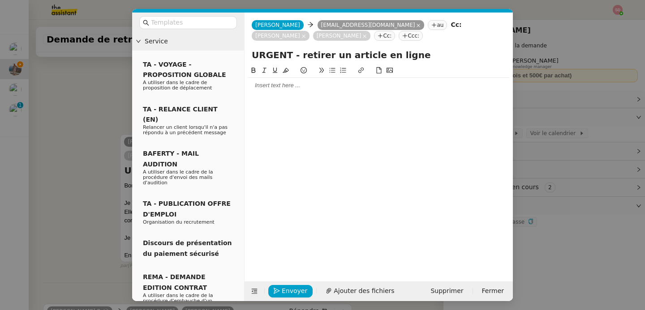
click at [428, 26] on nz-tag "au" at bounding box center [437, 25] width 19 height 10
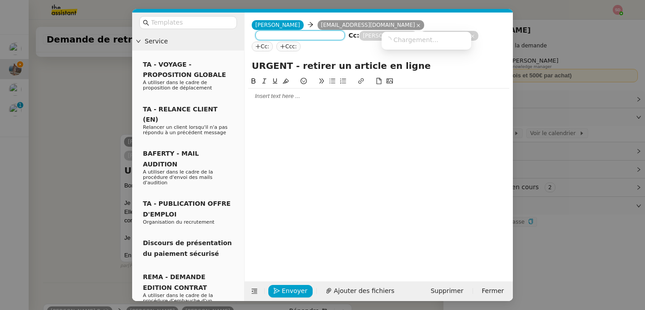
paste input "infos@milkmagazine.fr"
type input "infos@milkmagazine.fr"
click at [399, 34] on nz-option-item "infos@milkmagazine.fr" at bounding box center [427, 40] width 90 height 13
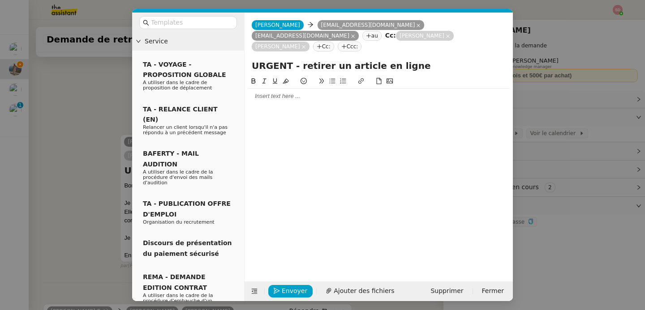
scroll to position [275, 0]
click at [336, 89] on div at bounding box center [378, 96] width 261 height 15
click at [95, 104] on nz-modal-container "Service TA - VOYAGE - PROPOSITION GLOBALE A utiliser dans le cadre de propositi…" at bounding box center [322, 155] width 645 height 310
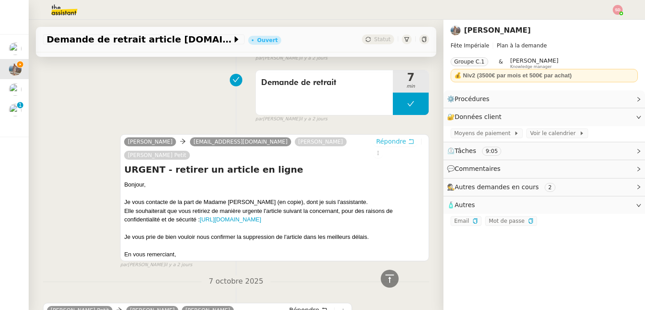
scroll to position [273, 0]
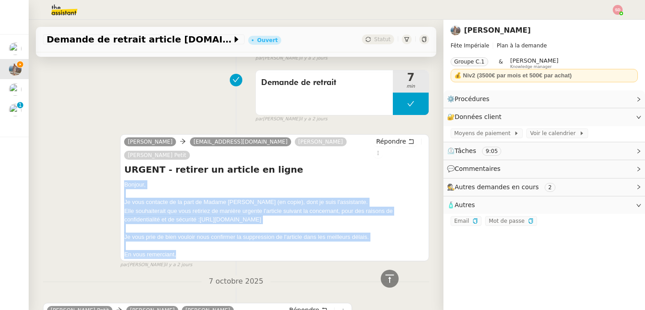
drag, startPoint x: 122, startPoint y: 172, endPoint x: 200, endPoint y: 250, distance: 110.2
click at [200, 250] on div "Bonjour, Je vous contacte de la part de Madame Laura Gauthier Petit (en copie),…" at bounding box center [274, 220] width 301 height 79
copy div "Bonjour, Je vous contacte de la part de Madame Laura Gauthier Petit (en copie),…"
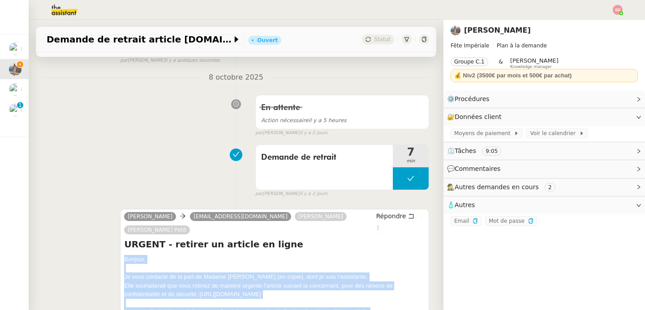
scroll to position [0, 0]
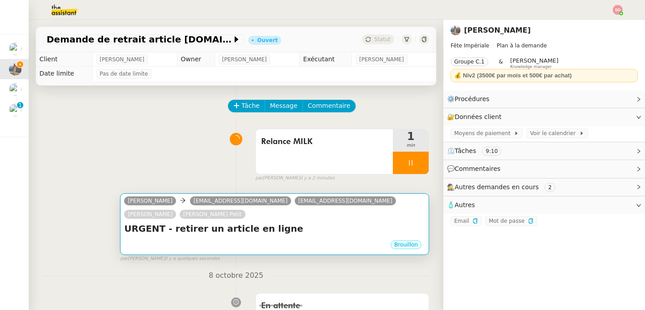
click at [213, 242] on div "Brouillon" at bounding box center [274, 246] width 301 height 13
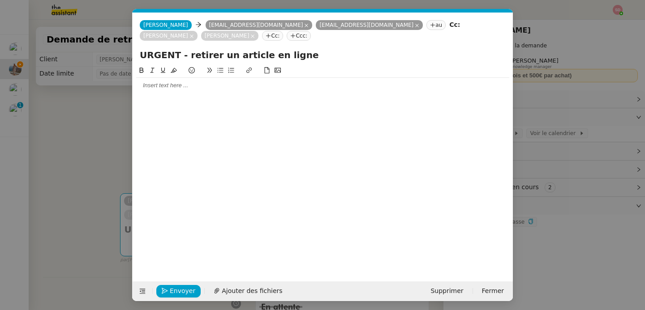
scroll to position [0, 19]
click at [201, 92] on div at bounding box center [322, 85] width 373 height 15
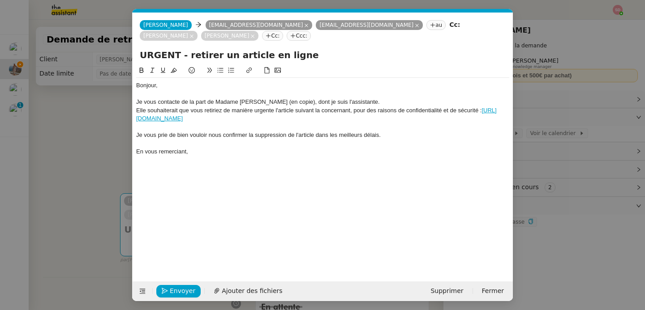
scroll to position [0, 0]
click at [177, 290] on span "Envoyer" at bounding box center [183, 291] width 26 height 10
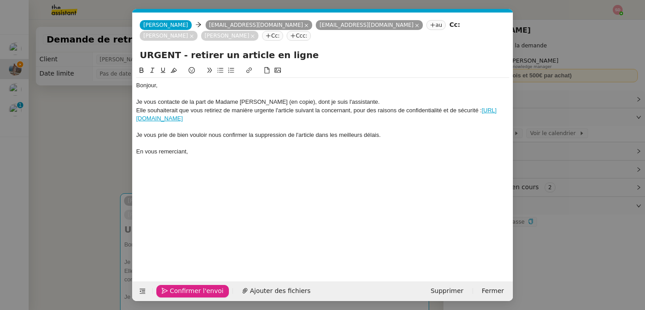
click at [177, 290] on span "Confirmer l'envoi" at bounding box center [197, 291] width 54 height 10
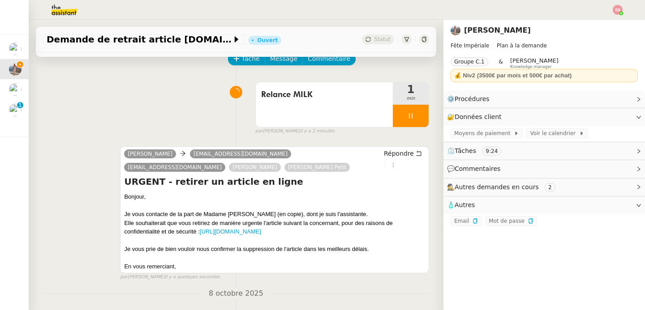
scroll to position [63, 0]
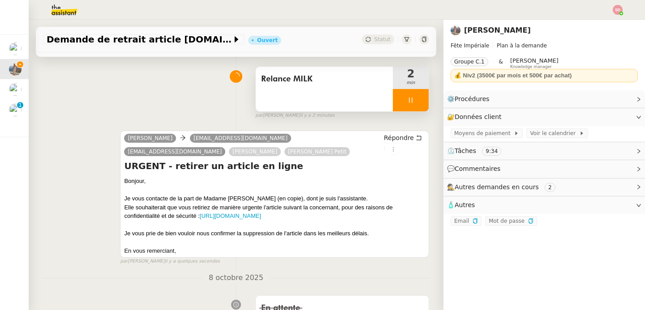
click at [410, 100] on div at bounding box center [411, 100] width 36 height 22
click at [417, 100] on icon at bounding box center [420, 100] width 7 height 5
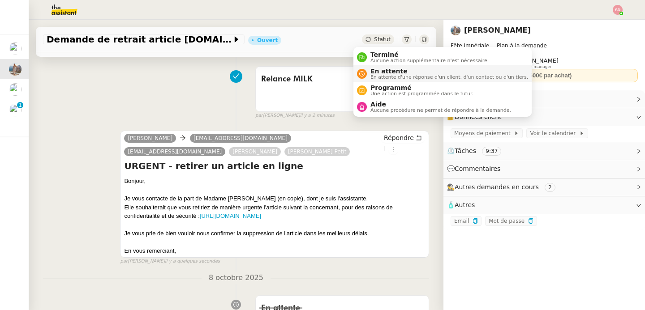
click at [371, 70] on span "En attente" at bounding box center [450, 71] width 158 height 7
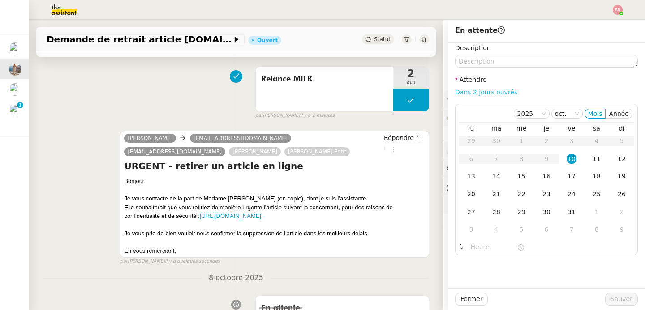
click at [474, 90] on link "Dans 2 jours ouvrés" at bounding box center [486, 92] width 62 height 7
click at [479, 245] on input "07:00" at bounding box center [494, 247] width 46 height 10
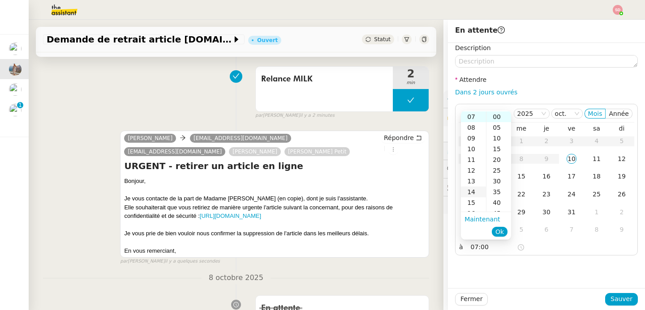
click at [472, 191] on div "14" at bounding box center [473, 192] width 25 height 11
type input "14:00"
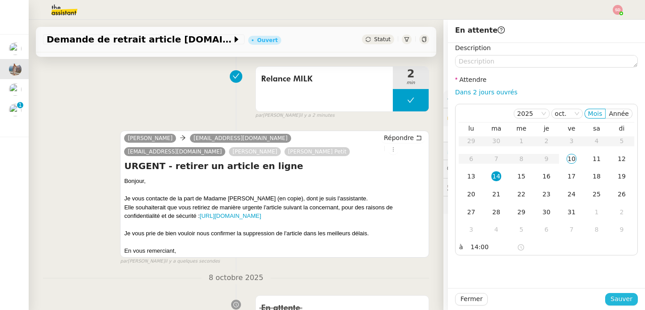
click at [626, 300] on span "Sauver" at bounding box center [622, 299] width 22 height 10
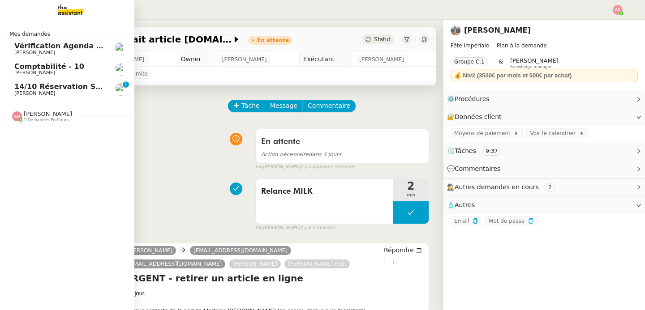
click at [16, 91] on span "[PERSON_NAME]" at bounding box center [34, 93] width 41 height 6
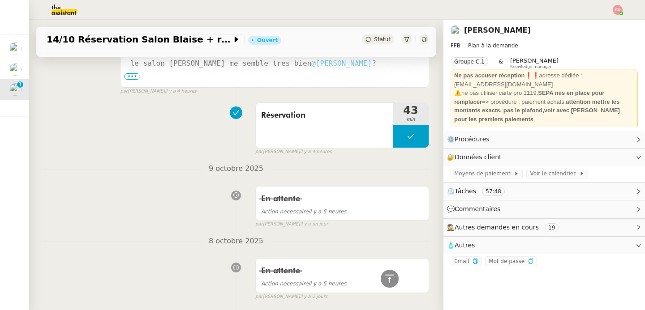
scroll to position [1516, 0]
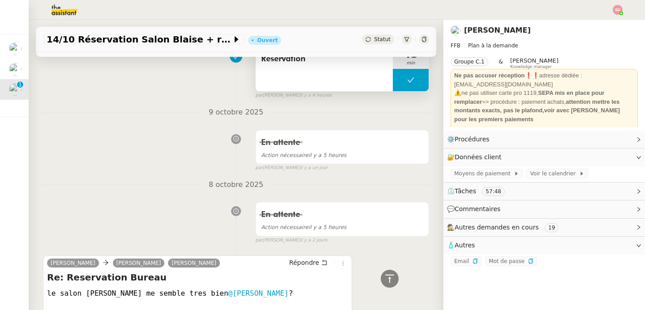
click at [393, 82] on button at bounding box center [411, 80] width 36 height 22
click at [393, 82] on div at bounding box center [402, 80] width 18 height 22
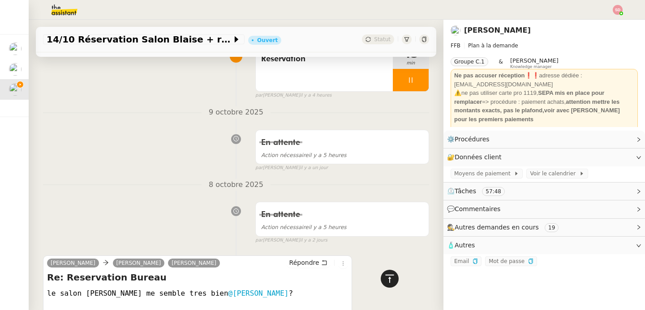
click at [388, 278] on icon at bounding box center [389, 279] width 11 height 11
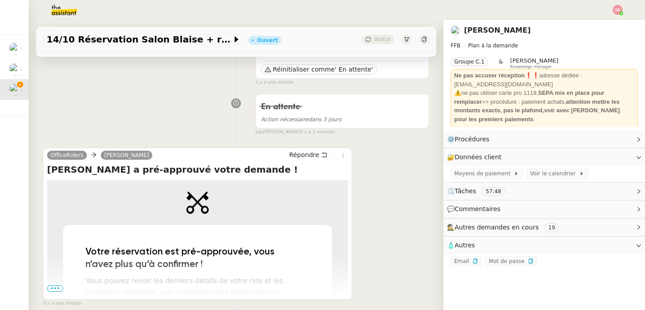
scroll to position [126, 0]
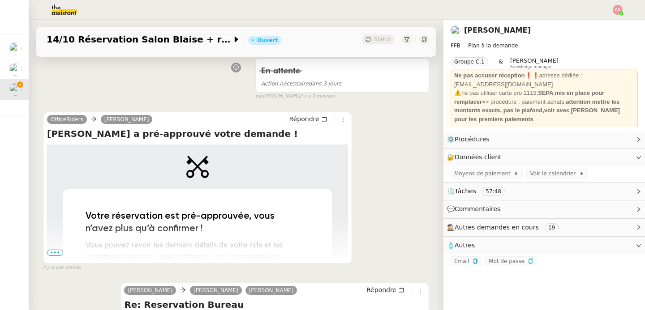
click at [52, 252] on span "•••" at bounding box center [55, 253] width 16 height 6
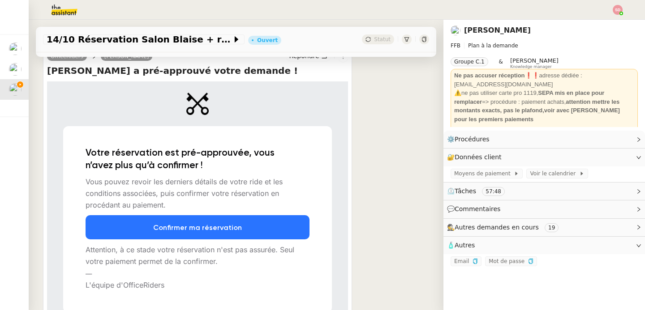
scroll to position [253, 0]
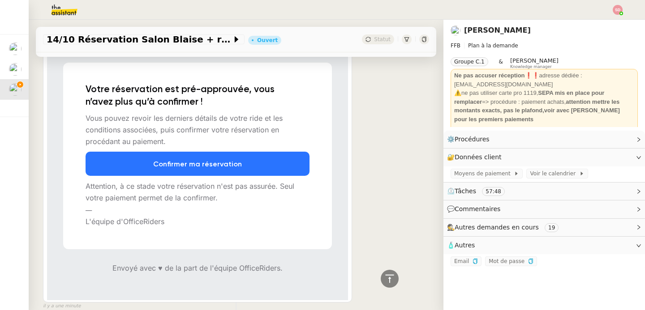
click at [215, 159] on link "Confirmer ma réservation" at bounding box center [197, 164] width 111 height 20
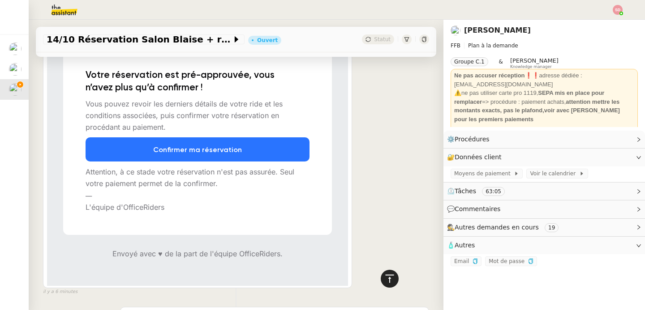
click at [387, 277] on icon at bounding box center [389, 279] width 11 height 11
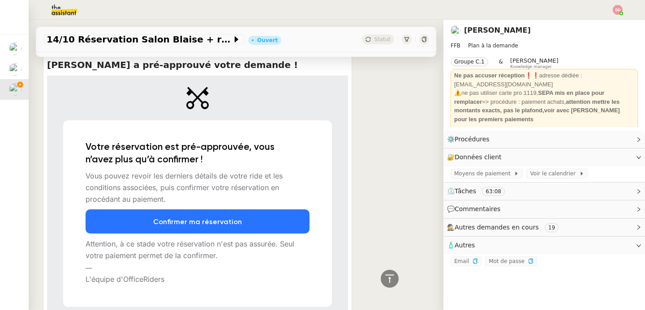
scroll to position [0, 0]
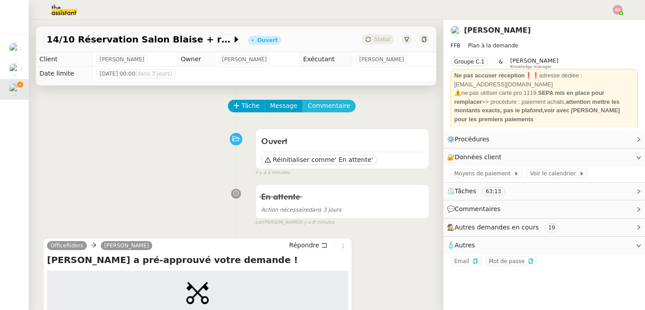
click at [331, 107] on span "Commentaire" at bounding box center [329, 106] width 43 height 10
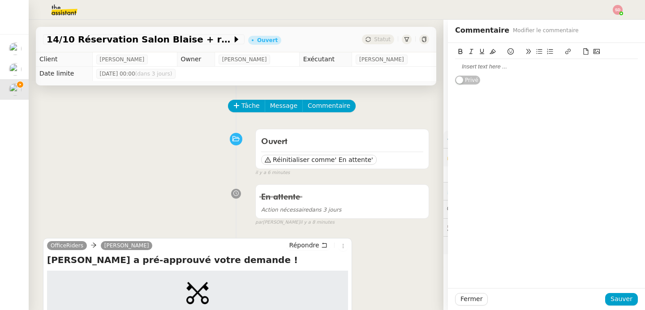
click at [594, 53] on icon at bounding box center [597, 51] width 6 height 6
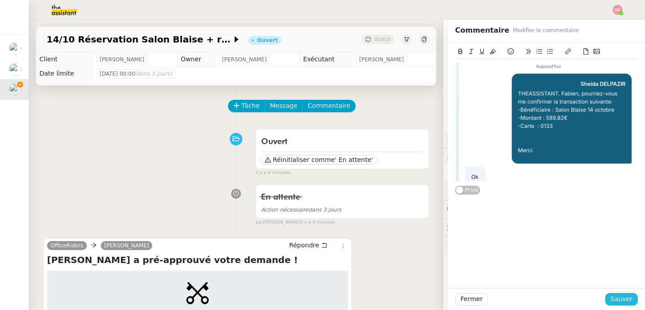
click at [622, 303] on span "Sauver" at bounding box center [622, 299] width 22 height 10
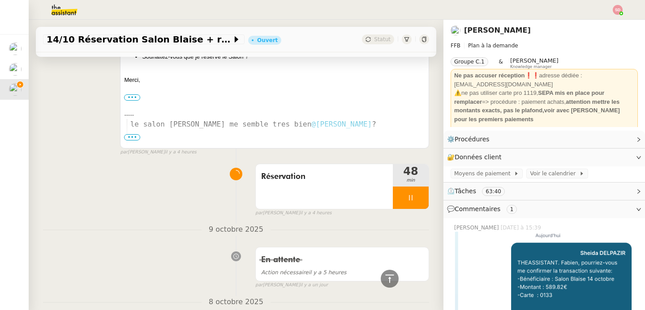
scroll to position [1743, 0]
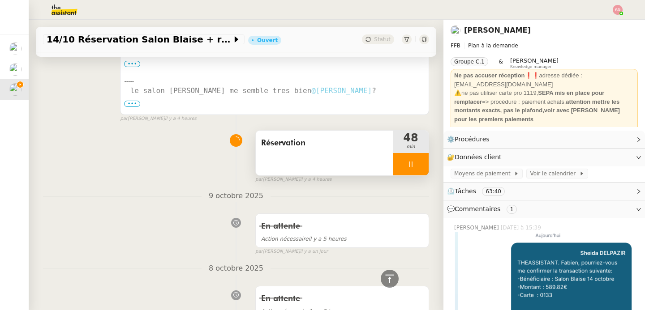
click at [414, 173] on div at bounding box center [411, 164] width 36 height 22
click at [414, 173] on button at bounding box center [420, 164] width 18 height 22
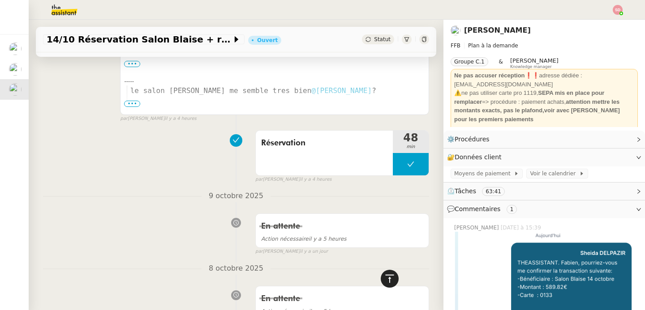
click at [388, 276] on icon at bounding box center [389, 279] width 9 height 8
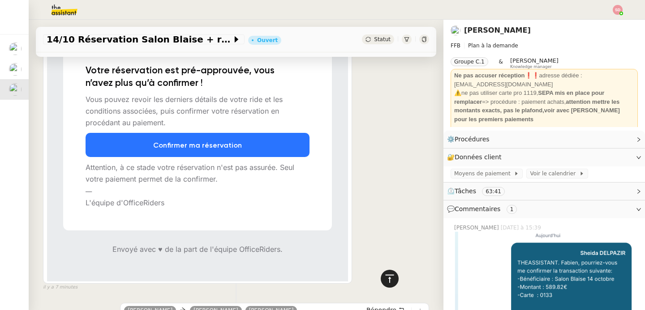
scroll to position [0, 0]
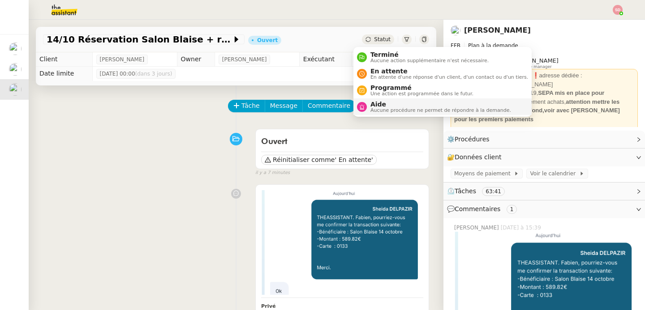
click at [362, 110] on nz-avatar at bounding box center [362, 107] width 10 height 10
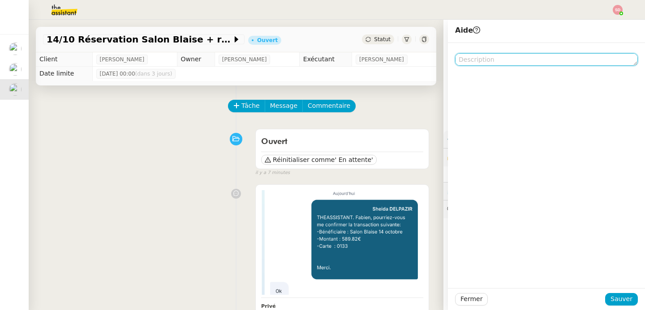
click at [474, 54] on textarea at bounding box center [546, 59] width 183 height 13
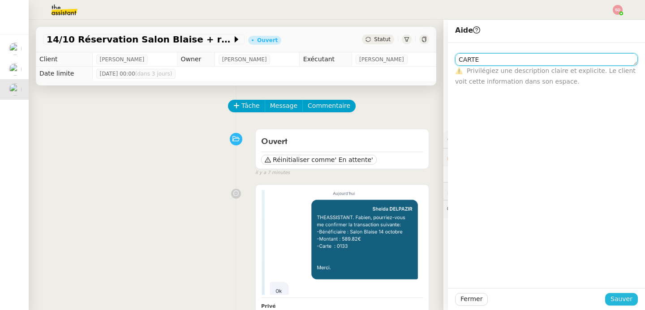
type textarea "CARTE"
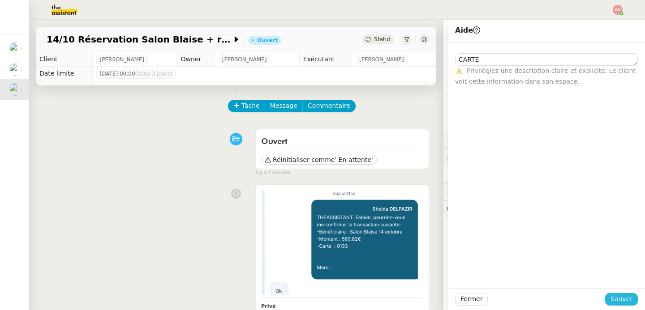
click at [611, 295] on span "Sauver" at bounding box center [622, 299] width 22 height 10
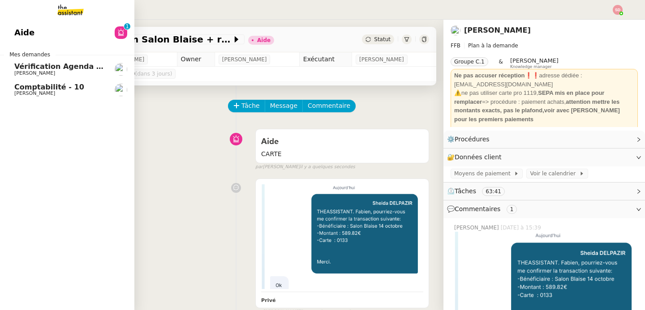
click at [39, 91] on span "[PERSON_NAME]" at bounding box center [34, 93] width 41 height 6
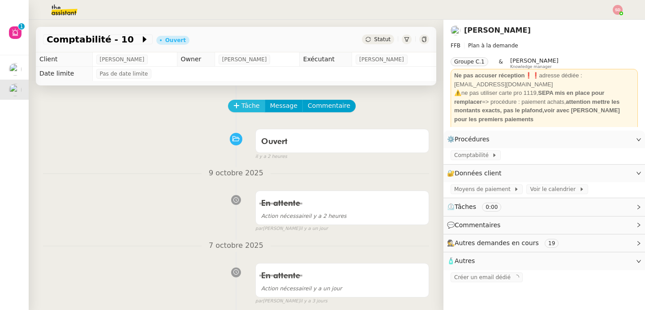
click at [243, 103] on span "Tâche" at bounding box center [250, 106] width 18 height 10
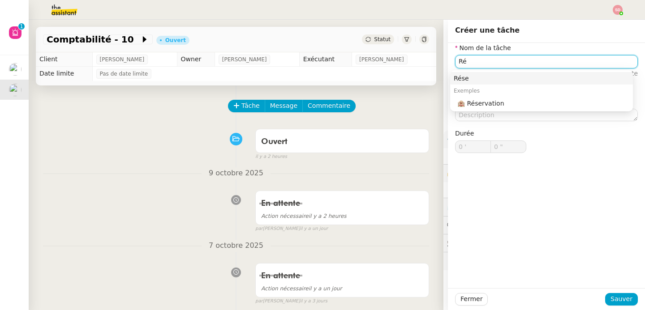
type input "R"
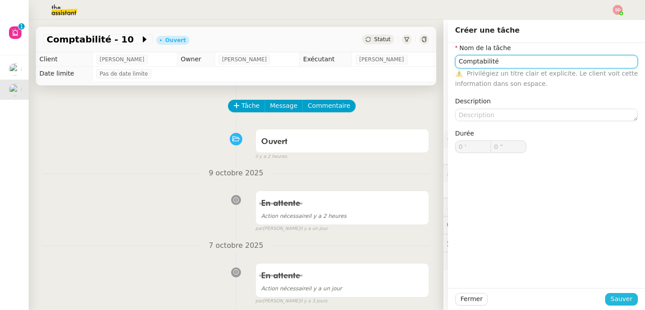
type input "Comptabilité"
click at [611, 302] on span "Sauver" at bounding box center [622, 299] width 22 height 10
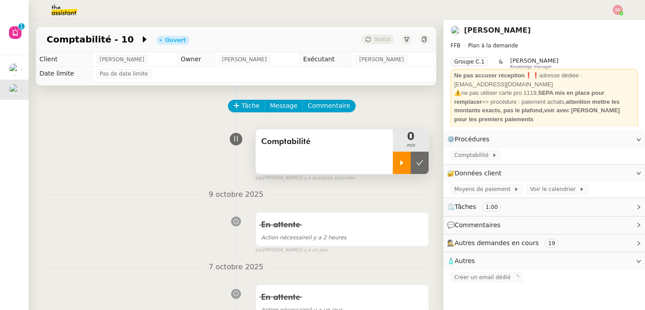
click at [401, 163] on icon at bounding box center [402, 162] width 3 height 5
click at [478, 156] on span "Comptabilité" at bounding box center [473, 155] width 38 height 9
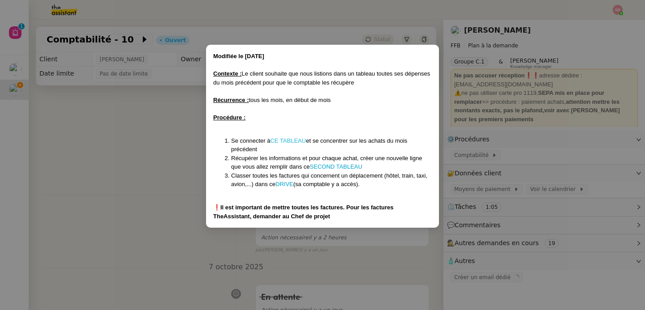
click at [288, 138] on link "CE TABLEAU" at bounding box center [288, 141] width 36 height 7
click at [342, 164] on link "SECOND TABLEAU" at bounding box center [336, 167] width 52 height 7
click at [280, 186] on link "DRIVE" at bounding box center [285, 184] width 18 height 7
click at [112, 140] on nz-modal-container "Modifiée le 30/01/25 Contexte : Le client souhaite que nous listions dans un ta…" at bounding box center [322, 155] width 645 height 310
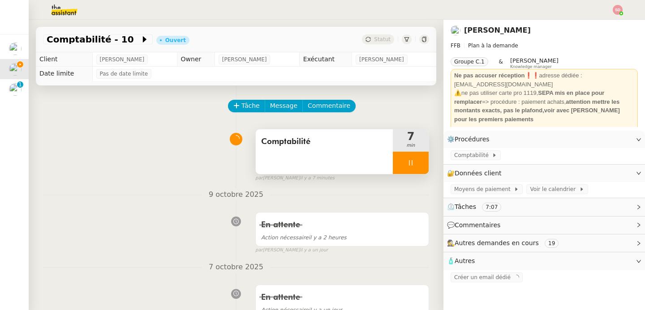
click at [414, 159] on div at bounding box center [411, 163] width 36 height 22
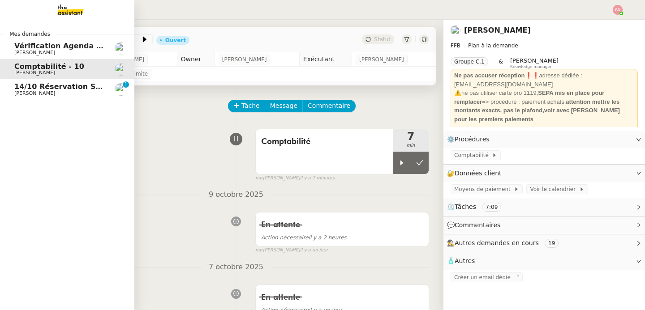
click at [25, 89] on span "14/10 Réservation Salon Blaise + resto midi" at bounding box center [102, 86] width 177 height 9
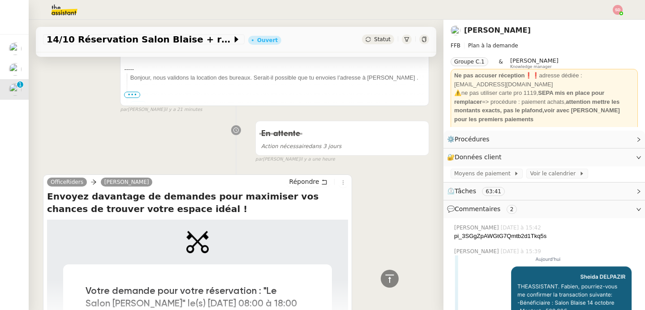
scroll to position [876, 0]
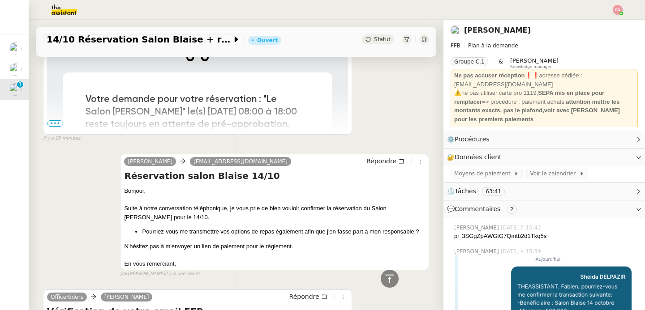
click at [384, 286] on div at bounding box center [390, 279] width 18 height 18
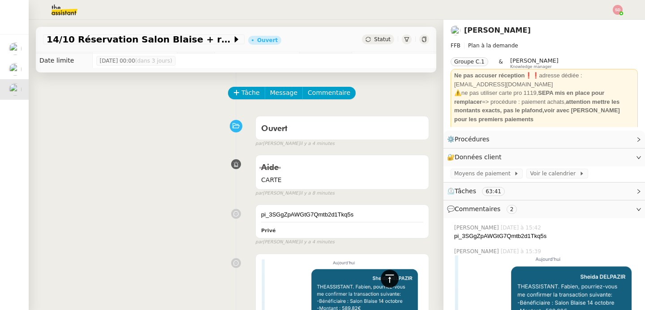
scroll to position [0, 0]
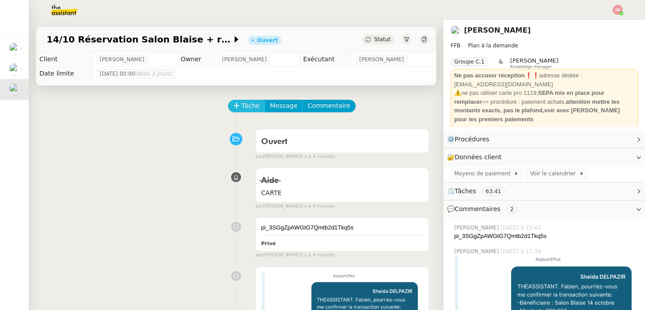
click at [247, 105] on span "Tâche" at bounding box center [250, 106] width 18 height 10
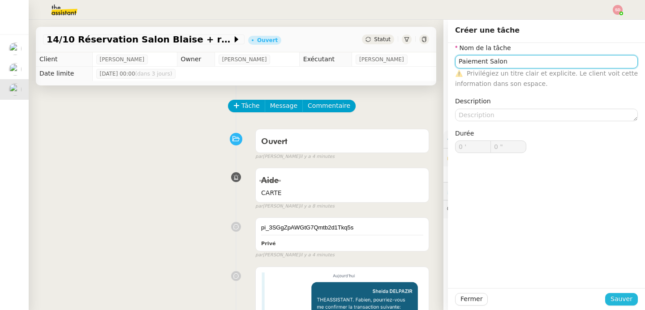
type input "Paiement Salon"
click at [614, 305] on span "Sauver" at bounding box center [622, 299] width 22 height 10
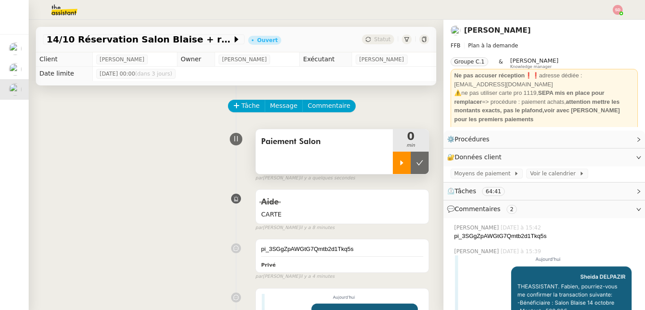
click at [393, 168] on div at bounding box center [402, 163] width 18 height 22
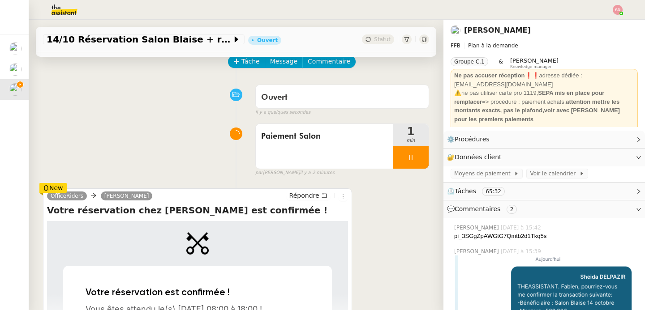
scroll to position [164, 0]
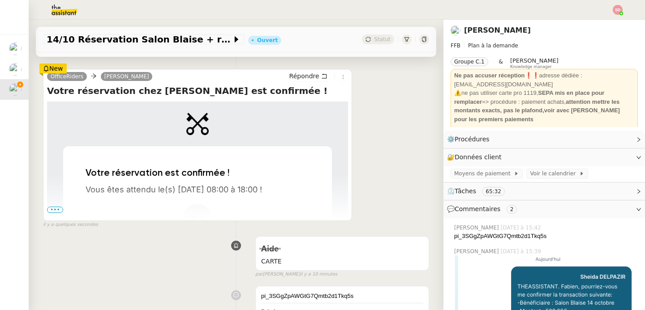
click at [59, 208] on span "•••" at bounding box center [55, 210] width 16 height 6
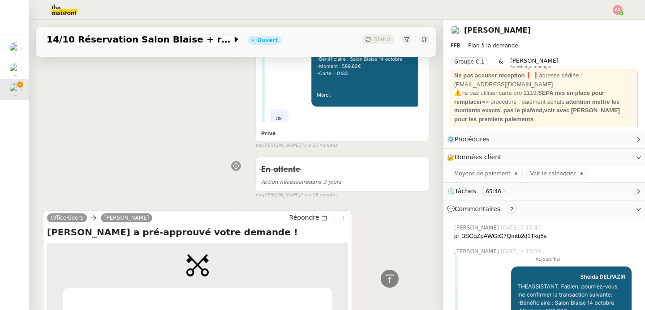
scroll to position [1174, 0]
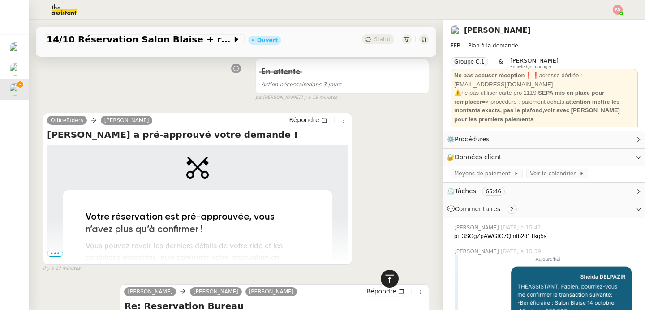
click at [387, 278] on icon at bounding box center [389, 279] width 11 height 11
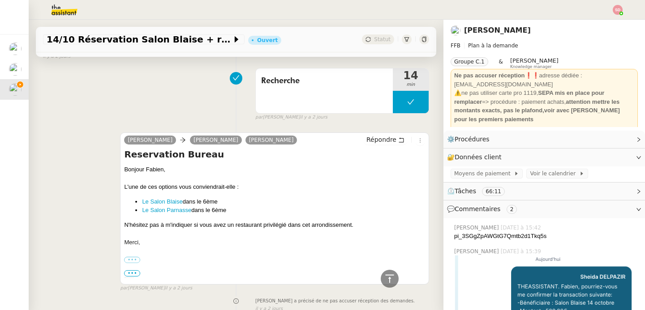
scroll to position [2865, 0]
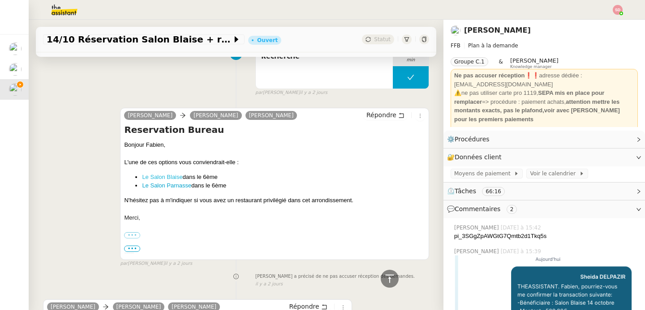
click at [150, 178] on link "Le Salon Blaise" at bounding box center [162, 177] width 40 height 7
click at [384, 282] on icon at bounding box center [389, 279] width 11 height 11
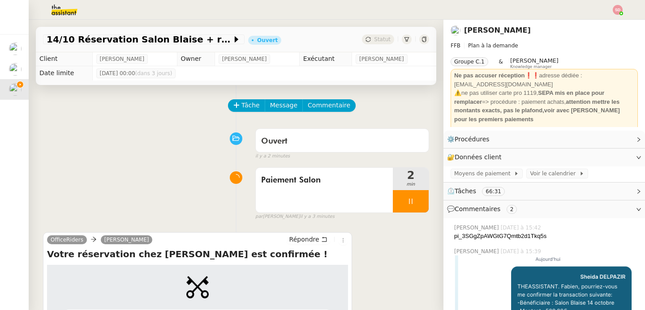
scroll to position [0, 0]
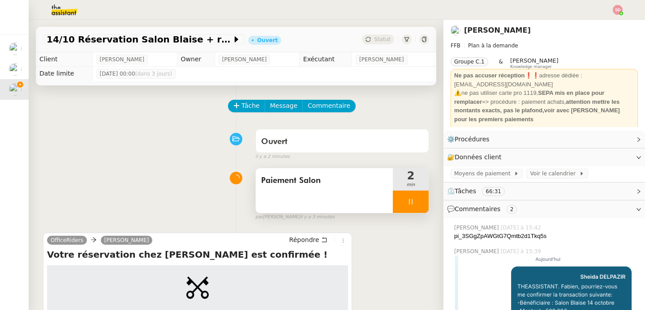
click at [414, 199] on div at bounding box center [411, 202] width 36 height 22
click at [414, 199] on button at bounding box center [420, 202] width 18 height 22
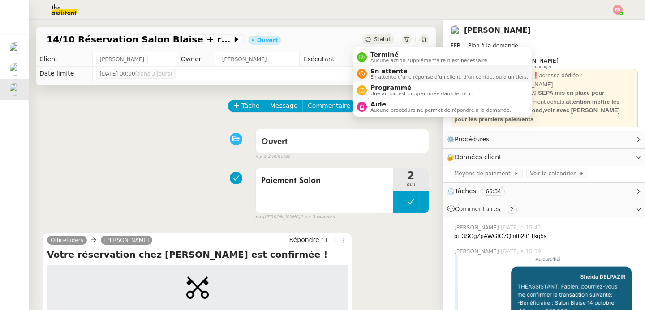
click at [364, 68] on div "En attente En attente d'une réponse d'un client, d'un contact ou d'un tiers." at bounding box center [442, 74] width 171 height 12
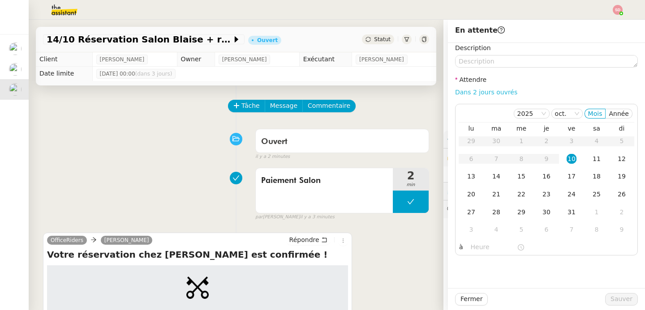
click at [472, 90] on link "Dans 2 jours ouvrés" at bounding box center [486, 92] width 62 height 7
click at [472, 181] on td "13" at bounding box center [471, 177] width 25 height 18
click at [475, 248] on input "07:00" at bounding box center [494, 247] width 46 height 10
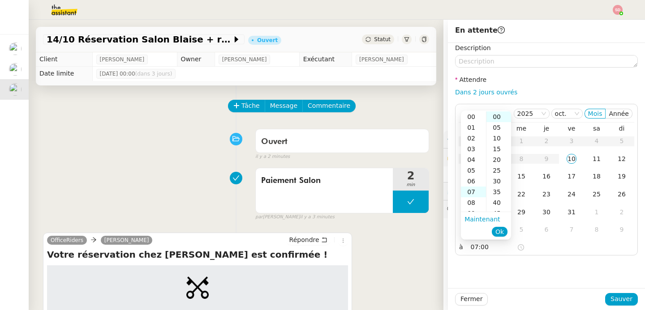
scroll to position [75, 0]
click at [476, 149] on div "10" at bounding box center [473, 149] width 25 height 11
type input "10:00"
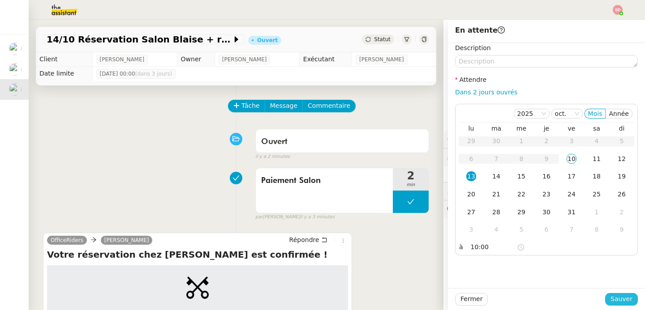
click at [616, 303] on span "Sauver" at bounding box center [622, 299] width 22 height 10
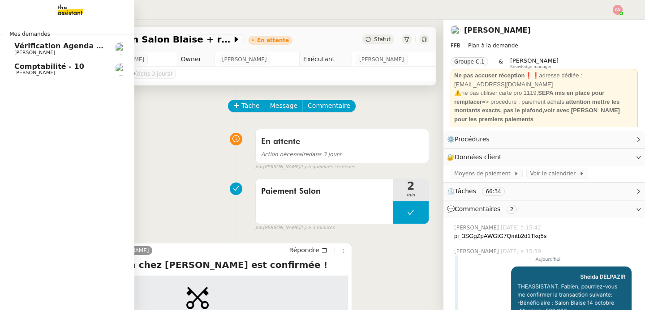
click at [20, 74] on span "[PERSON_NAME]" at bounding box center [34, 73] width 41 height 6
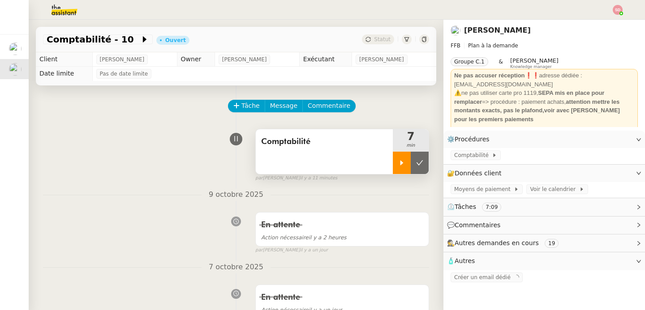
click at [393, 164] on div at bounding box center [402, 163] width 18 height 22
click at [534, 250] on div "🕵️ Autres demandes en cours 19" at bounding box center [545, 243] width 202 height 17
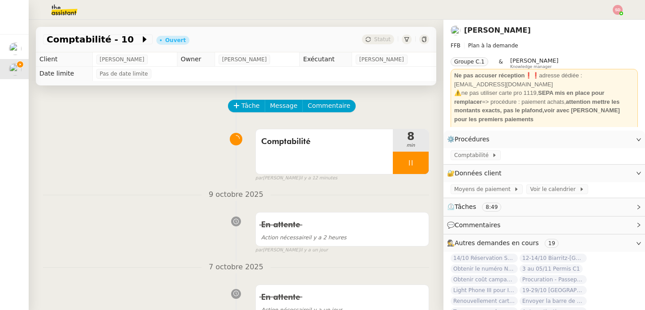
scroll to position [94, 0]
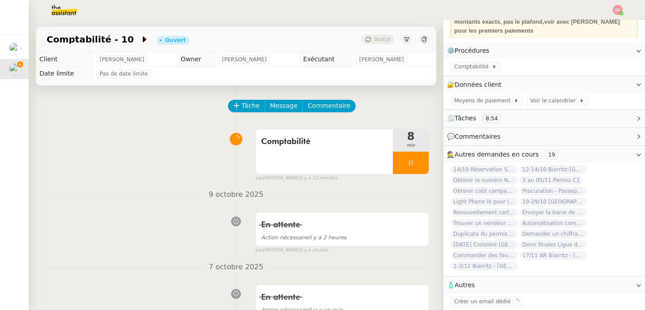
click at [498, 253] on span "Commander des fauteuils pour le bureau" at bounding box center [484, 255] width 67 height 9
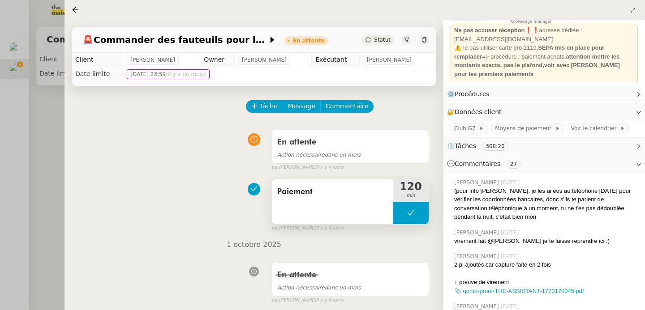
scroll to position [412, 0]
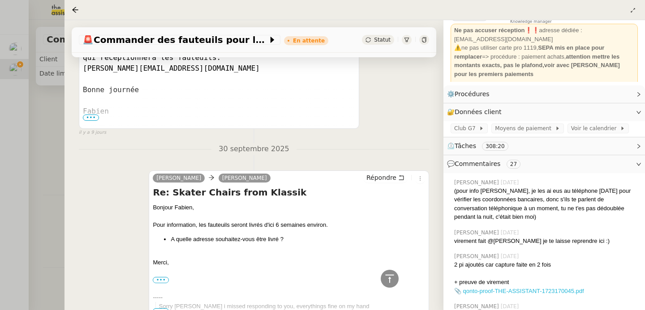
click at [547, 291] on link "📎 qonto-proof-THE-ASSISTANT-1723170045.pdf" at bounding box center [519, 291] width 130 height 7
click at [52, 130] on div at bounding box center [322, 155] width 645 height 310
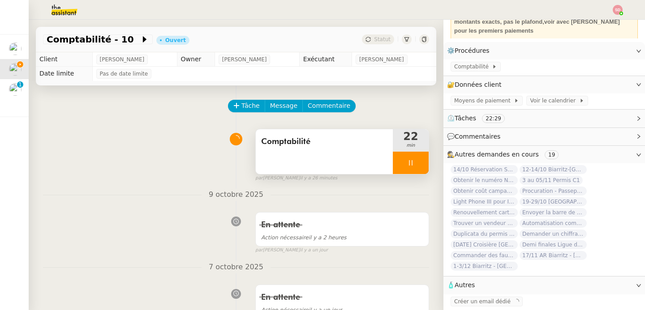
click at [409, 164] on div at bounding box center [411, 163] width 36 height 22
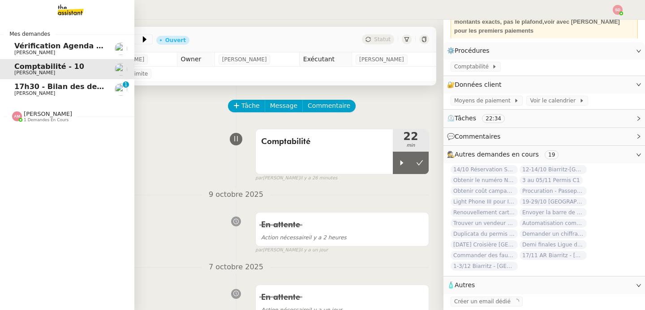
click at [14, 91] on span "[PERSON_NAME]" at bounding box center [34, 93] width 41 height 6
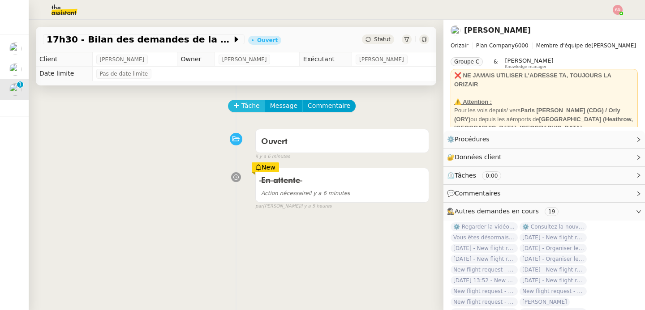
click at [241, 106] on span "Tâche" at bounding box center [250, 106] width 18 height 10
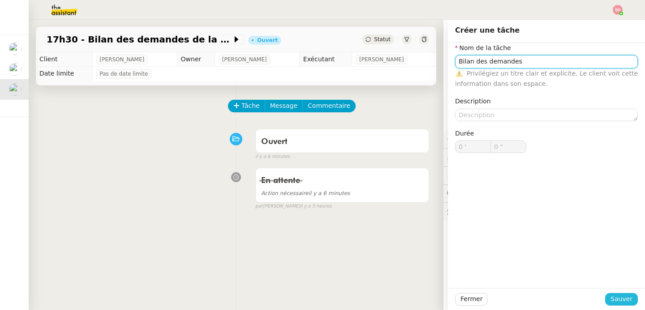
type input "Bilan des demandes"
click at [614, 294] on span "Sauver" at bounding box center [622, 299] width 22 height 10
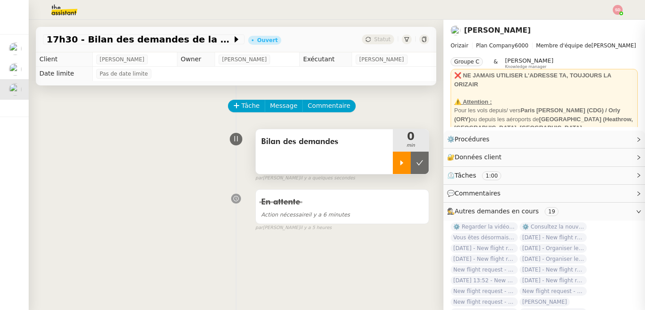
click at [393, 164] on div at bounding box center [402, 163] width 18 height 22
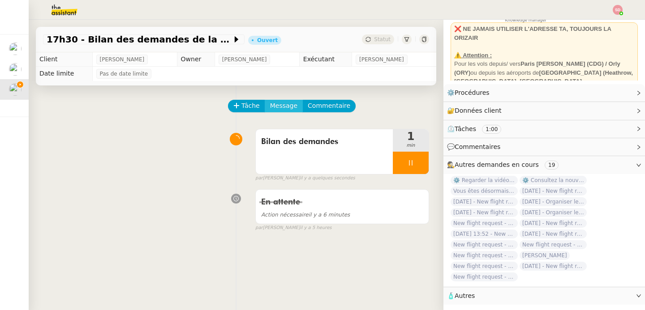
click at [270, 111] on span "Message" at bounding box center [283, 106] width 27 height 10
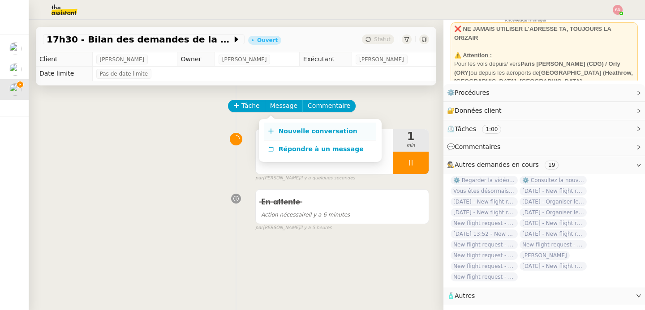
click at [268, 129] on icon at bounding box center [271, 131] width 6 height 6
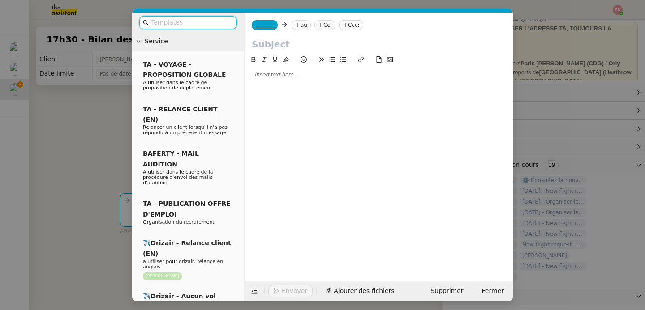
click at [98, 135] on nz-modal-container "Service TA - VOYAGE - PROPOSITION GLOBALE A utiliser dans le cadre de propositi…" at bounding box center [322, 155] width 645 height 310
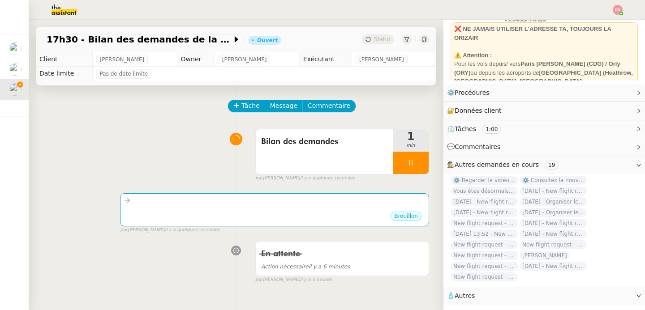
click at [55, 13] on img at bounding box center [56, 10] width 69 height 20
click at [216, 214] on div "Brouillon" at bounding box center [274, 217] width 301 height 13
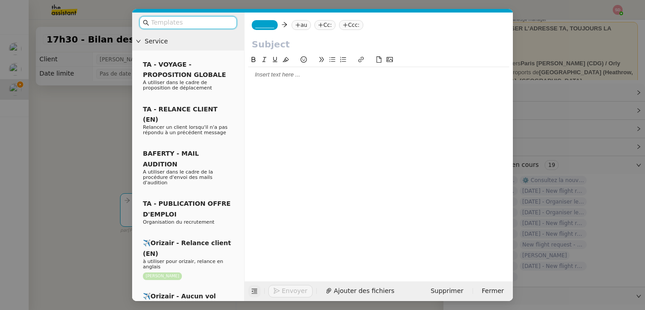
click at [253, 287] on button at bounding box center [254, 291] width 13 height 13
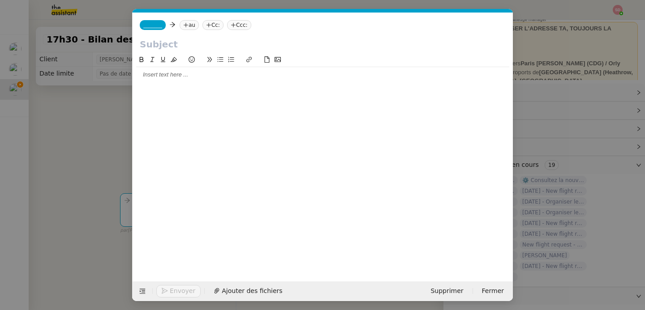
click at [161, 21] on nz-tag "_______" at bounding box center [153, 25] width 26 height 10
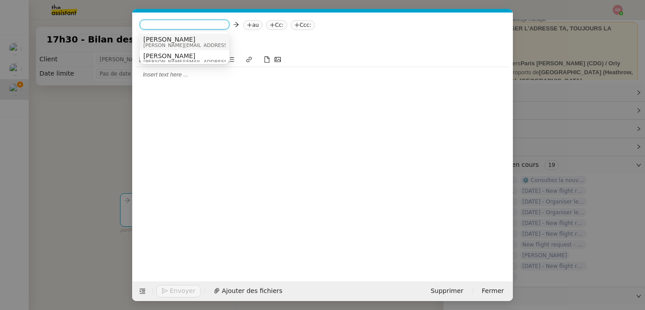
click at [175, 44] on span "[PERSON_NAME][EMAIL_ADDRESS][DOMAIN_NAME]" at bounding box center [206, 45] width 127 height 5
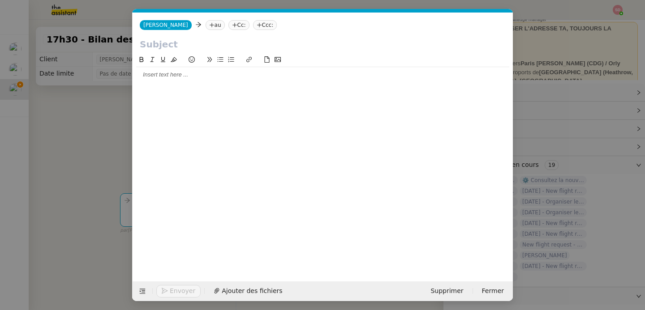
click at [209, 26] on icon at bounding box center [211, 24] width 5 height 5
type input "louis frei"
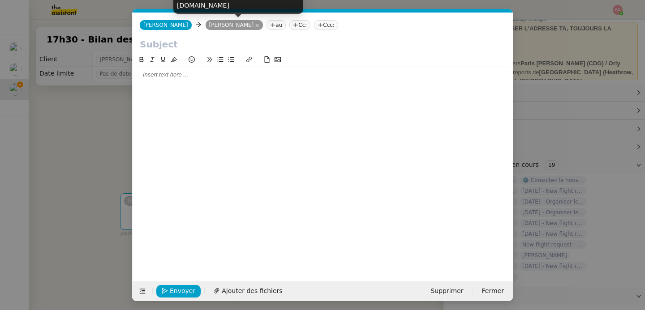
click at [190, 46] on input "text" at bounding box center [323, 44] width 366 height 13
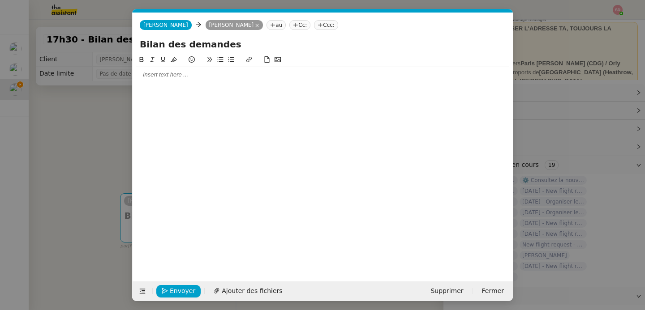
type input "Bilan des demandes"
click at [182, 71] on div at bounding box center [322, 75] width 373 height 8
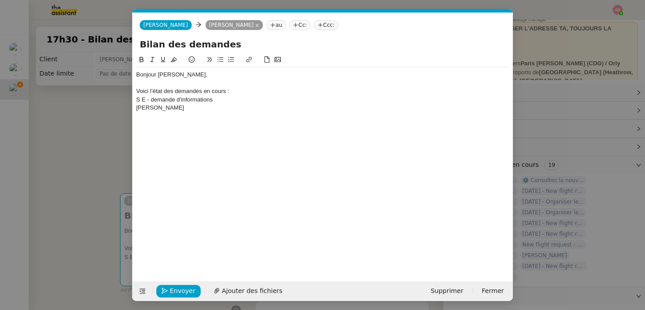
scroll to position [0, 0]
drag, startPoint x: 148, startPoint y: 100, endPoint x: 243, endPoint y: 102, distance: 95.0
click at [243, 102] on div "S E - demande d'informations" at bounding box center [322, 100] width 373 height 8
copy div "- demande d'informations"
click at [231, 112] on div "Bonjour Louis, Voici l'état des demandes en cours : S E - demande d'information…" at bounding box center [322, 91] width 373 height 48
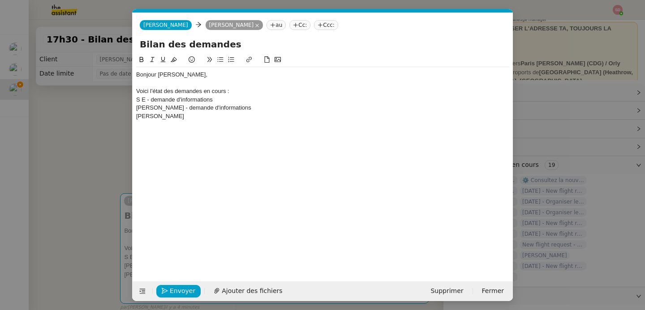
drag, startPoint x: 178, startPoint y: 109, endPoint x: 251, endPoint y: 108, distance: 73.0
click at [251, 108] on div "[PERSON_NAME] - demande d'informations" at bounding box center [322, 108] width 373 height 8
copy div "- demande d'informations"
click at [250, 113] on div "[PERSON_NAME]" at bounding box center [322, 116] width 373 height 8
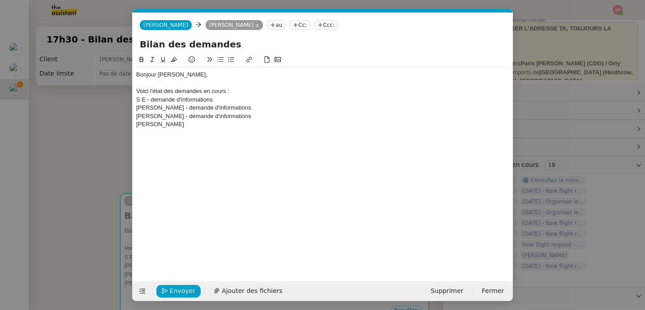
drag, startPoint x: 181, startPoint y: 118, endPoint x: 256, endPoint y: 116, distance: 75.3
click at [256, 116] on div "[PERSON_NAME] - demande d'informations" at bounding box center [322, 116] width 373 height 8
copy div "- demande d'informations"
click at [246, 121] on div "[PERSON_NAME]" at bounding box center [322, 125] width 373 height 8
click at [179, 131] on div at bounding box center [322, 133] width 373 height 8
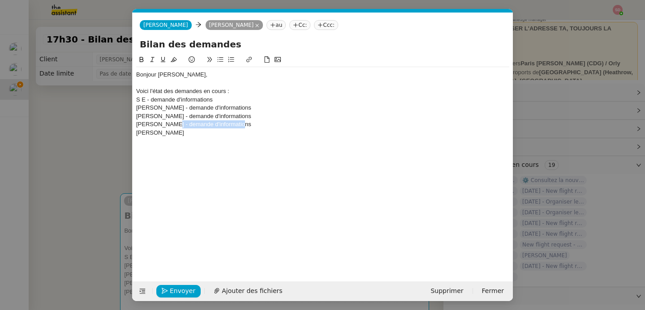
drag, startPoint x: 170, startPoint y: 125, endPoint x: 252, endPoint y: 126, distance: 82.0
click at [252, 126] on div "[PERSON_NAME] - demande d'informations" at bounding box center [322, 125] width 373 height 8
click at [235, 137] on div "[PERSON_NAME]" at bounding box center [322, 133] width 373 height 8
click at [215, 138] on div at bounding box center [322, 141] width 373 height 8
drag, startPoint x: 169, startPoint y: 133, endPoint x: 266, endPoint y: 136, distance: 96.8
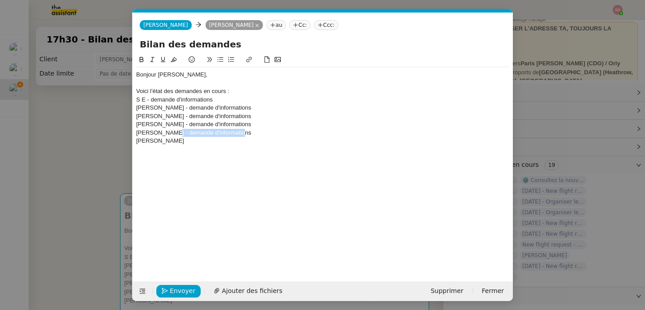
click at [266, 136] on div "[PERSON_NAME] - demande d'informations" at bounding box center [322, 133] width 373 height 8
click at [220, 144] on div "[PERSON_NAME]" at bounding box center [322, 141] width 373 height 8
click at [217, 151] on div at bounding box center [322, 149] width 373 height 8
drag, startPoint x: 167, startPoint y: 142, endPoint x: 248, endPoint y: 140, distance: 81.6
click at [248, 140] on div "[PERSON_NAME] - demande d'informations" at bounding box center [322, 141] width 373 height 8
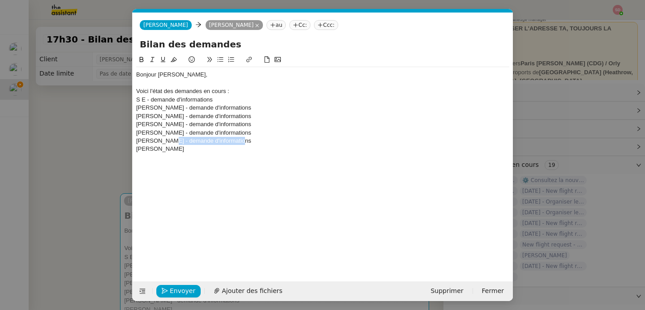
copy div "- demande d'informations"
click at [246, 146] on div "[PERSON_NAME]" at bounding box center [322, 149] width 373 height 8
click at [211, 162] on div at bounding box center [322, 166] width 373 height 8
click at [174, 161] on div at bounding box center [322, 158] width 373 height 8
drag, startPoint x: 177, startPoint y: 151, endPoint x: 260, endPoint y: 151, distance: 82.4
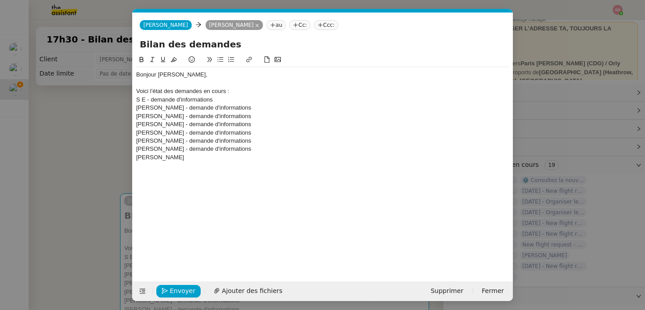
click at [260, 151] on div "[PERSON_NAME] - demande d'informations" at bounding box center [322, 149] width 373 height 8
click at [249, 158] on div "[PERSON_NAME]" at bounding box center [322, 158] width 373 height 8
click at [233, 167] on div at bounding box center [322, 166] width 373 height 8
drag, startPoint x: 176, startPoint y: 158, endPoint x: 264, endPoint y: 156, distance: 88.7
click at [264, 156] on div "[PERSON_NAME] - demande d'informations" at bounding box center [322, 158] width 373 height 8
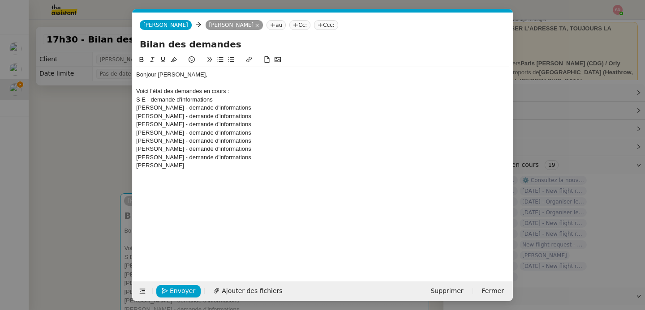
copy div "- demande d'informations"
click at [261, 165] on div "[PERSON_NAME]" at bounding box center [322, 166] width 373 height 8
click at [215, 177] on div at bounding box center [322, 174] width 373 height 8
drag, startPoint x: 175, startPoint y: 168, endPoint x: 259, endPoint y: 165, distance: 83.4
click at [259, 165] on div "[PERSON_NAME] - demande d'informations" at bounding box center [322, 166] width 373 height 8
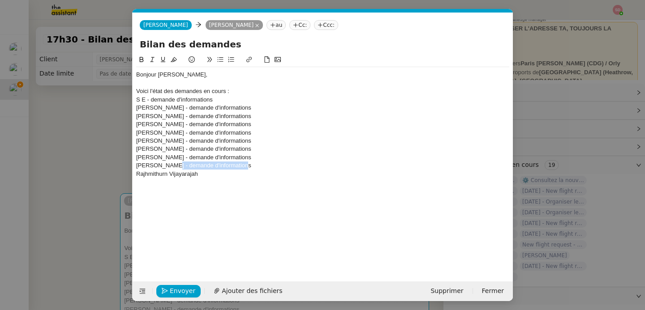
copy div "- demande d'informations"
click at [258, 172] on div "Rajhmithurn Vijayarajah" at bounding box center [322, 174] width 373 height 8
click at [173, 187] on div at bounding box center [322, 191] width 373 height 8
click at [177, 182] on div at bounding box center [322, 182] width 373 height 8
drag, startPoint x: 198, startPoint y: 174, endPoint x: 294, endPoint y: 174, distance: 95.9
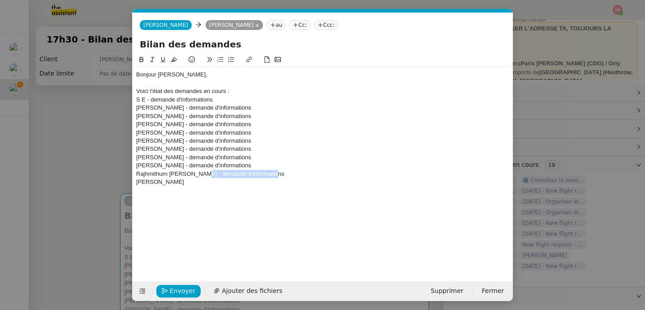
click at [294, 174] on div "Rajhmithurn [PERSON_NAME] - demande d'informations" at bounding box center [322, 174] width 373 height 8
copy div "- demande d'informations"
click at [283, 181] on div "[PERSON_NAME]" at bounding box center [322, 182] width 373 height 8
click at [193, 191] on div at bounding box center [322, 191] width 373 height 8
drag, startPoint x: 170, startPoint y: 184, endPoint x: 249, endPoint y: 185, distance: 79.3
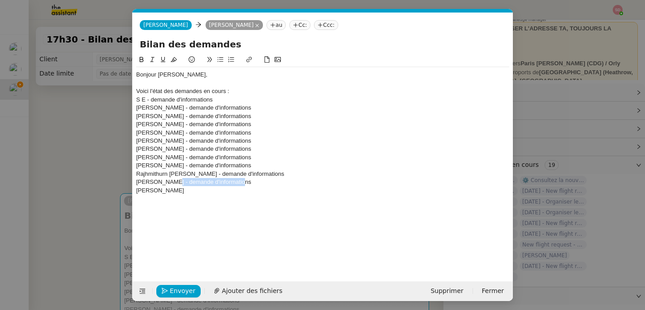
click at [249, 185] on div "[PERSON_NAME] - demande d'informations" at bounding box center [322, 182] width 373 height 8
copy div "- demande d'informations"
click at [238, 194] on div "[PERSON_NAME]" at bounding box center [322, 191] width 373 height 8
click at [190, 204] on div "Bonjour Louis, Voici l'état des demandes en cours : S E - demande d'information…" at bounding box center [322, 136] width 373 height 139
drag, startPoint x: 178, startPoint y: 191, endPoint x: 264, endPoint y: 193, distance: 86.0
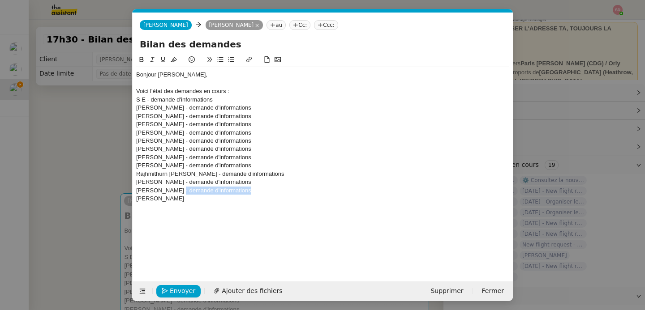
click at [264, 193] on div "[PERSON_NAME] - demande d'informations" at bounding box center [322, 191] width 373 height 8
copy div "- demande d'informations"
click at [251, 198] on div "[PERSON_NAME]" at bounding box center [322, 199] width 373 height 8
click at [141, 208] on div at bounding box center [322, 207] width 373 height 8
drag, startPoint x: 172, startPoint y: 200, endPoint x: 263, endPoint y: 200, distance: 90.9
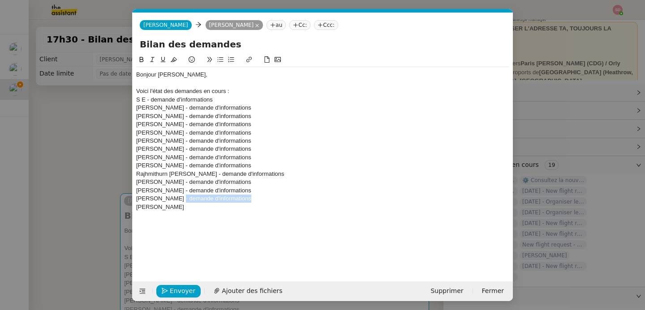
click at [263, 200] on div "[PERSON_NAME] - demande d'informations" at bounding box center [322, 199] width 373 height 8
click at [253, 211] on div "[PERSON_NAME]" at bounding box center [322, 207] width 373 height 8
click at [181, 220] on div "Bonjour Louis, Voici l'état des demandes en cours : S E - demande d'information…" at bounding box center [322, 145] width 373 height 156
drag, startPoint x: 139, startPoint y: 217, endPoint x: 131, endPoint y: 217, distance: 8.1
click at [131, 217] on nz-modal-container "Service TA - VOYAGE - PROPOSITION GLOBALE A utiliser dans le cadre de propositi…" at bounding box center [322, 155] width 645 height 310
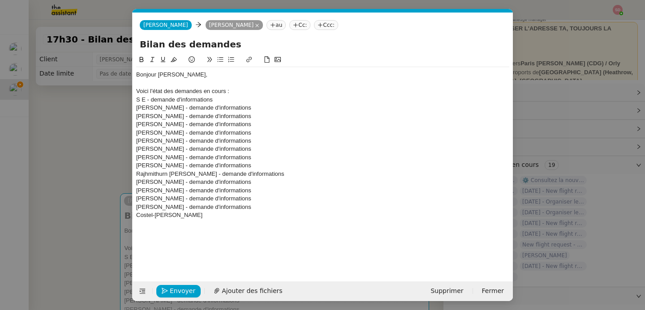
drag, startPoint x: 187, startPoint y: 208, endPoint x: 272, endPoint y: 208, distance: 85.1
click at [272, 208] on div "[PERSON_NAME] - demande d'informations" at bounding box center [322, 207] width 373 height 8
click at [270, 213] on div "[PERSON_NAME]" at bounding box center [322, 215] width 373 height 8
drag, startPoint x: 279, startPoint y: 217, endPoint x: 126, endPoint y: 102, distance: 191.0
click at [126, 102] on nz-modal-container "Service TA - VOYAGE - PROPOSITION GLOBALE A utiliser dans le cadre de propositi…" at bounding box center [322, 155] width 645 height 310
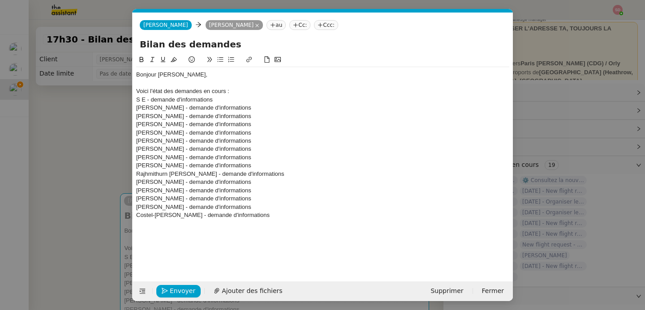
click at [216, 60] on button at bounding box center [220, 60] width 11 height 10
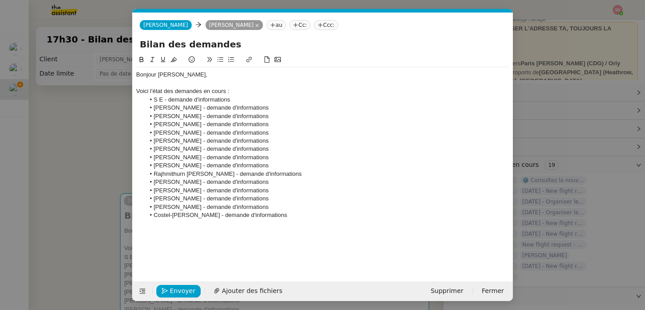
click at [312, 217] on li "[PERSON_NAME] - demande d'informations" at bounding box center [327, 215] width 365 height 8
drag, startPoint x: 164, startPoint y: 100, endPoint x: 148, endPoint y: 100, distance: 15.7
click at [148, 100] on li "S E - demande d'informations" at bounding box center [327, 100] width 365 height 8
click at [141, 60] on icon at bounding box center [142, 59] width 4 height 5
drag, startPoint x: 194, startPoint y: 108, endPoint x: 151, endPoint y: 108, distance: 43.5
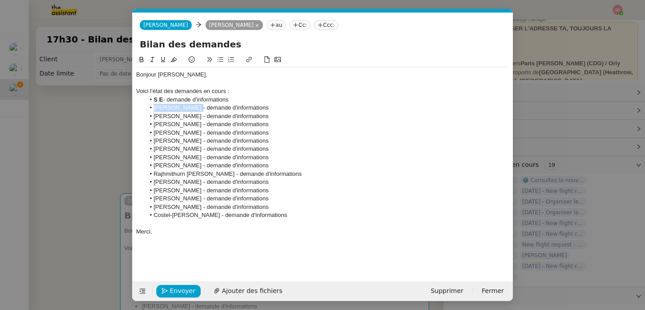
click at [151, 108] on li "[PERSON_NAME] - demande d'informations" at bounding box center [327, 108] width 365 height 8
click at [142, 60] on icon at bounding box center [141, 59] width 6 height 6
drag, startPoint x: 197, startPoint y: 114, endPoint x: 150, endPoint y: 115, distance: 46.6
click at [152, 119] on li "[PERSON_NAME] - demande d'informations" at bounding box center [327, 116] width 365 height 8
click at [142, 61] on icon at bounding box center [141, 59] width 6 height 6
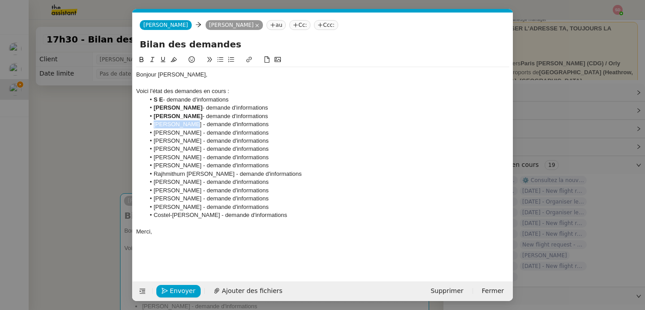
drag, startPoint x: 186, startPoint y: 125, endPoint x: 153, endPoint y: 125, distance: 33.2
click at [153, 125] on li "[PERSON_NAME] - demande d'informations" at bounding box center [327, 125] width 365 height 8
click at [142, 60] on icon at bounding box center [142, 59] width 4 height 5
drag, startPoint x: 184, startPoint y: 137, endPoint x: 149, endPoint y: 135, distance: 35.0
click at [149, 135] on li "[PERSON_NAME] - demande d'informations" at bounding box center [327, 133] width 365 height 8
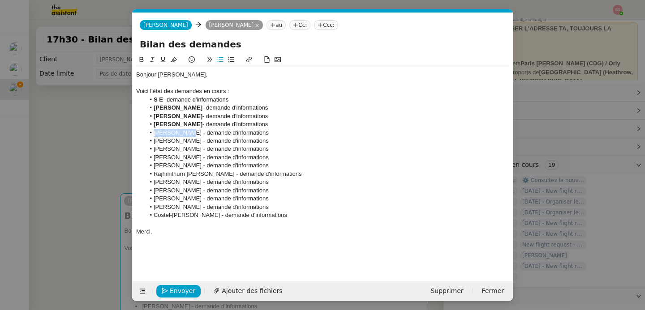
click at [142, 63] on button at bounding box center [141, 60] width 11 height 10
drag, startPoint x: 185, startPoint y: 142, endPoint x: 138, endPoint y: 141, distance: 47.5
click at [138, 141] on ul "S E - demande d'informations Lloyd Robinson - demande d'informations Steve Stev…" at bounding box center [322, 158] width 373 height 124
click at [140, 64] on button at bounding box center [141, 60] width 11 height 10
drag, startPoint x: 194, startPoint y: 152, endPoint x: 137, endPoint y: 129, distance: 61.7
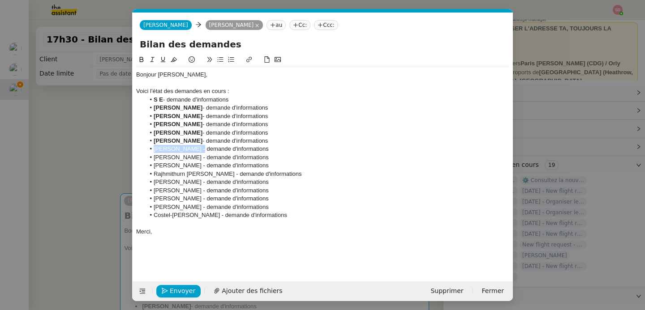
click at [136, 153] on ul "S E - demande d'informations Lloyd Robinson - demande d'informations Steve Stev…" at bounding box center [322, 158] width 373 height 124
click at [137, 58] on button at bounding box center [141, 60] width 11 height 10
drag, startPoint x: 191, startPoint y: 160, endPoint x: 123, endPoint y: 159, distance: 68.1
click at [124, 161] on nz-modal-container "Service TA - VOYAGE - PROPOSITION GLOBALE A utiliser dans le cadre de propositi…" at bounding box center [322, 155] width 645 height 310
click at [138, 58] on button at bounding box center [141, 60] width 11 height 10
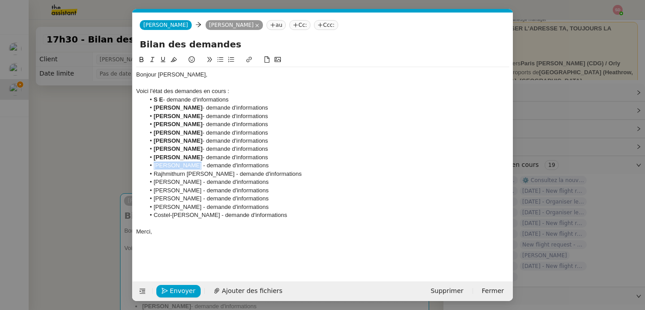
drag, startPoint x: 194, startPoint y: 168, endPoint x: 138, endPoint y: 168, distance: 55.1
click at [138, 168] on ul "S E - demande d'informations Lloyd Robinson - demande d'informations Steve Stev…" at bounding box center [322, 158] width 373 height 124
click at [141, 61] on icon at bounding box center [141, 59] width 6 height 6
drag, startPoint x: 215, startPoint y: 178, endPoint x: 149, endPoint y: 178, distance: 66.3
click at [149, 178] on li "Rajhmithurn [PERSON_NAME] - demande d'informations" at bounding box center [327, 174] width 365 height 8
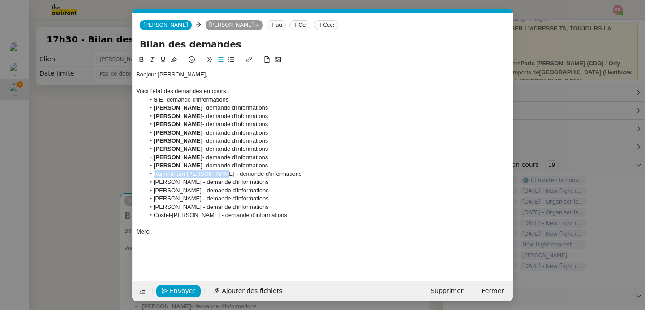
click at [140, 63] on button at bounding box center [141, 60] width 11 height 10
drag, startPoint x: 187, startPoint y: 183, endPoint x: 147, endPoint y: 180, distance: 40.9
click at [147, 180] on li "[PERSON_NAME] - demande d'informations" at bounding box center [327, 182] width 365 height 8
click at [141, 60] on icon at bounding box center [141, 59] width 6 height 6
drag, startPoint x: 192, startPoint y: 191, endPoint x: 148, endPoint y: 181, distance: 45.0
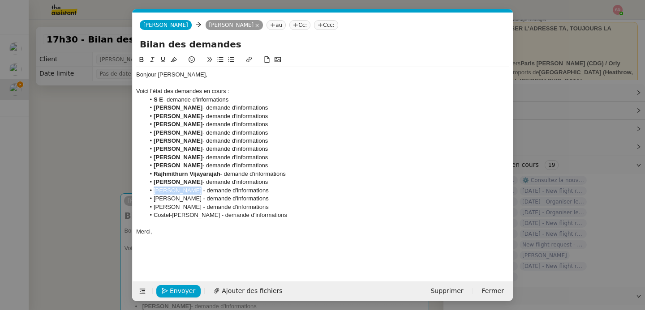
click at [147, 194] on li "[PERSON_NAME] - demande d'informations" at bounding box center [327, 191] width 365 height 8
click at [142, 56] on icon at bounding box center [141, 59] width 6 height 6
drag, startPoint x: 190, startPoint y: 199, endPoint x: 135, endPoint y: 200, distance: 54.2
click at [135, 200] on nz-spin "Bonjour Louis, Voici l'état des demandes en cours : S E - demande d'information…" at bounding box center [323, 163] width 380 height 217
click at [138, 59] on button at bounding box center [141, 60] width 11 height 10
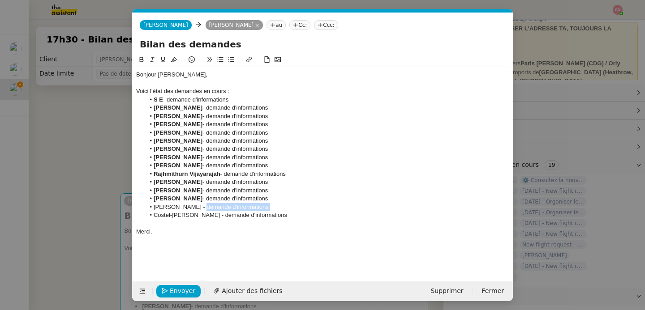
drag, startPoint x: 203, startPoint y: 208, endPoint x: 146, endPoint y: 212, distance: 57.9
click at [146, 212] on ul "S E - demande d'informations Lloyd Robinson - demande d'informations Steve Stev…" at bounding box center [322, 158] width 373 height 124
drag, startPoint x: 154, startPoint y: 207, endPoint x: 205, endPoint y: 208, distance: 50.6
click at [205, 208] on li "[PERSON_NAME] - demande d'informations" at bounding box center [327, 207] width 365 height 8
click at [141, 61] on icon at bounding box center [141, 59] width 6 height 6
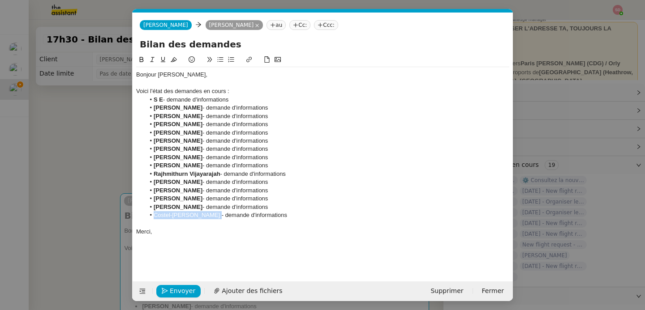
drag, startPoint x: 213, startPoint y: 215, endPoint x: 147, endPoint y: 219, distance: 65.5
click at [147, 219] on li "[PERSON_NAME] - demande d'informations" at bounding box center [327, 215] width 365 height 8
click at [140, 57] on icon at bounding box center [142, 59] width 4 height 5
click at [238, 238] on div at bounding box center [322, 240] width 373 height 8
click at [184, 288] on span "Envoyer" at bounding box center [183, 291] width 26 height 10
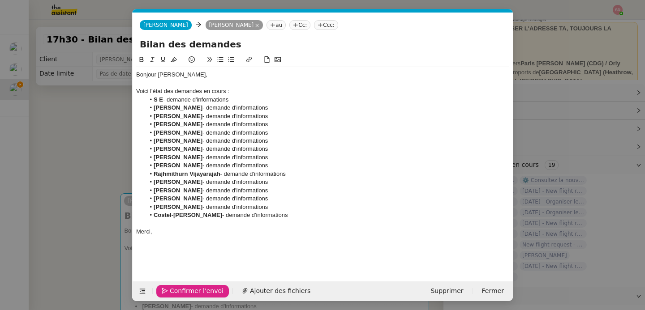
click at [184, 288] on span "Confirmer l'envoi" at bounding box center [197, 291] width 54 height 10
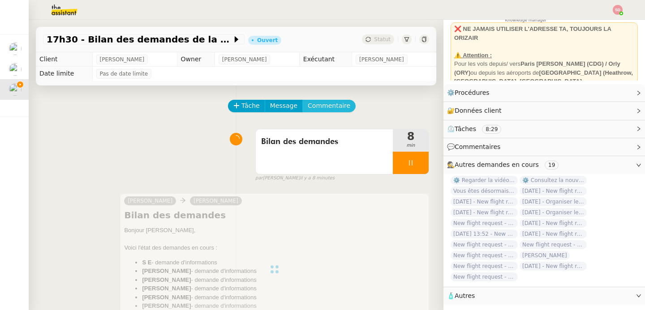
click at [326, 109] on span "Commentaire" at bounding box center [329, 106] width 43 height 10
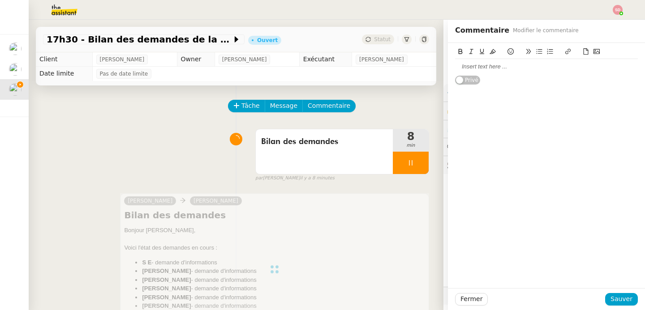
click at [484, 69] on div at bounding box center [546, 67] width 183 height 8
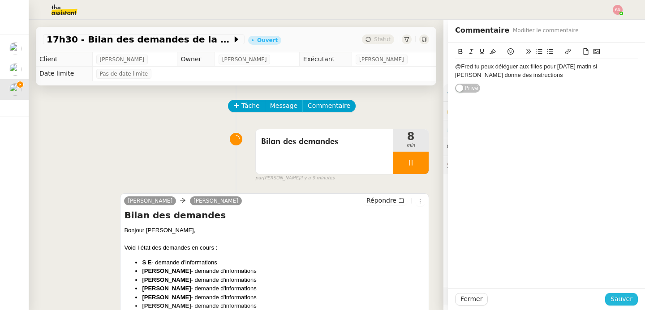
click at [607, 304] on button "Sauver" at bounding box center [621, 299] width 33 height 13
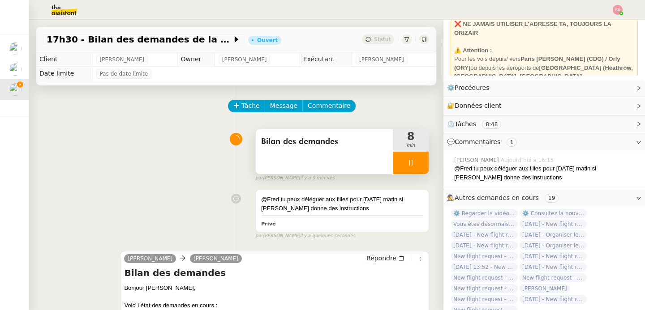
click at [411, 163] on div at bounding box center [411, 163] width 36 height 22
click at [416, 163] on icon at bounding box center [419, 162] width 7 height 7
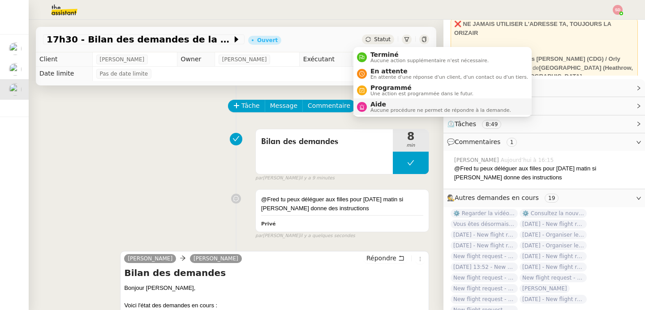
click at [373, 107] on span "Aide" at bounding box center [441, 104] width 141 height 7
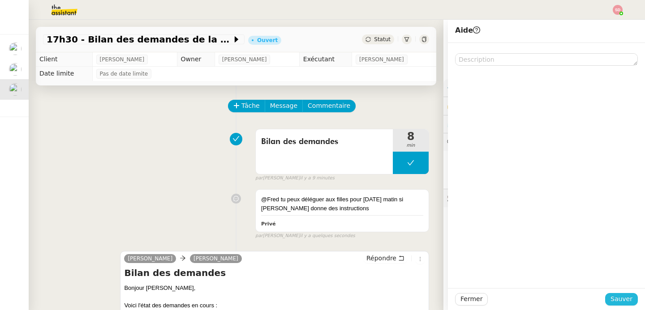
click at [623, 300] on span "Sauver" at bounding box center [622, 299] width 22 height 10
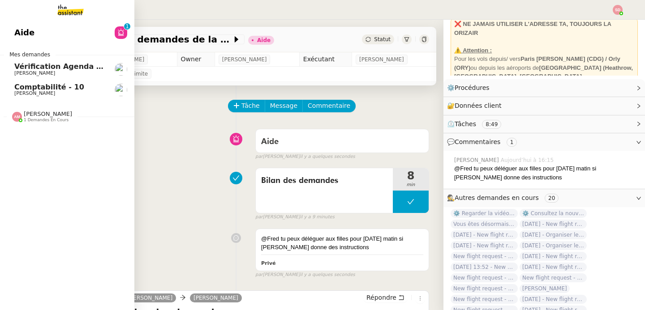
click at [14, 92] on span "[PERSON_NAME]" at bounding box center [34, 93] width 41 height 6
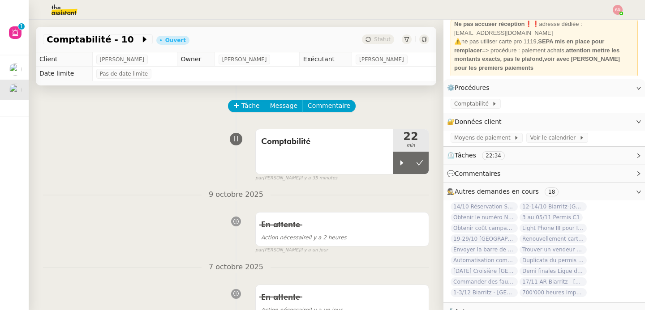
scroll to position [43, 0]
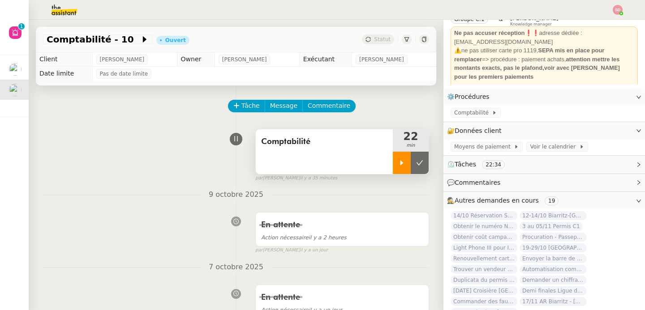
click at [398, 159] on icon at bounding box center [401, 162] width 7 height 7
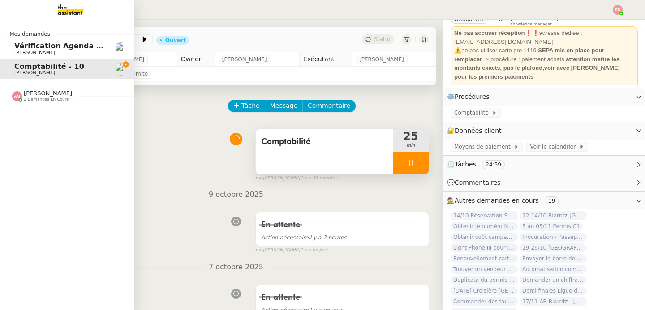
click at [32, 96] on span "[PERSON_NAME]" at bounding box center [48, 93] width 48 height 7
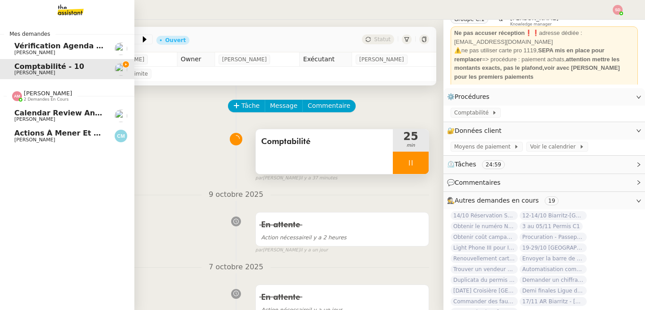
click at [43, 141] on span "[PERSON_NAME]" at bounding box center [34, 140] width 41 height 6
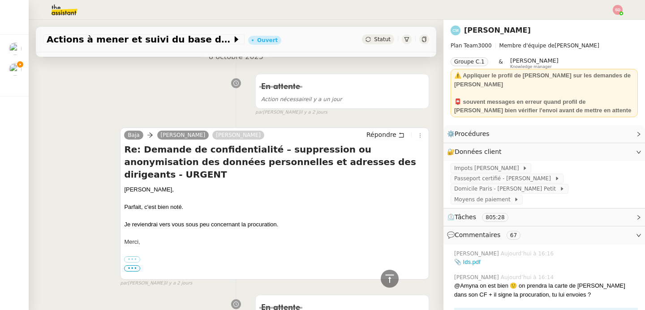
scroll to position [1414, 0]
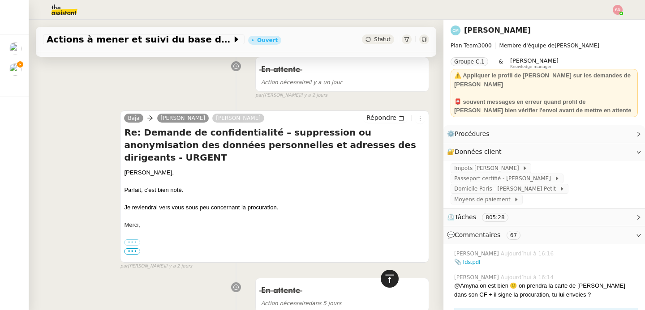
click at [386, 286] on div at bounding box center [390, 279] width 18 height 18
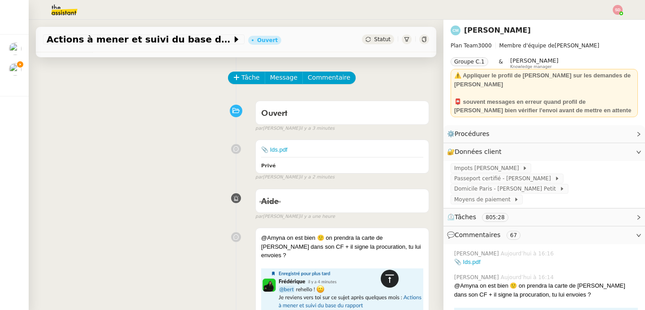
scroll to position [0, 0]
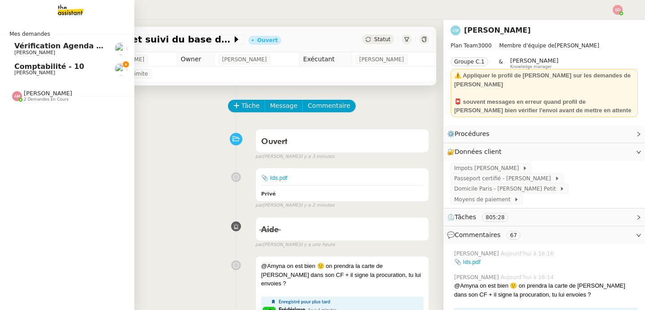
click at [45, 62] on span "Comptabilité - 10" at bounding box center [49, 66] width 70 height 9
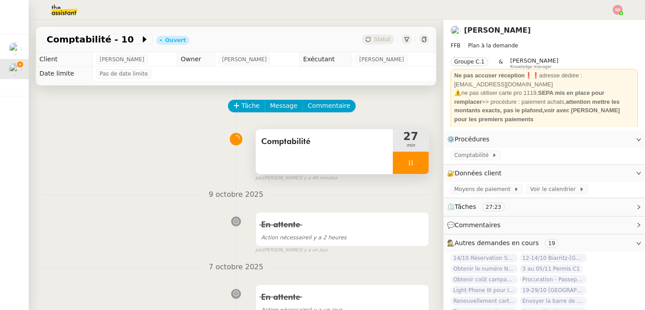
click at [409, 166] on div at bounding box center [411, 163] width 36 height 22
click at [416, 166] on icon at bounding box center [419, 162] width 7 height 7
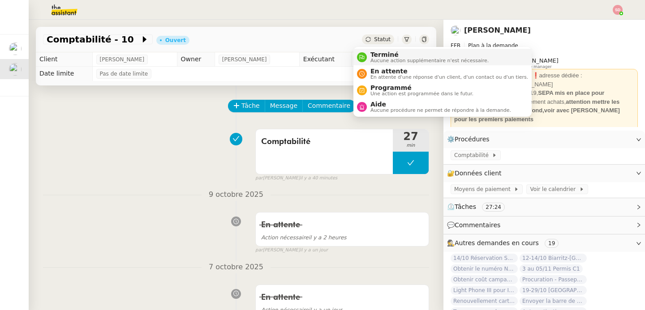
click at [362, 59] on icon at bounding box center [361, 57] width 5 height 5
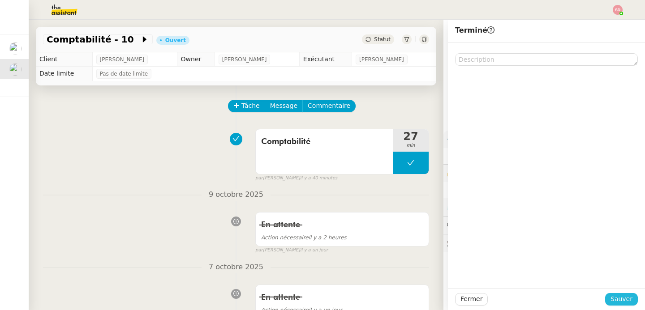
click at [611, 297] on span "Sauver" at bounding box center [622, 299] width 22 height 10
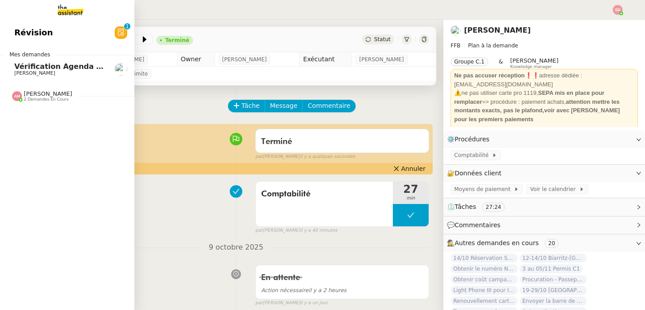
click at [42, 65] on span "Vérification Agenda + Chat + Wagram (9h et 14h)" at bounding box center [114, 66] width 201 height 9
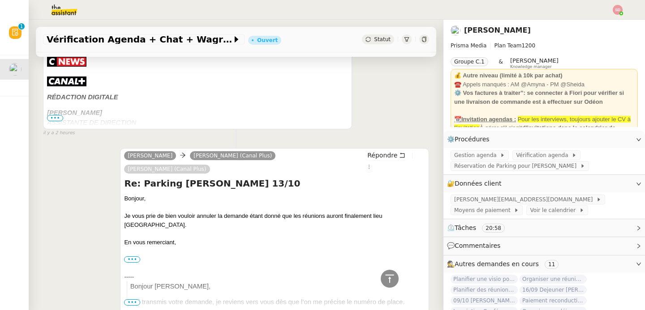
scroll to position [731, 0]
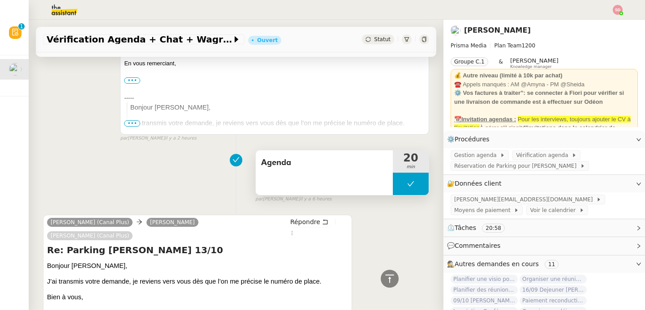
click at [397, 173] on button at bounding box center [411, 184] width 36 height 22
click at [397, 173] on div at bounding box center [402, 184] width 18 height 22
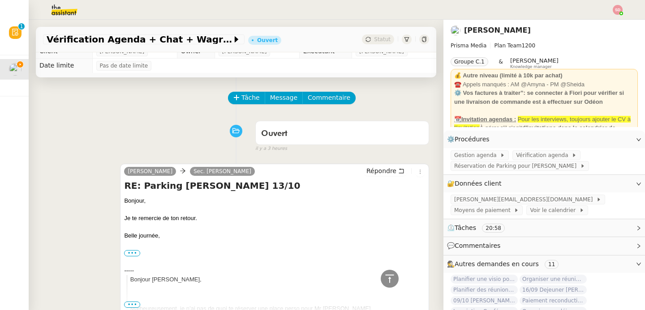
scroll to position [0, 0]
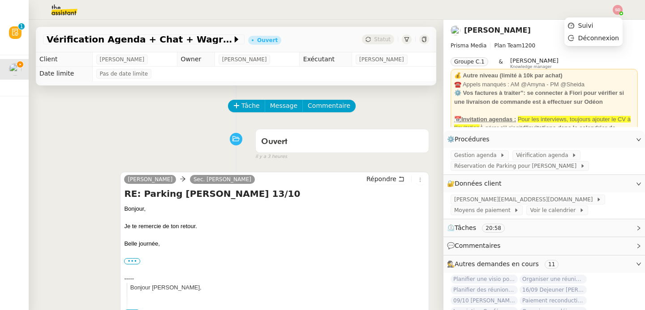
click at [611, 17] on div "Suivi Déconnexion" at bounding box center [593, 31] width 58 height 29
click at [610, 21] on li "Suivi" at bounding box center [593, 25] width 58 height 13
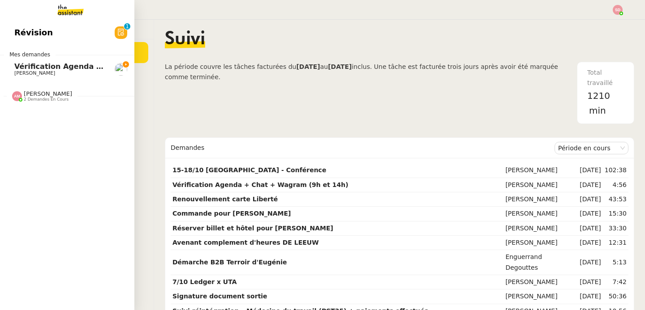
click at [33, 99] on span "2 demandes en cours" at bounding box center [46, 99] width 45 height 5
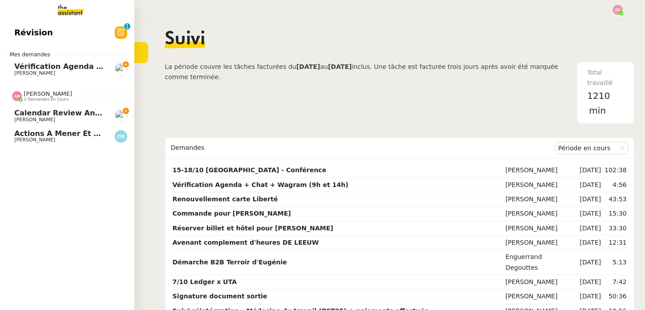
click at [33, 99] on span "2 demandes en cours" at bounding box center [46, 99] width 45 height 5
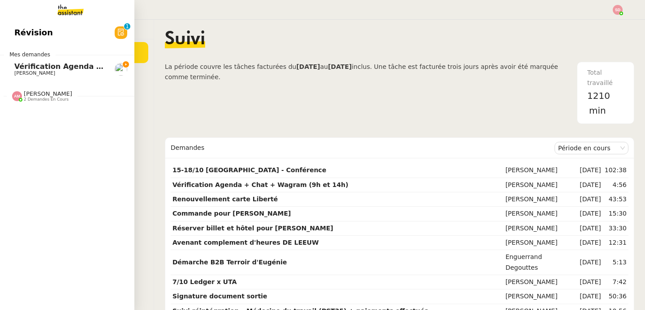
click at [53, 67] on span "Vérification Agenda + Chat + Wagram (9h et 14h)" at bounding box center [114, 66] width 201 height 9
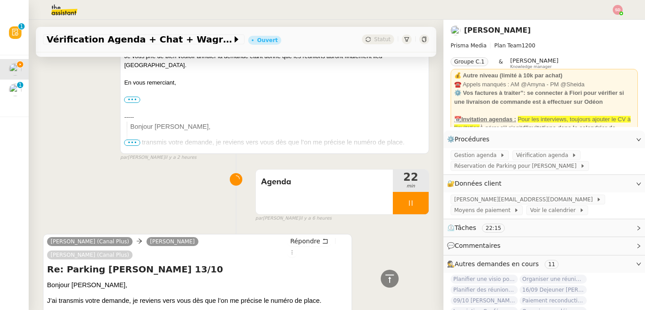
scroll to position [755, 0]
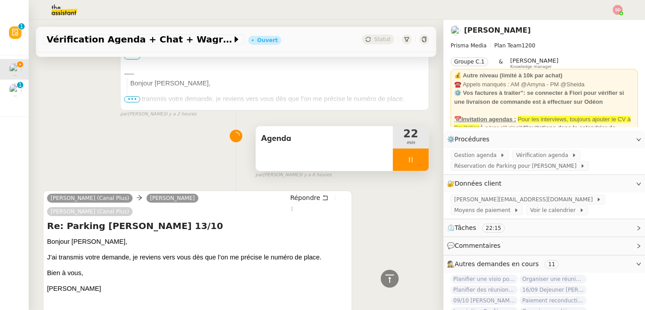
click at [408, 149] on div at bounding box center [411, 160] width 36 height 22
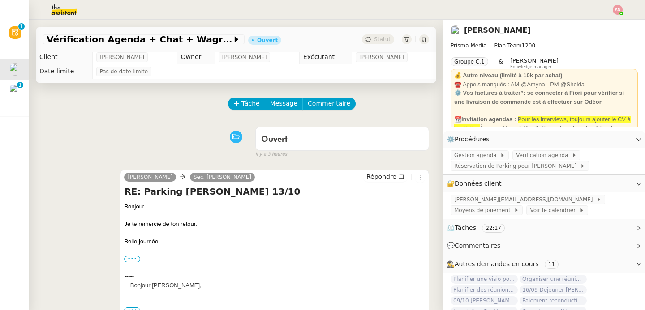
scroll to position [0, 0]
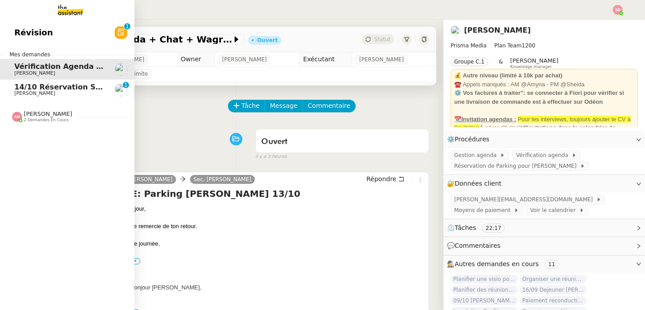
click at [38, 90] on span "14/10 Réservation Salon Blaise + resto midi" at bounding box center [102, 87] width 177 height 9
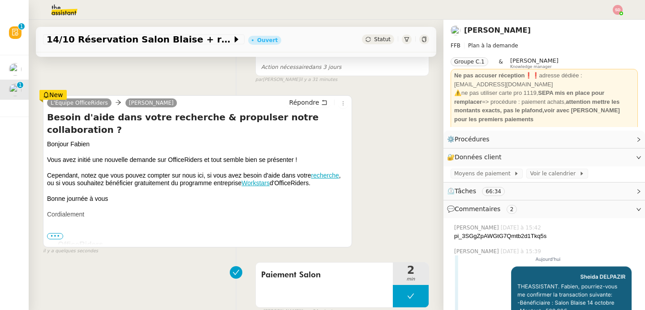
scroll to position [242, 0]
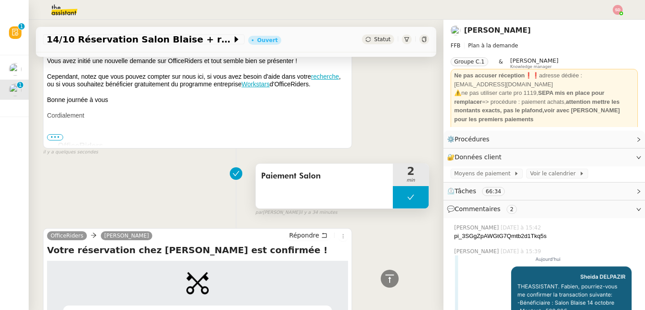
click at [393, 201] on button at bounding box center [411, 197] width 36 height 22
click at [393, 201] on div at bounding box center [402, 197] width 18 height 22
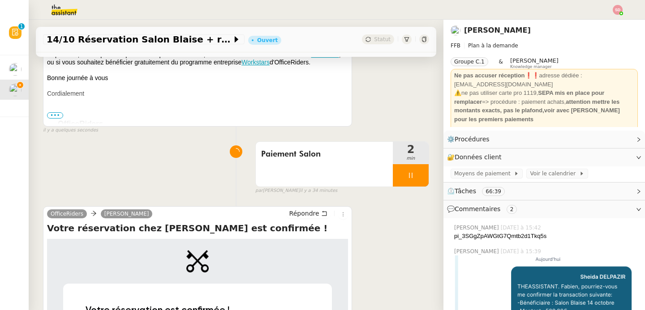
scroll to position [299, 0]
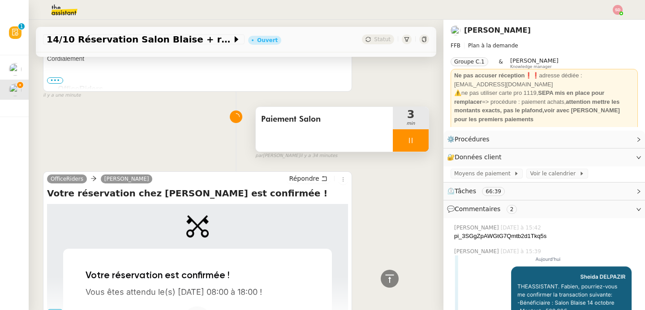
click at [411, 145] on div at bounding box center [411, 140] width 36 height 22
click at [411, 145] on button at bounding box center [420, 140] width 18 height 22
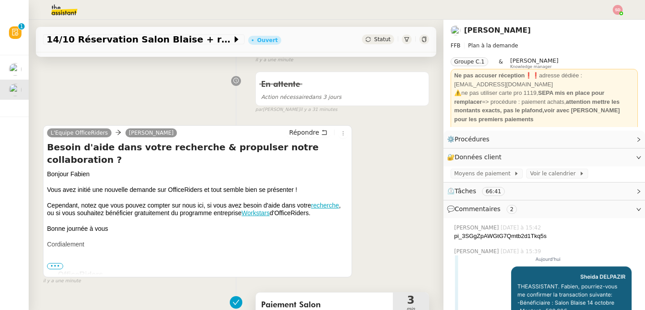
scroll to position [0, 0]
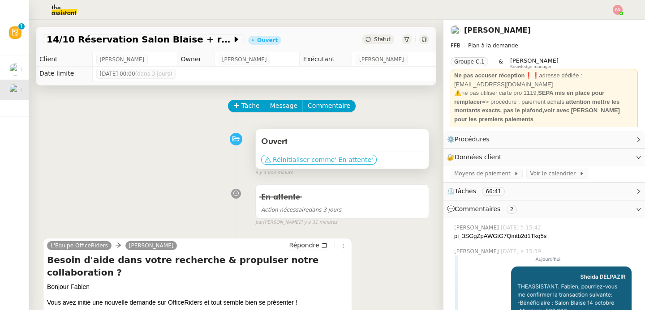
click at [336, 160] on span "' En attente'" at bounding box center [354, 159] width 38 height 9
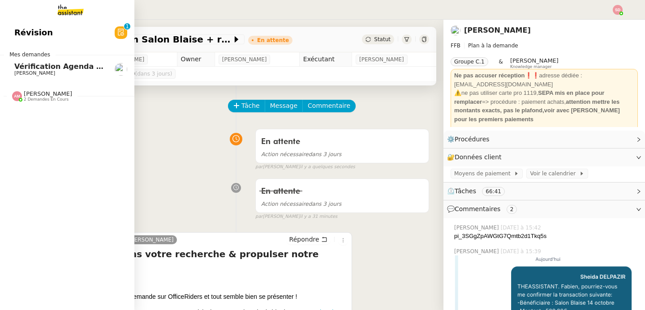
click at [14, 72] on span "[PERSON_NAME]" at bounding box center [34, 73] width 41 height 6
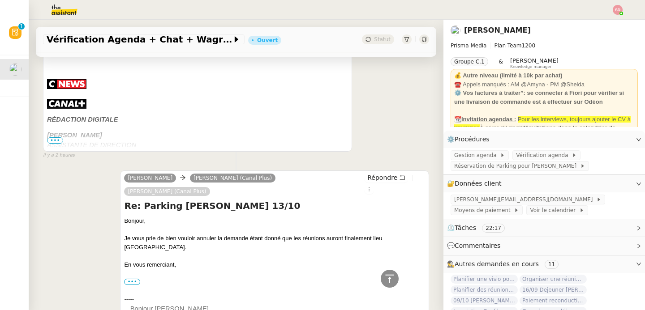
scroll to position [685, 0]
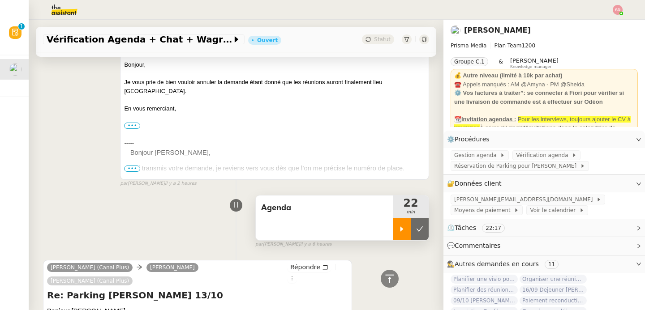
click at [393, 218] on div at bounding box center [402, 229] width 18 height 22
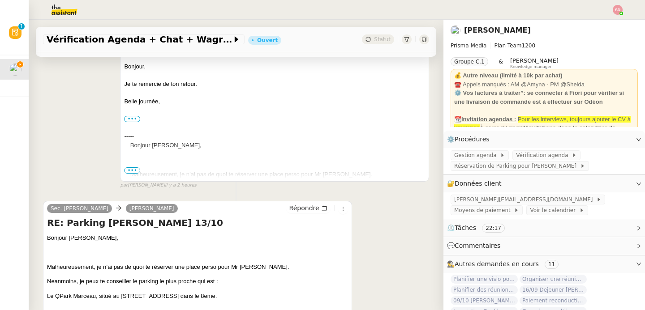
scroll to position [0, 0]
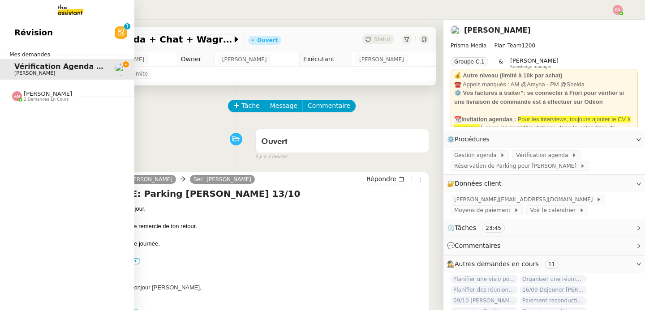
click at [39, 39] on span "Révision" at bounding box center [33, 32] width 39 height 13
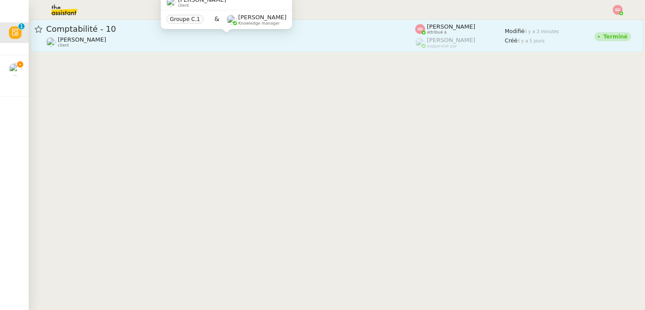
click at [220, 36] on div "Fabien Bornancin client" at bounding box center [230, 42] width 369 height 12
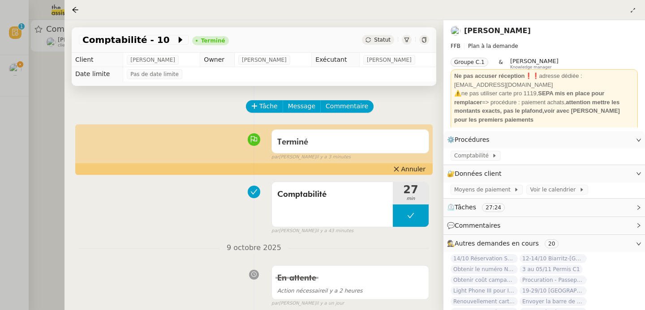
click at [35, 108] on div at bounding box center [322, 155] width 645 height 310
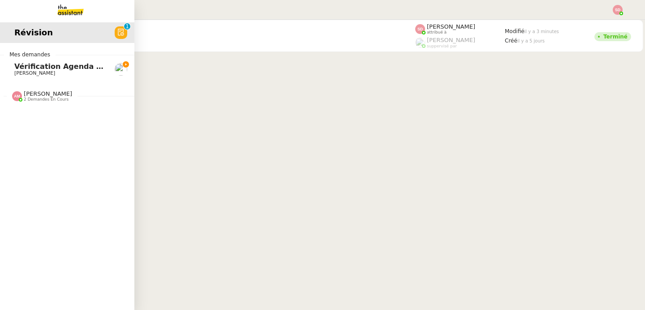
click at [23, 72] on span "[PERSON_NAME]" at bounding box center [34, 73] width 41 height 6
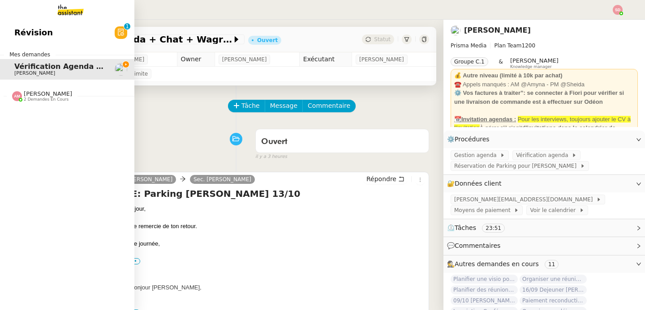
click at [25, 96] on span "[PERSON_NAME]" at bounding box center [48, 93] width 48 height 7
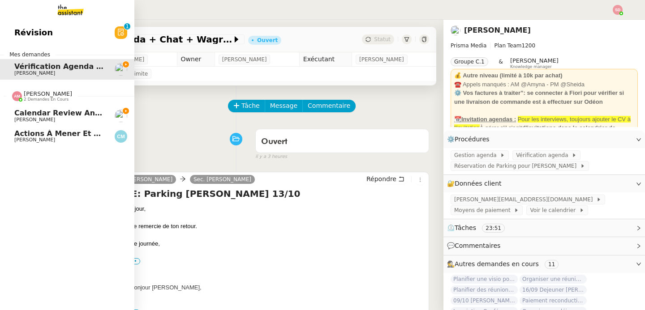
click at [25, 96] on span "[PERSON_NAME]" at bounding box center [48, 93] width 48 height 7
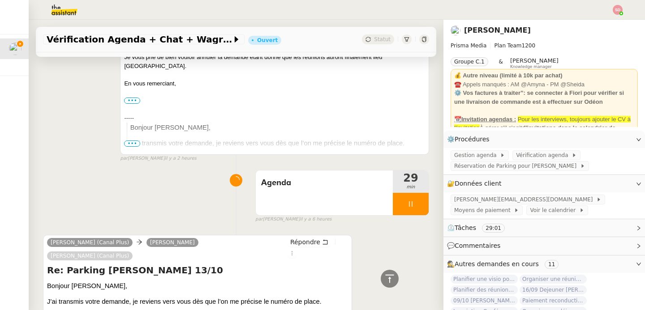
scroll to position [715, 0]
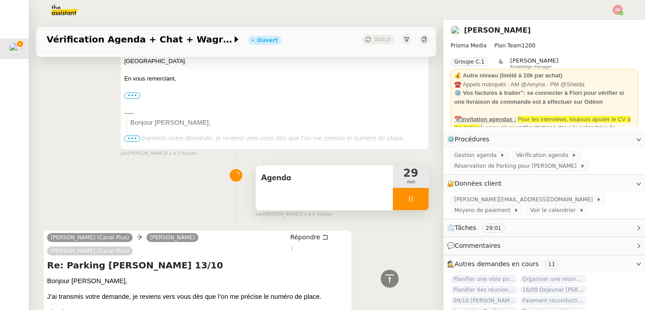
click at [414, 188] on div at bounding box center [411, 199] width 36 height 22
click at [414, 188] on button at bounding box center [420, 199] width 18 height 22
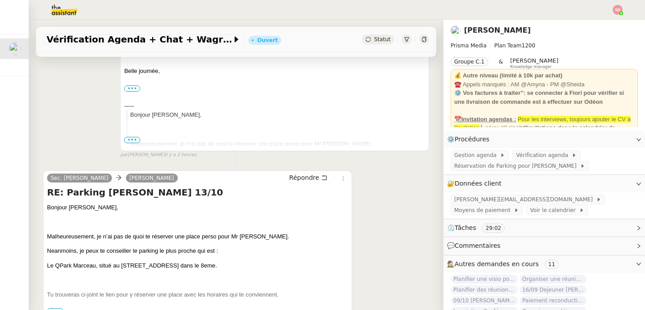
scroll to position [0, 0]
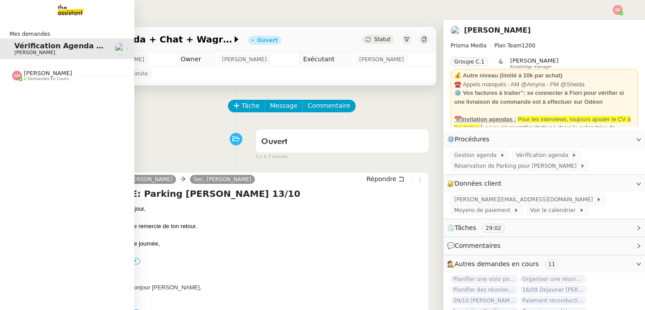
click at [26, 78] on span "2 demandes en cours" at bounding box center [46, 79] width 45 height 5
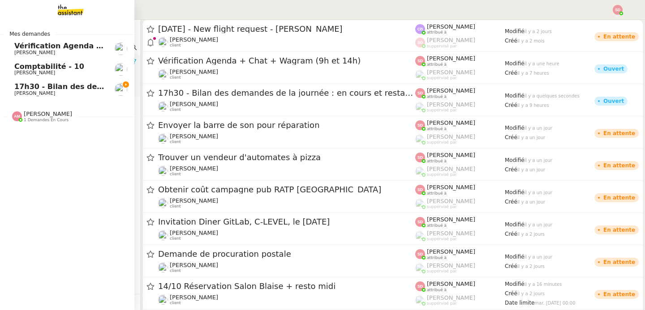
click at [21, 96] on span "[PERSON_NAME]" at bounding box center [34, 93] width 41 height 6
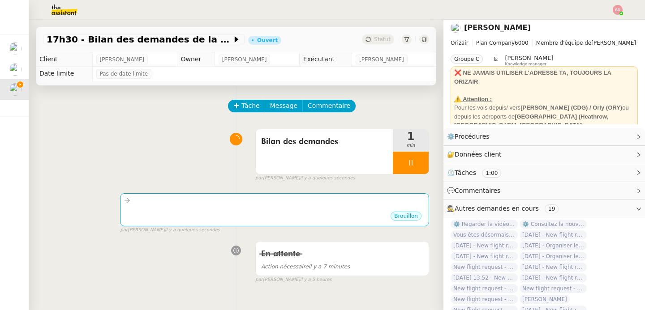
scroll to position [34, 0]
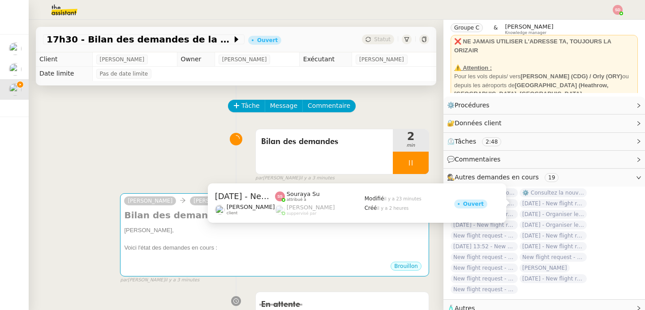
click at [537, 204] on span "[DATE] - New flight request - S E" at bounding box center [553, 203] width 67 height 9
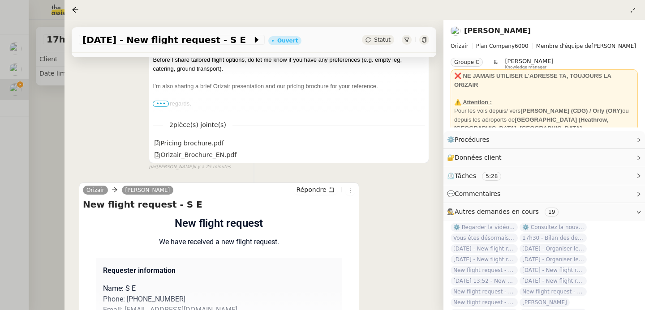
scroll to position [311, 0]
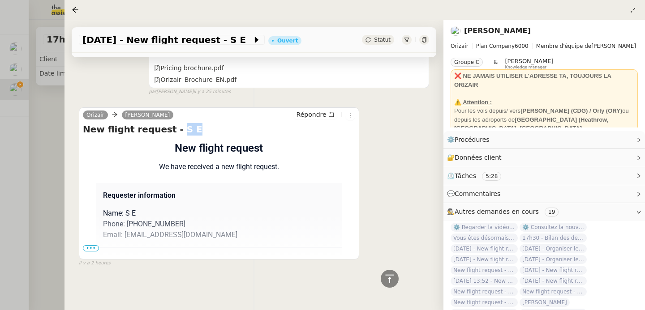
drag, startPoint x: 166, startPoint y: 124, endPoint x: 181, endPoint y: 122, distance: 15.7
click at [181, 123] on h4 "New flight request - S E" at bounding box center [219, 129] width 272 height 13
copy h4 "S E"
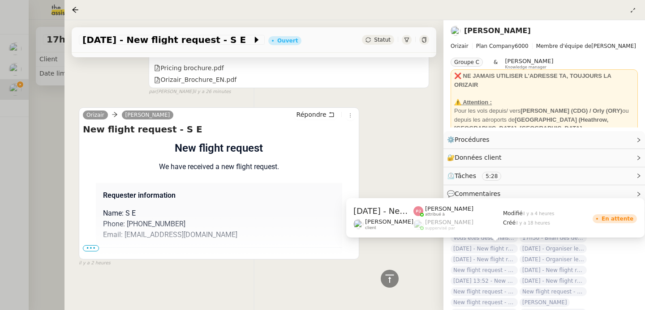
click at [465, 249] on span "[DATE] - New flight request - [PERSON_NAME]" at bounding box center [484, 249] width 67 height 9
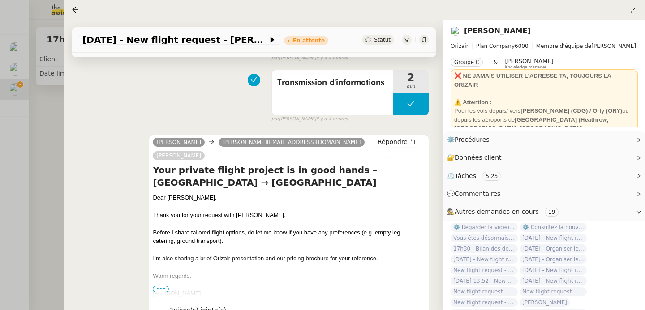
scroll to position [401, 0]
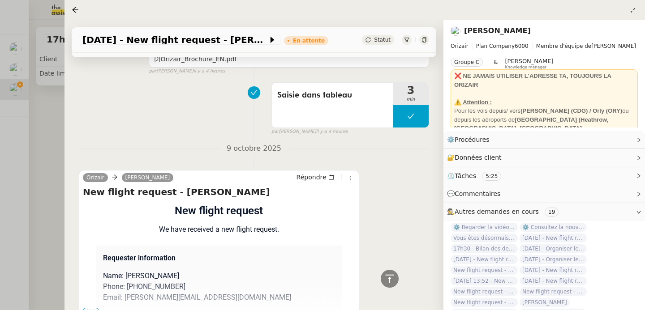
drag, startPoint x: 168, startPoint y: 179, endPoint x: 256, endPoint y: 181, distance: 88.7
click at [256, 186] on h4 "New flight request - [PERSON_NAME]" at bounding box center [219, 192] width 272 height 13
copy h4 "[PERSON_NAME]"
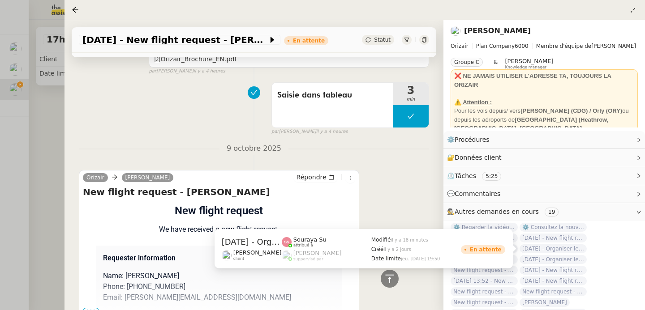
click at [567, 248] on span "[DATE] - Organiser le vol [GEOGRAPHIC_DATA]-[GEOGRAPHIC_DATA] pour [PERSON_NAME]" at bounding box center [553, 249] width 67 height 9
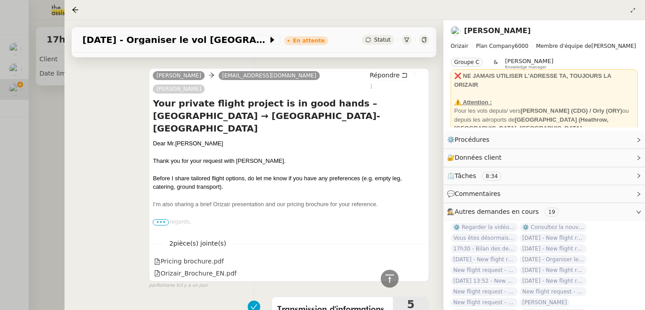
scroll to position [599, 0]
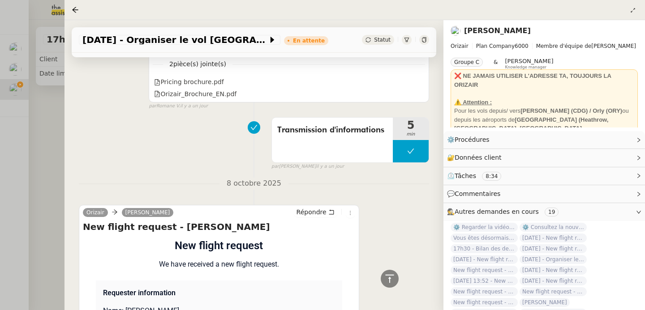
drag, startPoint x: 168, startPoint y: 214, endPoint x: 241, endPoint y: 214, distance: 73.0
click at [241, 221] on h4 "New flight request - [PERSON_NAME]" at bounding box center [219, 227] width 272 height 13
copy h4 "[PERSON_NAME]"
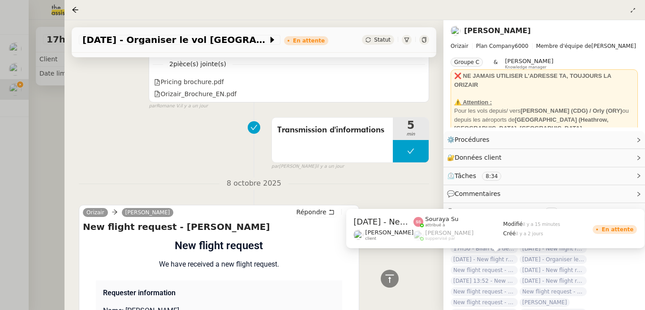
click at [489, 259] on span "[DATE] - New flight request - [PERSON_NAME]" at bounding box center [484, 259] width 67 height 9
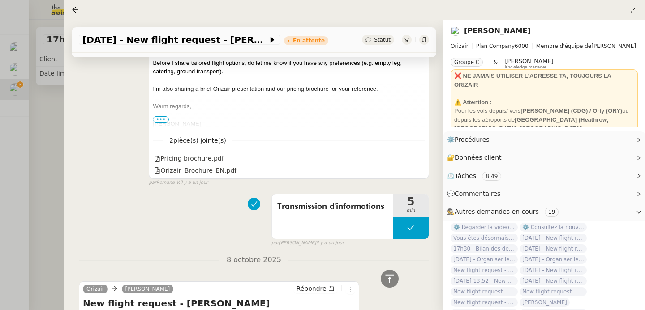
scroll to position [564, 0]
drag, startPoint x: 168, startPoint y: 249, endPoint x: 234, endPoint y: 249, distance: 66.3
click at [234, 297] on h4 "New flight request - [PERSON_NAME]" at bounding box center [219, 303] width 272 height 13
copy h4 "[PERSON_NAME]"
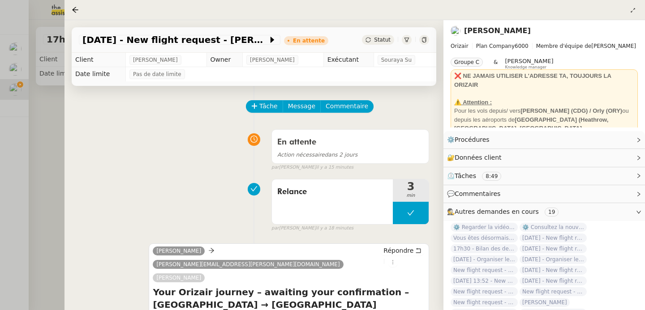
scroll to position [0, 0]
click at [72, 9] on icon at bounding box center [75, 9] width 7 height 7
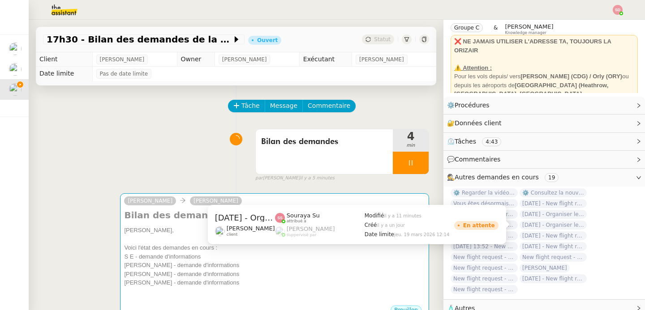
click at [561, 224] on span "[DATE] - Organiser le vol pour [PERSON_NAME]" at bounding box center [553, 225] width 67 height 9
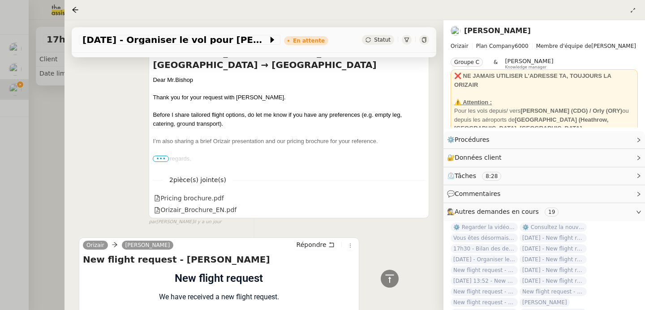
scroll to position [666, 0]
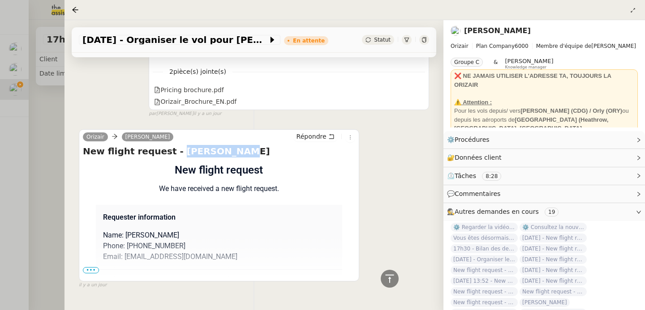
drag, startPoint x: 168, startPoint y: 125, endPoint x: 244, endPoint y: 124, distance: 75.3
click at [244, 145] on h4 "New flight request - [PERSON_NAME]" at bounding box center [219, 151] width 272 height 13
copy h4 "[PERSON_NAME]"
click at [53, 132] on div at bounding box center [322, 155] width 645 height 310
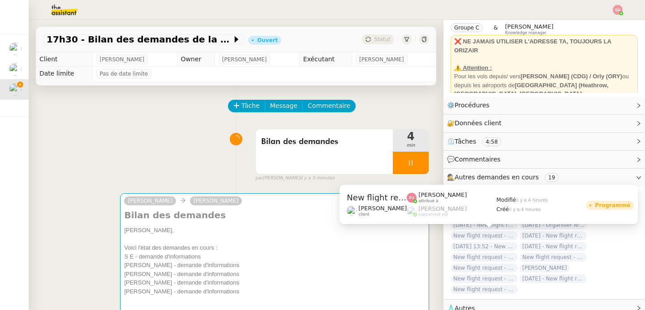
click at [495, 237] on span "New flight request - [PERSON_NAME]" at bounding box center [484, 236] width 67 height 9
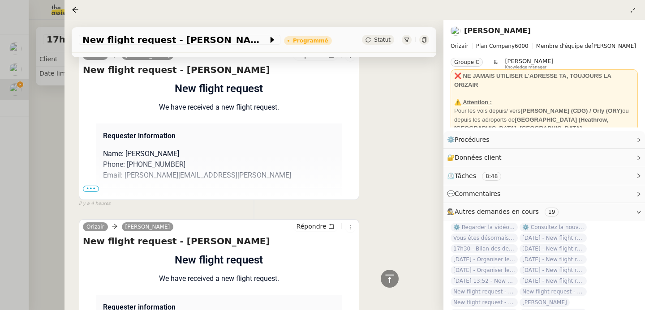
scroll to position [377, 0]
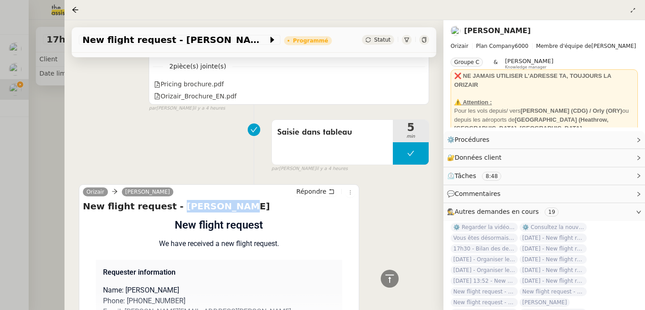
drag, startPoint x: 180, startPoint y: 181, endPoint x: 243, endPoint y: 181, distance: 63.2
click at [243, 200] on h4 "New flight request - [PERSON_NAME]" at bounding box center [219, 206] width 272 height 13
copy h4 "[PERSON_NAME]"
click at [43, 150] on div at bounding box center [322, 155] width 645 height 310
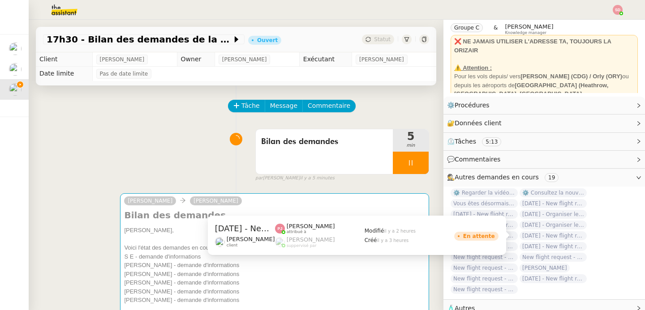
click at [567, 235] on span "[DATE] - New flight request - [PERSON_NAME]" at bounding box center [553, 236] width 67 height 9
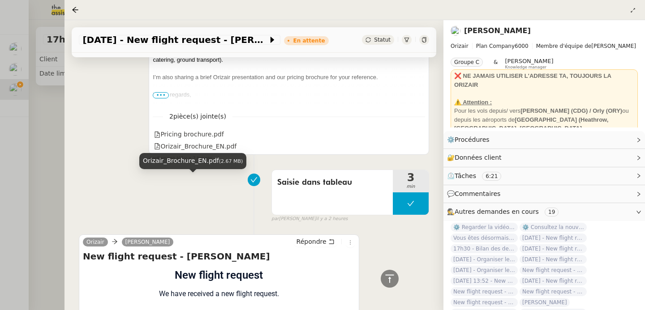
scroll to position [412, 0]
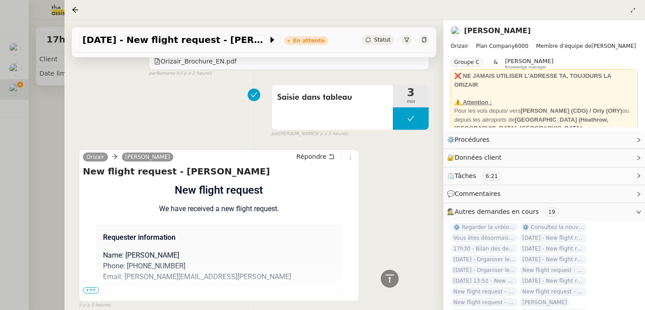
click at [52, 226] on div at bounding box center [322, 155] width 645 height 310
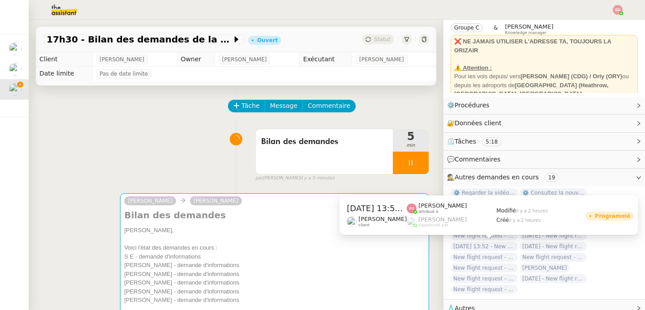
click at [461, 246] on span "[DATE] 13:52 - New flight request - [PERSON_NAME][GEOGRAPHIC_DATA]" at bounding box center [484, 246] width 67 height 9
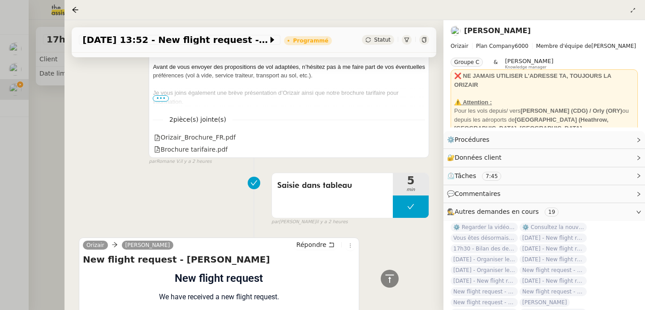
scroll to position [432, 0]
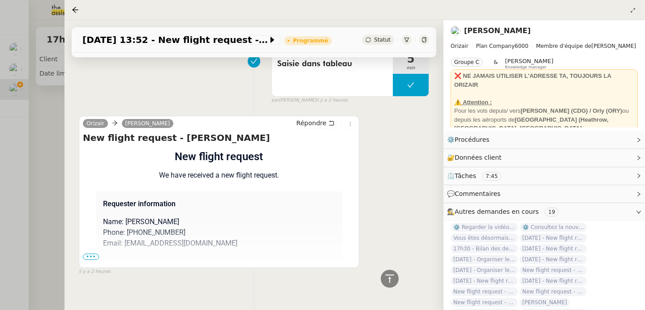
drag, startPoint x: 168, startPoint y: 125, endPoint x: 259, endPoint y: 123, distance: 91.0
click at [259, 132] on h4 "New flight request - [PERSON_NAME]" at bounding box center [219, 138] width 272 height 13
copy h4 "[PERSON_NAME]"
click at [54, 115] on div at bounding box center [322, 155] width 645 height 310
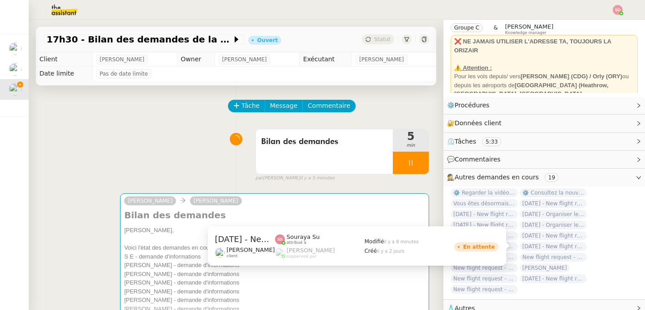
click at [559, 246] on span "[DATE] - New flight request - [PERSON_NAME]" at bounding box center [553, 246] width 67 height 9
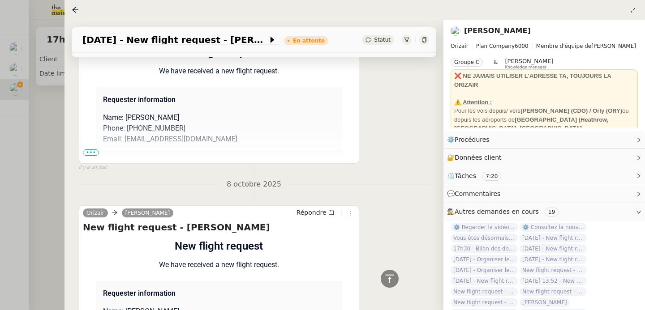
scroll to position [602, 0]
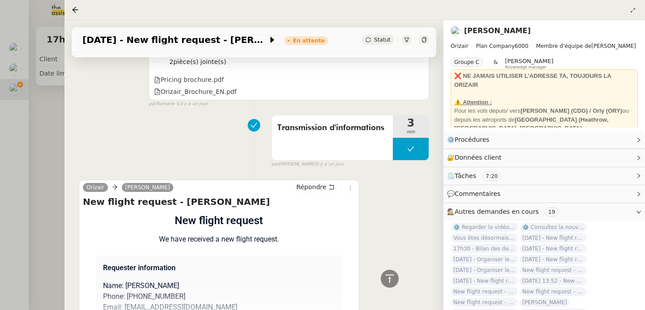
drag, startPoint x: 167, startPoint y: 190, endPoint x: 246, endPoint y: 191, distance: 79.3
click at [246, 196] on h4 "New flight request - [PERSON_NAME]" at bounding box center [219, 202] width 272 height 13
copy h4 "[PERSON_NAME]"
click at [57, 152] on div at bounding box center [322, 155] width 645 height 310
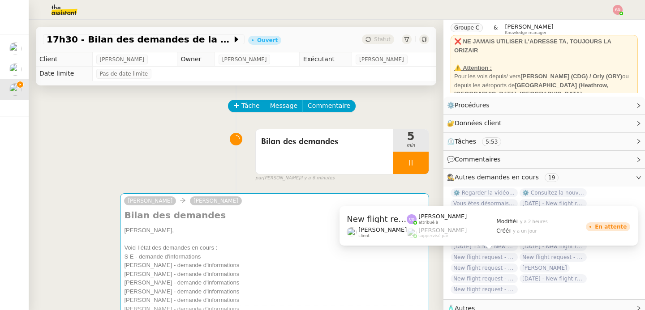
click at [478, 257] on span "New flight request - [PERSON_NAME]" at bounding box center [484, 257] width 67 height 9
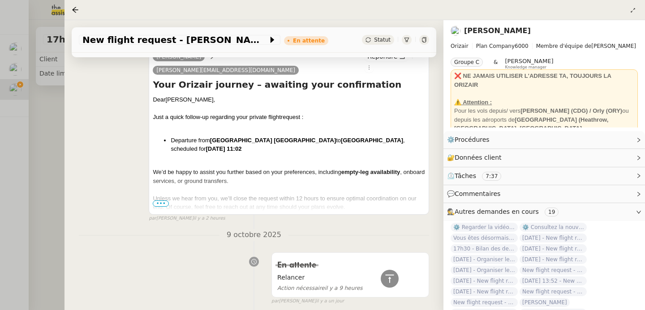
scroll to position [640, 0]
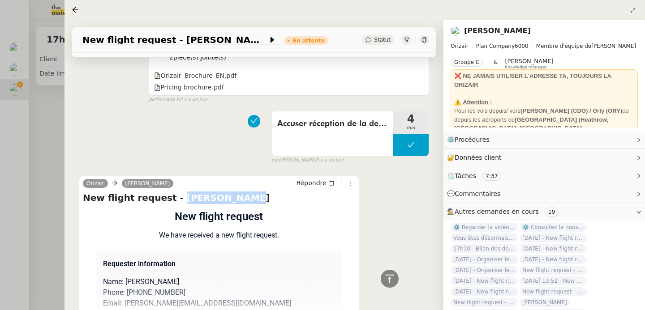
drag, startPoint x: 168, startPoint y: 172, endPoint x: 257, endPoint y: 171, distance: 89.6
click at [257, 192] on h4 "New flight request - [PERSON_NAME]" at bounding box center [219, 198] width 272 height 13
copy h4 "[PERSON_NAME]"
click at [55, 177] on div at bounding box center [322, 155] width 645 height 310
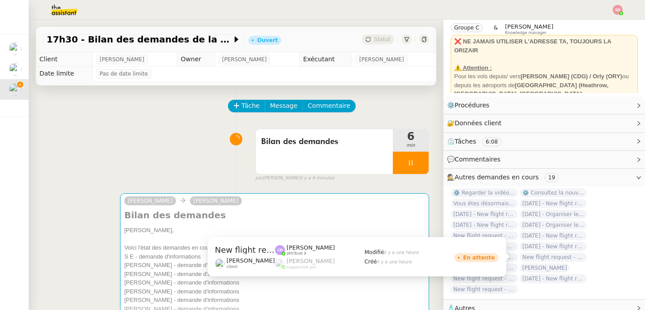
click at [569, 257] on span "New flight request - Rajhmithurn Vijayarajah" at bounding box center [553, 257] width 67 height 9
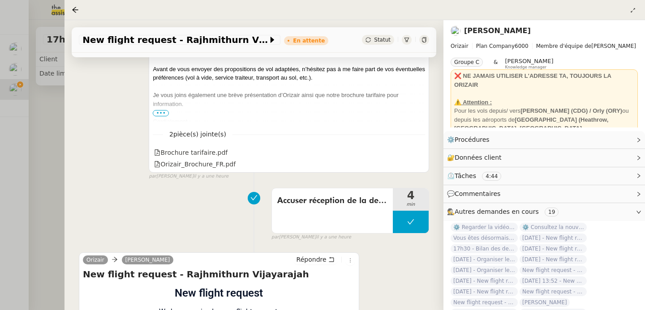
scroll to position [371, 0]
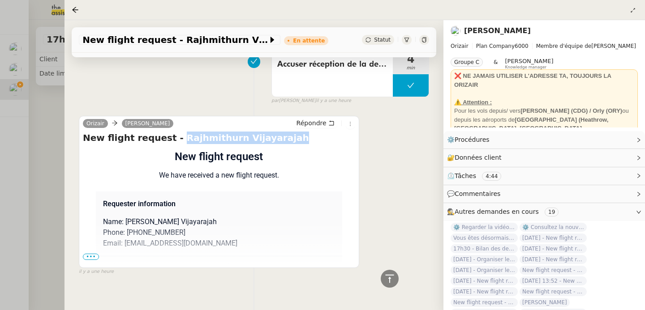
drag, startPoint x: 168, startPoint y: 125, endPoint x: 291, endPoint y: 124, distance: 123.7
click at [291, 132] on h4 "New flight request - Rajhmithurn Vijayarajah" at bounding box center [219, 138] width 272 height 13
copy h4 "Rajhmithurn Vijayarajah"
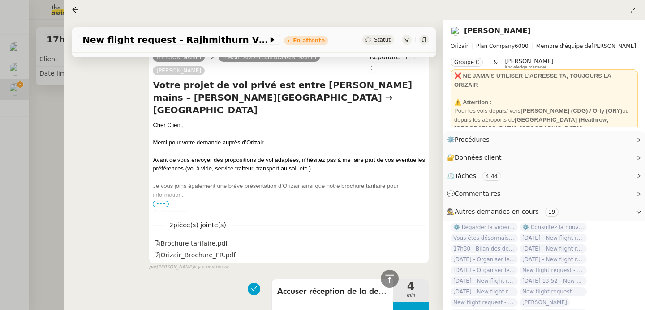
scroll to position [0, 0]
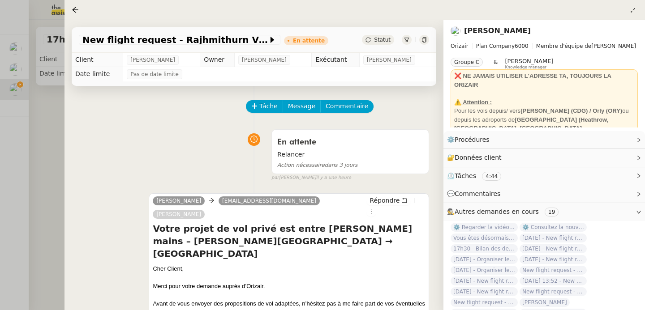
click at [47, 155] on div at bounding box center [322, 155] width 645 height 310
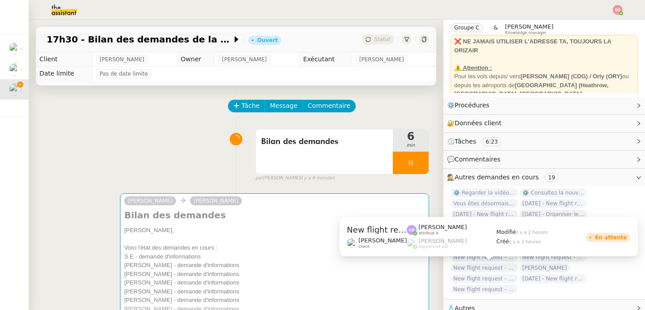
click at [470, 267] on span "New flight request - [PERSON_NAME]" at bounding box center [484, 268] width 67 height 9
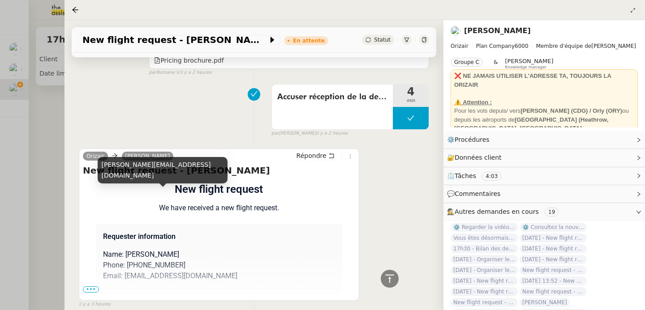
scroll to position [361, 0]
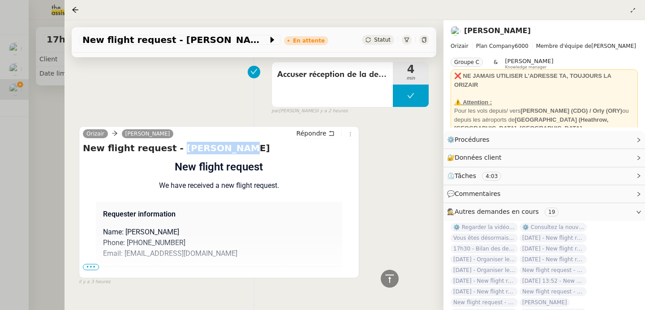
drag, startPoint x: 167, startPoint y: 135, endPoint x: 241, endPoint y: 132, distance: 74.0
click at [241, 142] on h4 "New flight request - [PERSON_NAME]" at bounding box center [219, 148] width 272 height 13
click at [54, 175] on div at bounding box center [322, 155] width 645 height 310
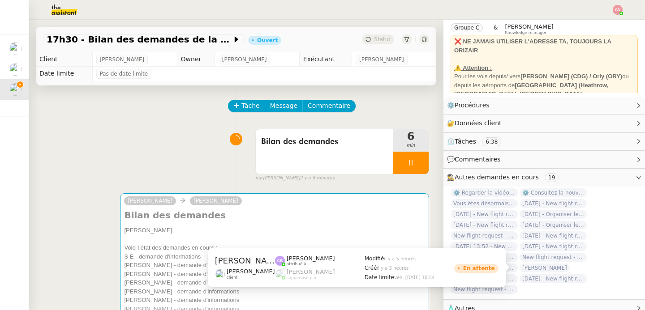
click at [544, 268] on span "[PERSON_NAME]" at bounding box center [545, 268] width 50 height 9
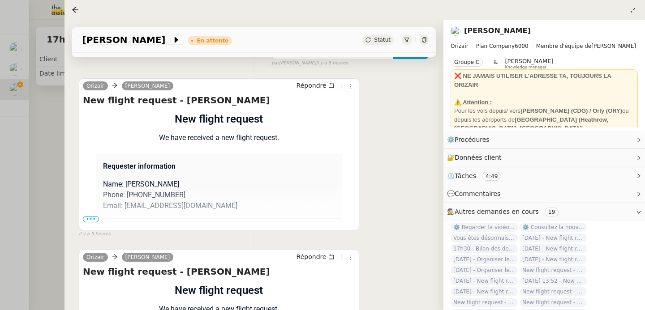
scroll to position [411, 0]
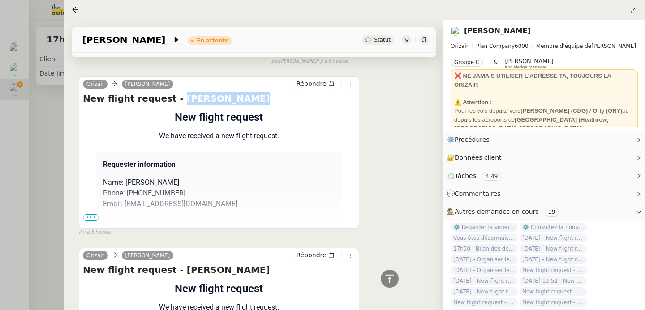
drag, startPoint x: 166, startPoint y: 85, endPoint x: 265, endPoint y: 84, distance: 99.5
click at [265, 92] on h4 "New flight request - [PERSON_NAME]" at bounding box center [219, 98] width 272 height 13
click at [39, 155] on div at bounding box center [322, 155] width 645 height 310
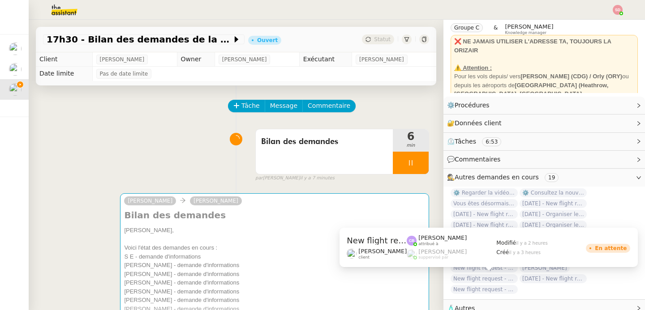
click at [474, 281] on span "New flight request - [PERSON_NAME]" at bounding box center [484, 279] width 67 height 9
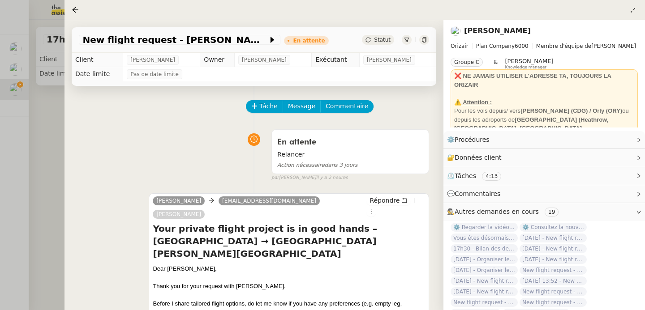
scroll to position [278, 0]
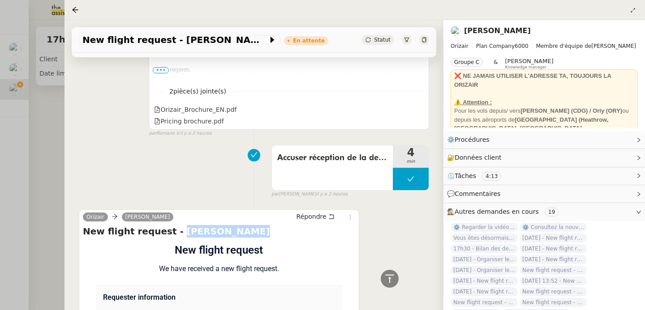
drag, startPoint x: 167, startPoint y: 219, endPoint x: 236, endPoint y: 219, distance: 69.4
click at [236, 225] on h4 "New flight request - [PERSON_NAME]" at bounding box center [219, 231] width 272 height 13
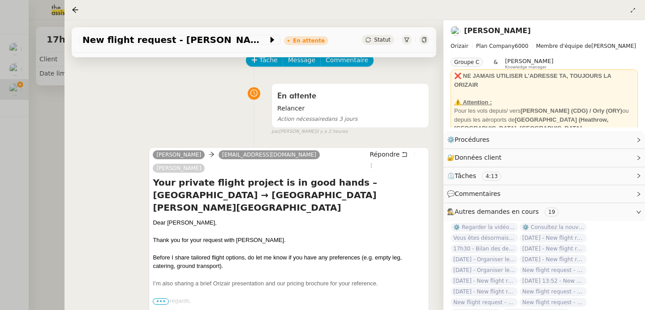
scroll to position [0, 0]
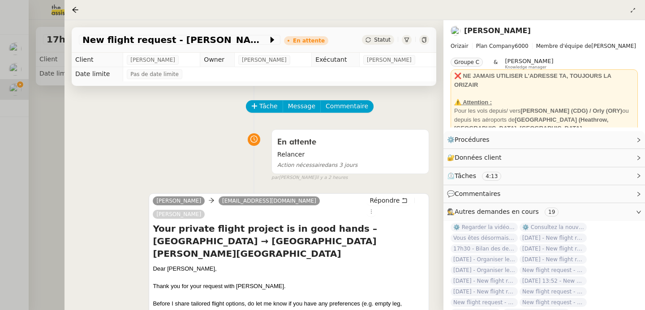
click at [31, 147] on div at bounding box center [322, 155] width 645 height 310
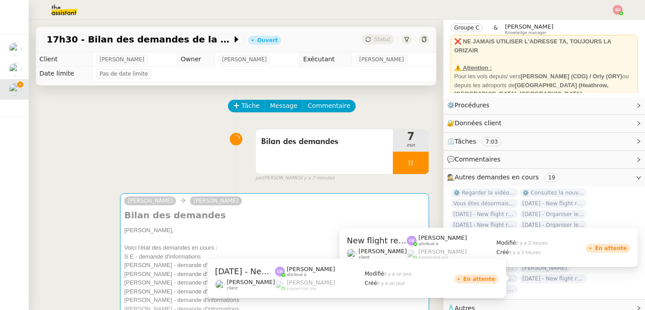
click at [546, 280] on span "[DATE] - New flight request - [PERSON_NAME]" at bounding box center [553, 279] width 67 height 9
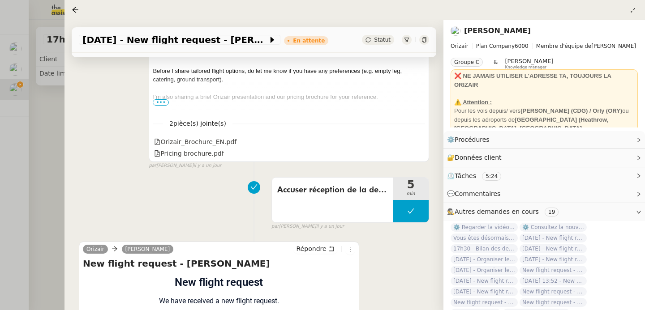
scroll to position [517, 0]
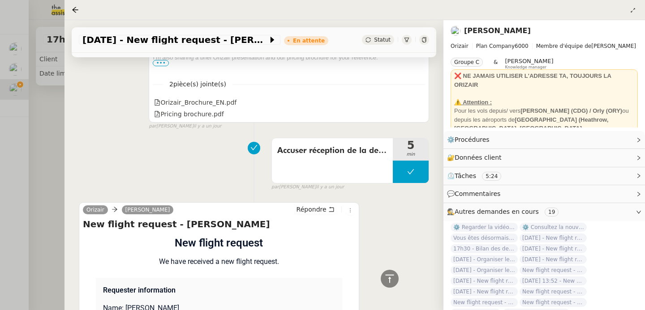
drag, startPoint x: 166, startPoint y: 210, endPoint x: 250, endPoint y: 211, distance: 83.8
click at [250, 218] on h4 "New flight request - [PERSON_NAME]" at bounding box center [219, 224] width 272 height 13
click at [47, 155] on div at bounding box center [322, 155] width 645 height 310
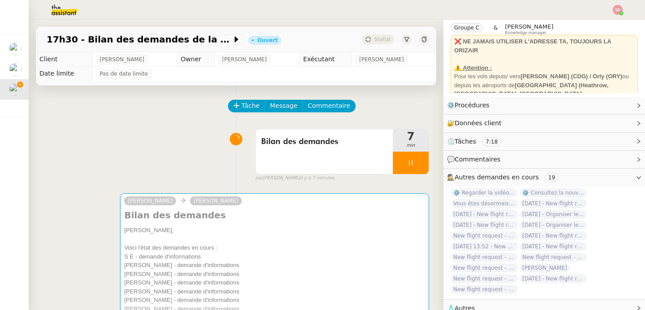
click at [492, 290] on span "New flight request - [PERSON_NAME]" at bounding box center [484, 289] width 67 height 9
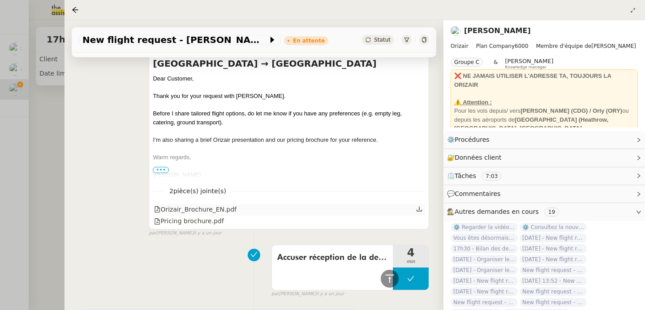
scroll to position [687, 0]
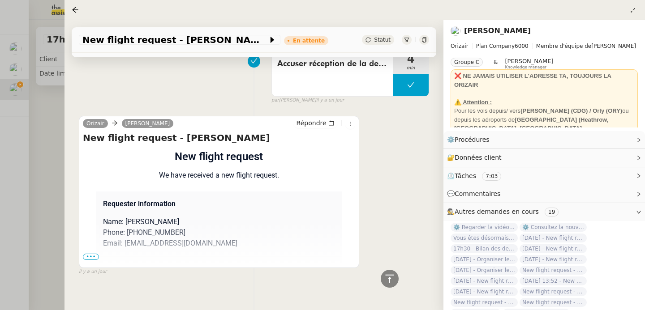
drag, startPoint x: 162, startPoint y: 125, endPoint x: 280, endPoint y: 124, distance: 117.4
click at [280, 132] on h4 "New flight request - [PERSON_NAME]" at bounding box center [219, 138] width 272 height 13
drag, startPoint x: 279, startPoint y: 124, endPoint x: 162, endPoint y: 128, distance: 117.0
click at [162, 132] on h4 "New flight request - [PERSON_NAME]" at bounding box center [219, 138] width 272 height 13
